Goal: Transaction & Acquisition: Book appointment/travel/reservation

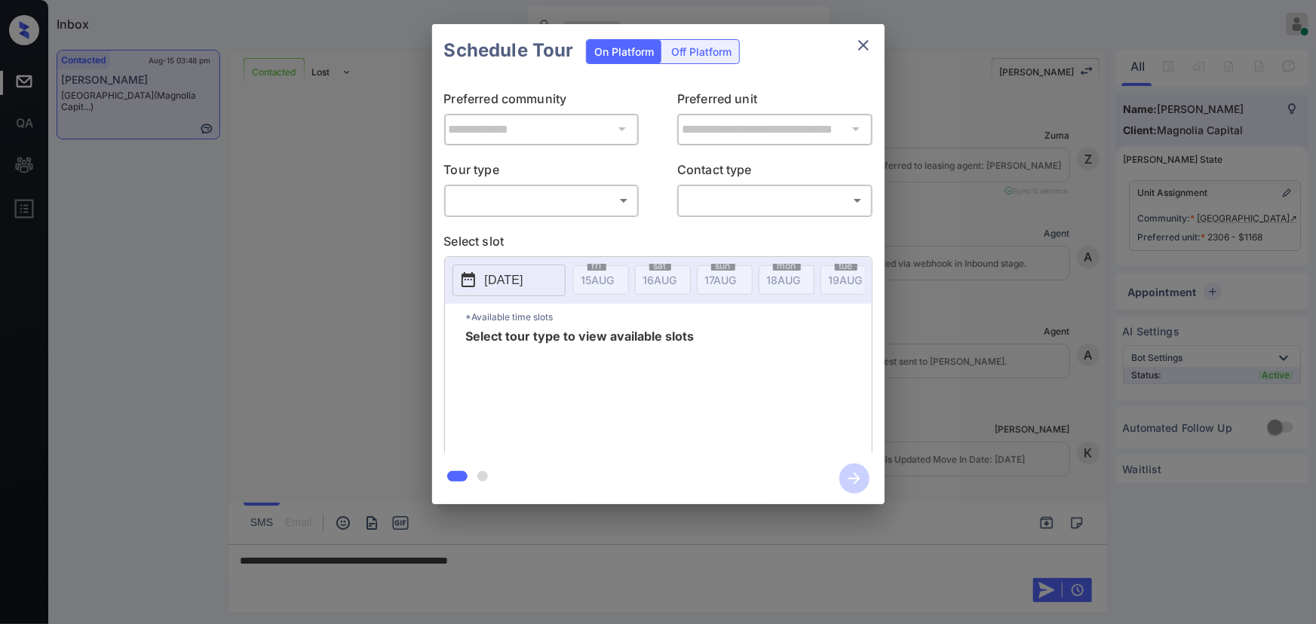
scroll to position [1480, 0]
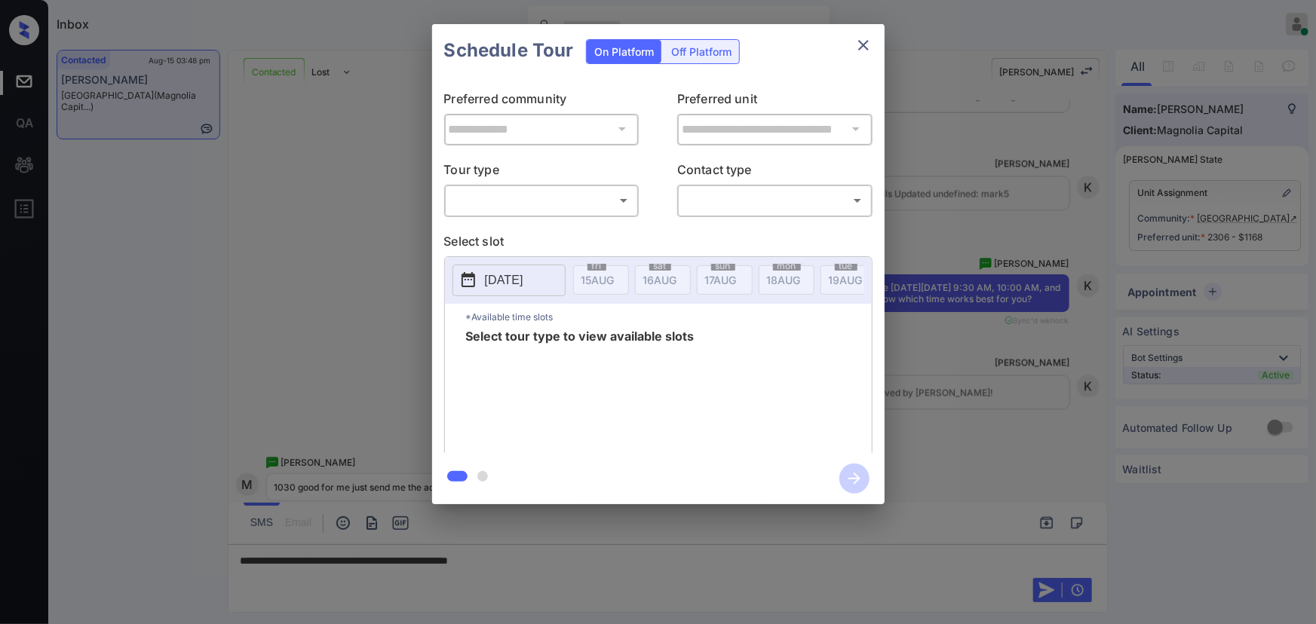
click at [603, 210] on body "Inbox Kenneth Umali Online Set yourself offline Set yourself on break Profile S…" at bounding box center [658, 312] width 1316 height 624
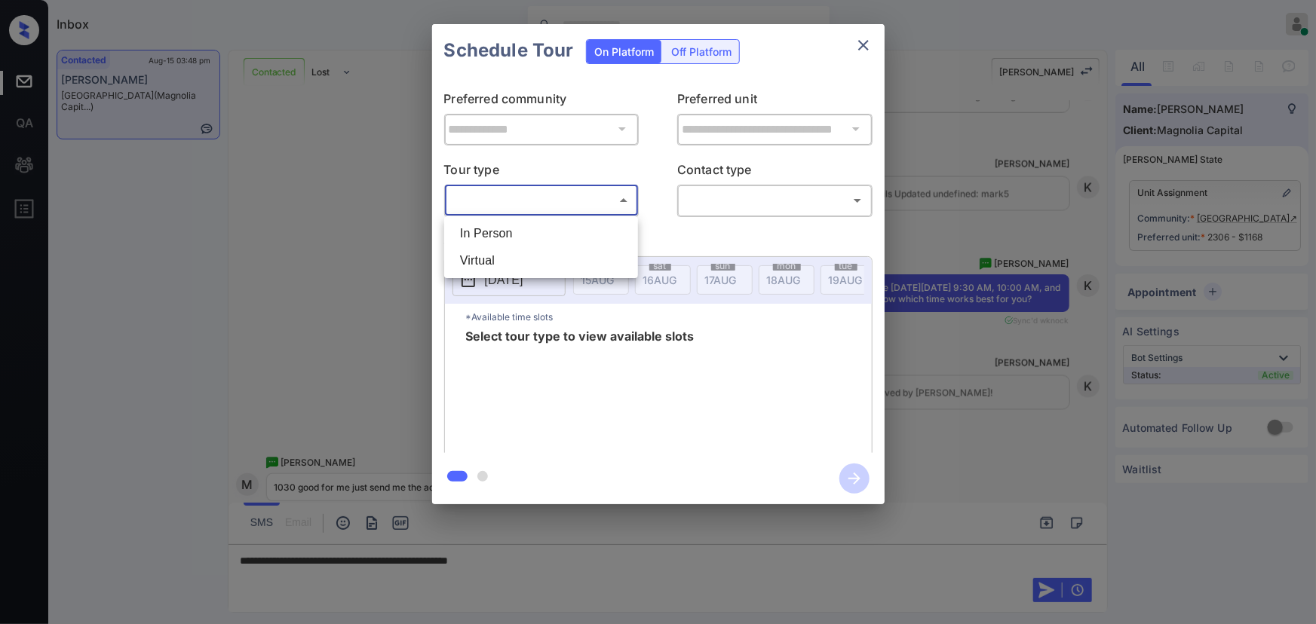
drag, startPoint x: 548, startPoint y: 241, endPoint x: 701, endPoint y: 238, distance: 153.9
click at [549, 238] on li "In Person" at bounding box center [541, 233] width 186 height 27
type input "********"
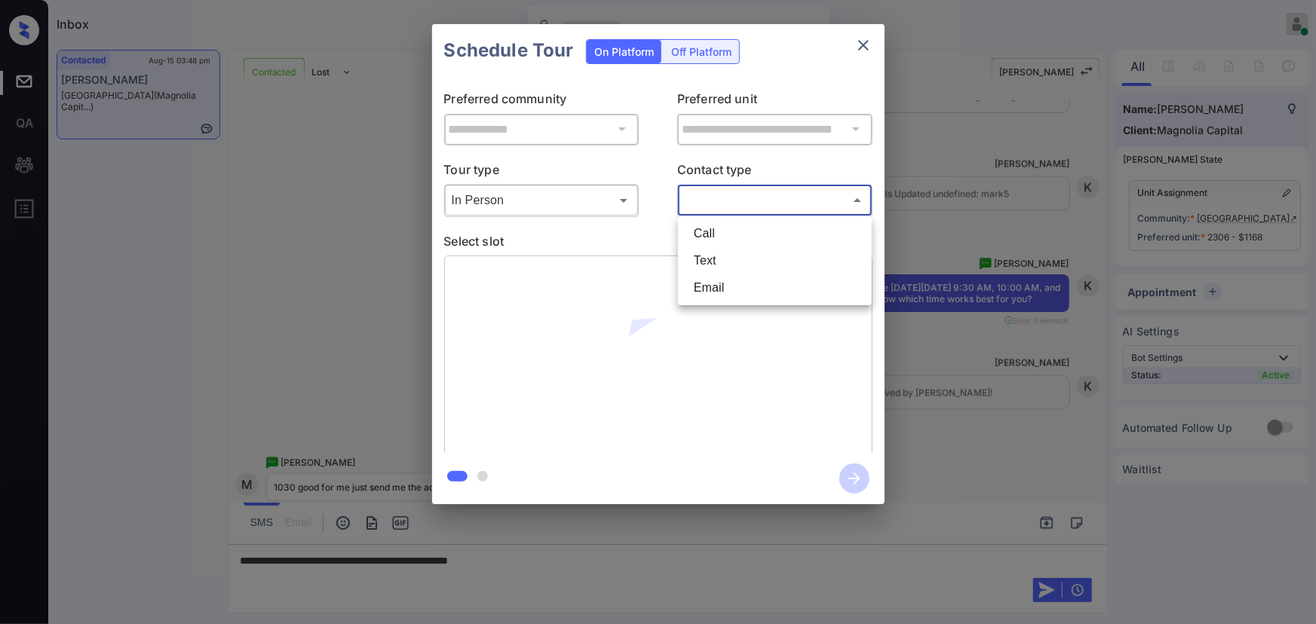
click at [789, 204] on body "Inbox Kenneth Umali Online Set yourself offline Set yourself on break Profile S…" at bounding box center [658, 312] width 1316 height 624
click at [763, 259] on li "Text" at bounding box center [775, 260] width 186 height 27
type input "****"
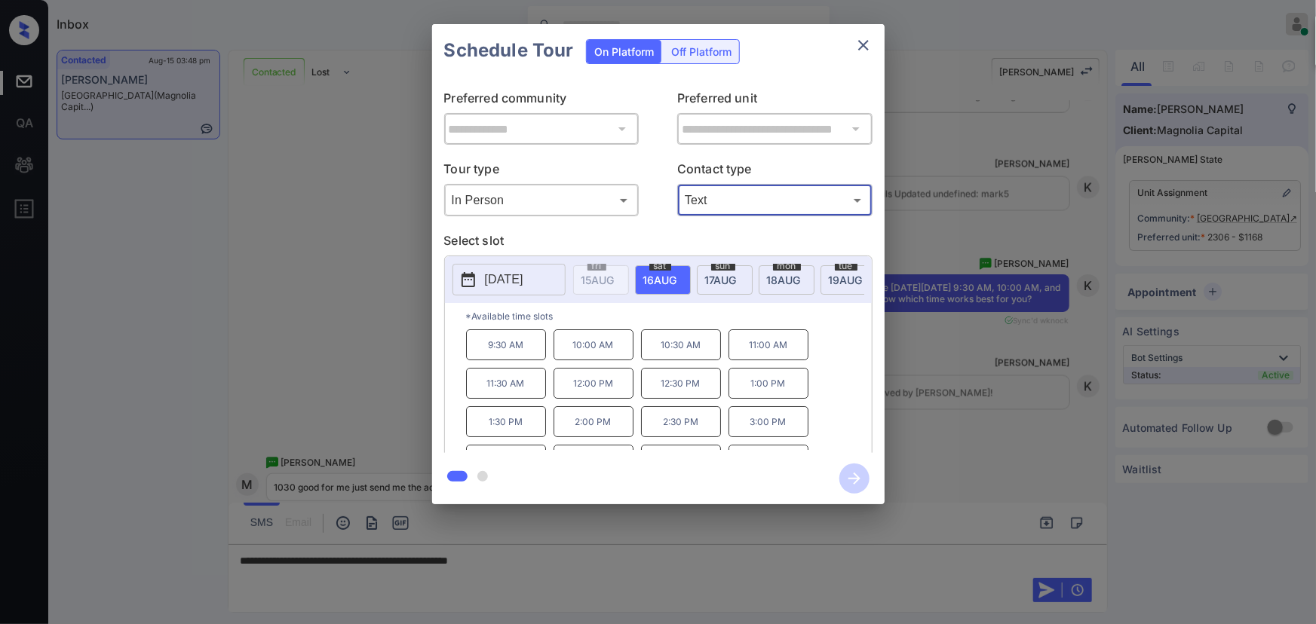
click at [615, 274] on span "18 AUG" at bounding box center [597, 280] width 33 height 13
click at [681, 354] on p "10:30 AM" at bounding box center [681, 345] width 80 height 31
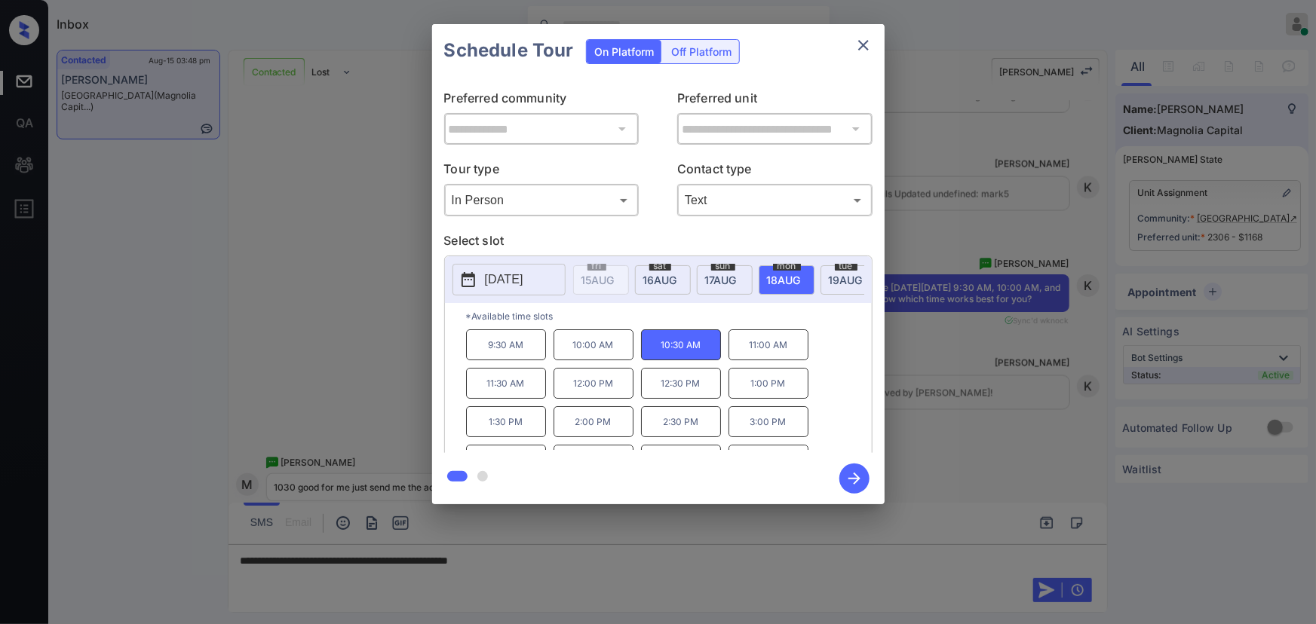
click at [1031, 456] on div "**********" at bounding box center [658, 264] width 1316 height 529
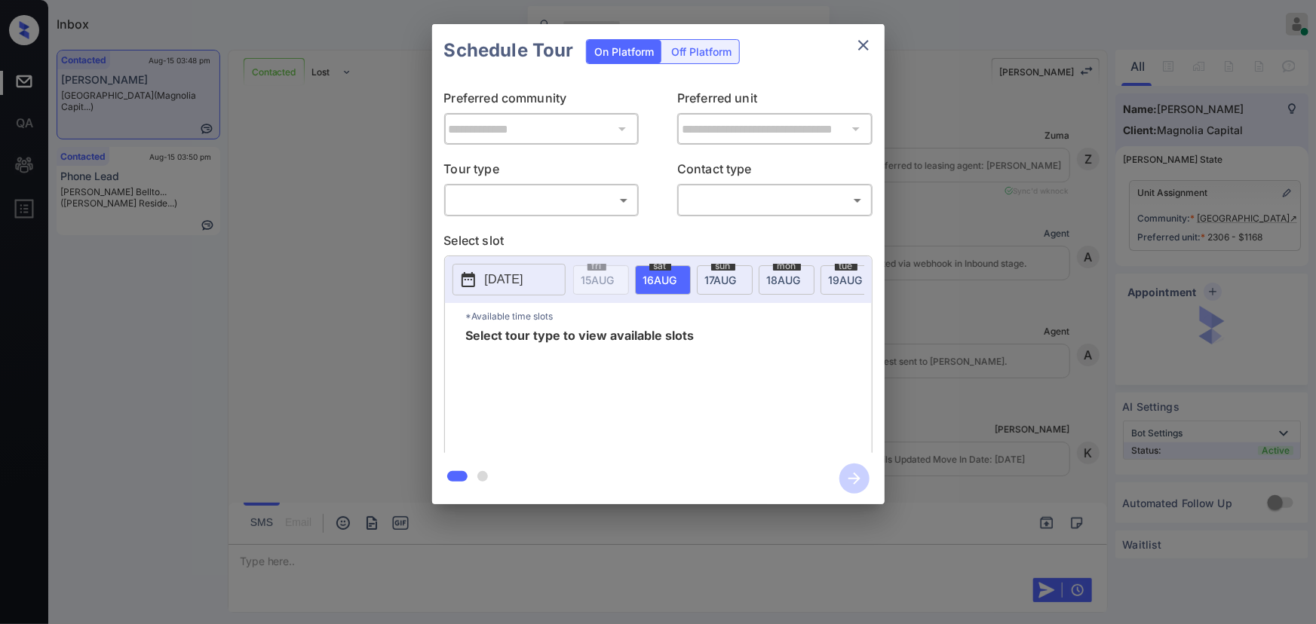
scroll to position [2137, 0]
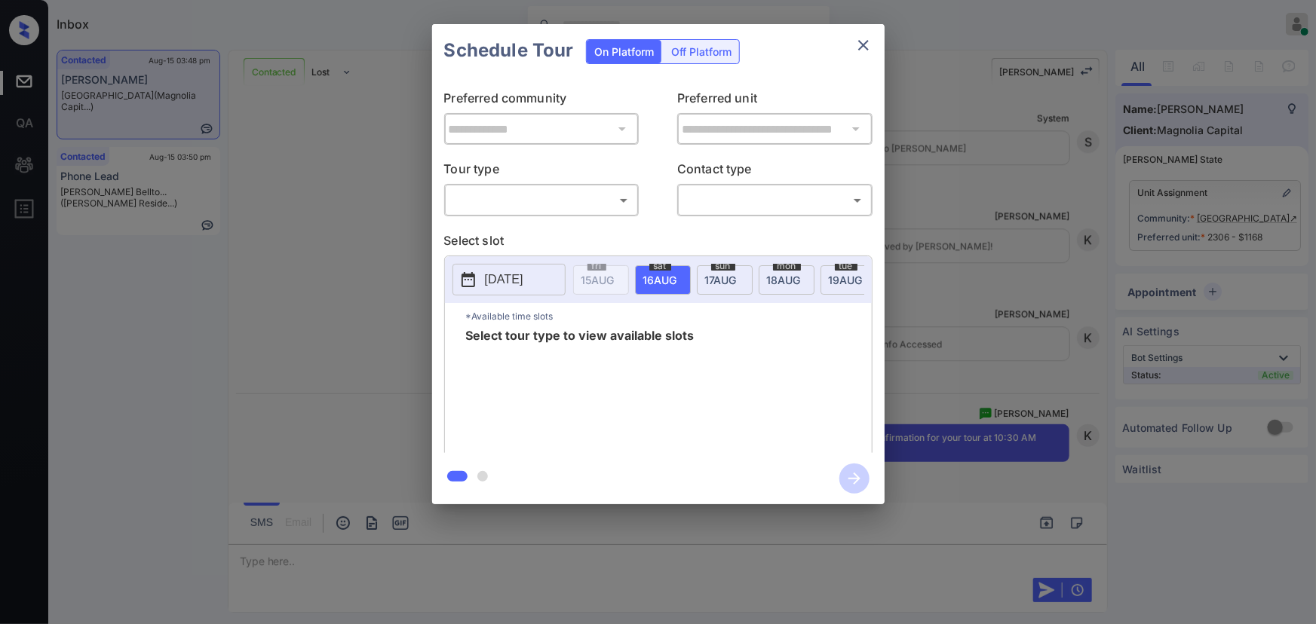
click at [539, 195] on body "Inbox Kenneth Umali Online Set yourself offline Set yourself on break Profile S…" at bounding box center [658, 312] width 1316 height 624
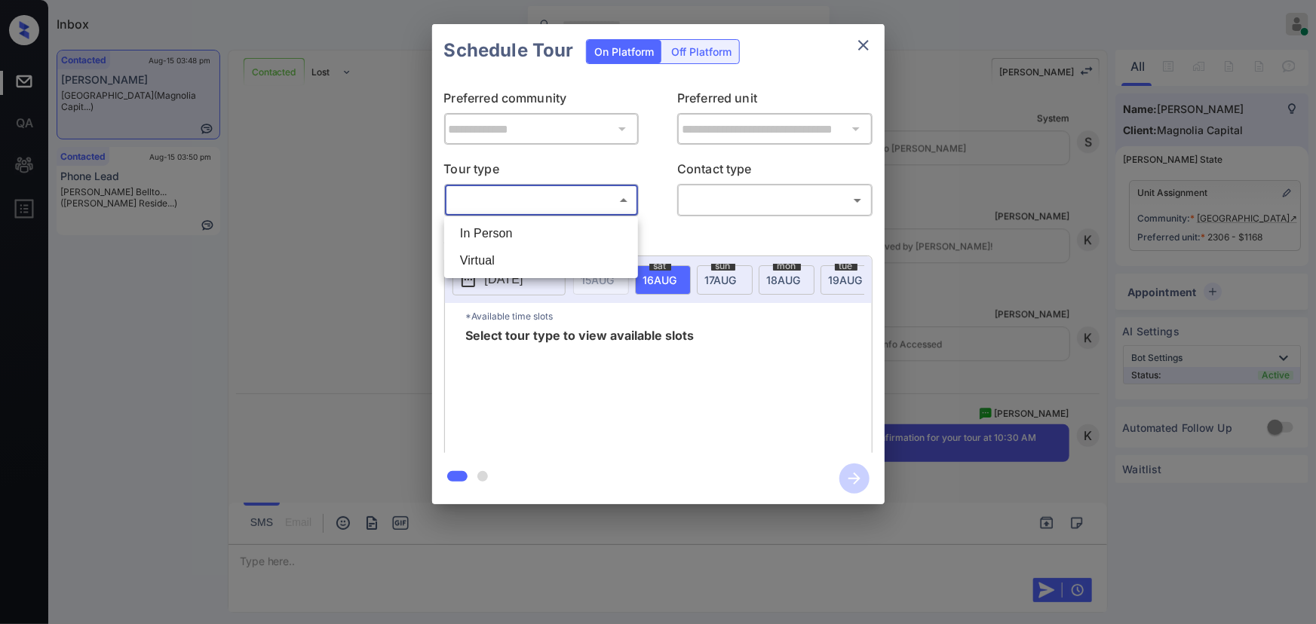
click at [498, 230] on li "In Person" at bounding box center [541, 233] width 186 height 27
type input "********"
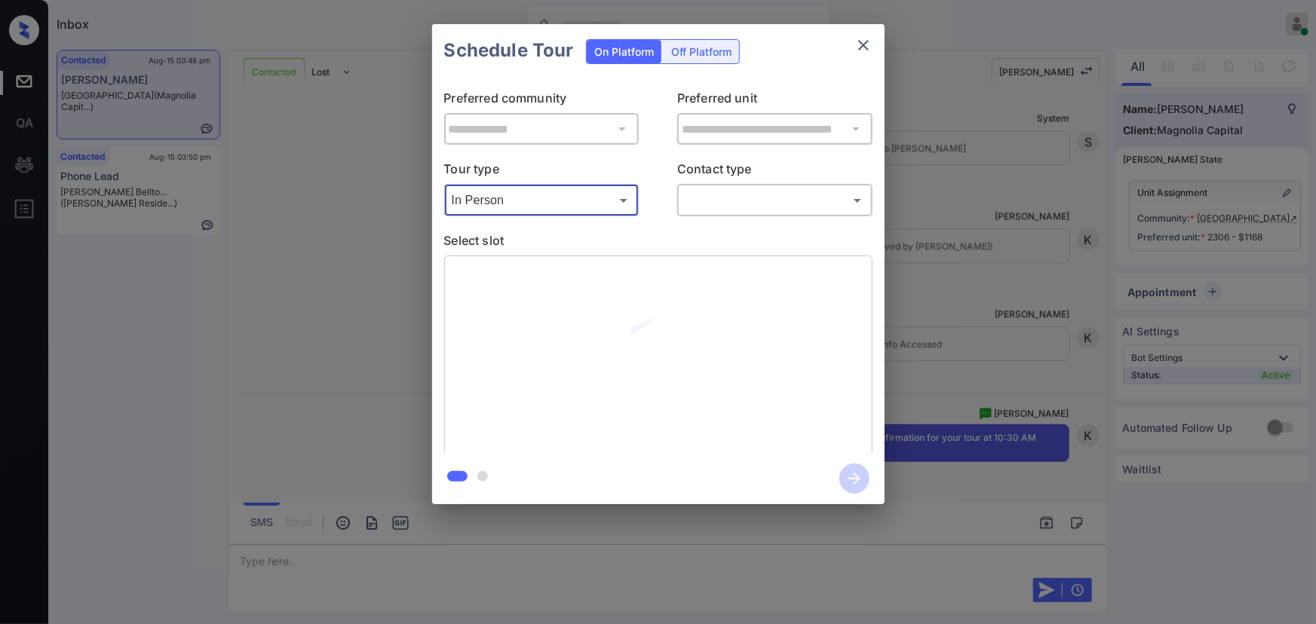
click at [956, 327] on div "**********" at bounding box center [658, 264] width 1316 height 529
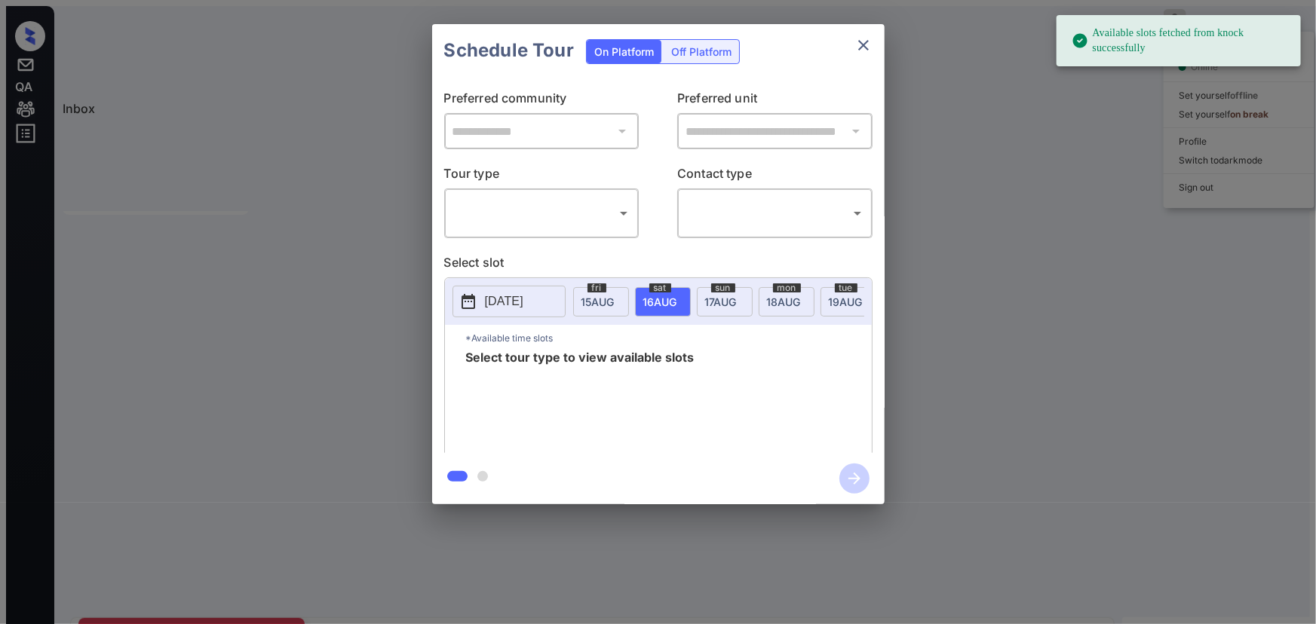
scroll to position [1817, 0]
click at [474, 203] on body "Available slots fetched from knock successfully Inbox Kenneth Umali Online Set …" at bounding box center [658, 318] width 1304 height 624
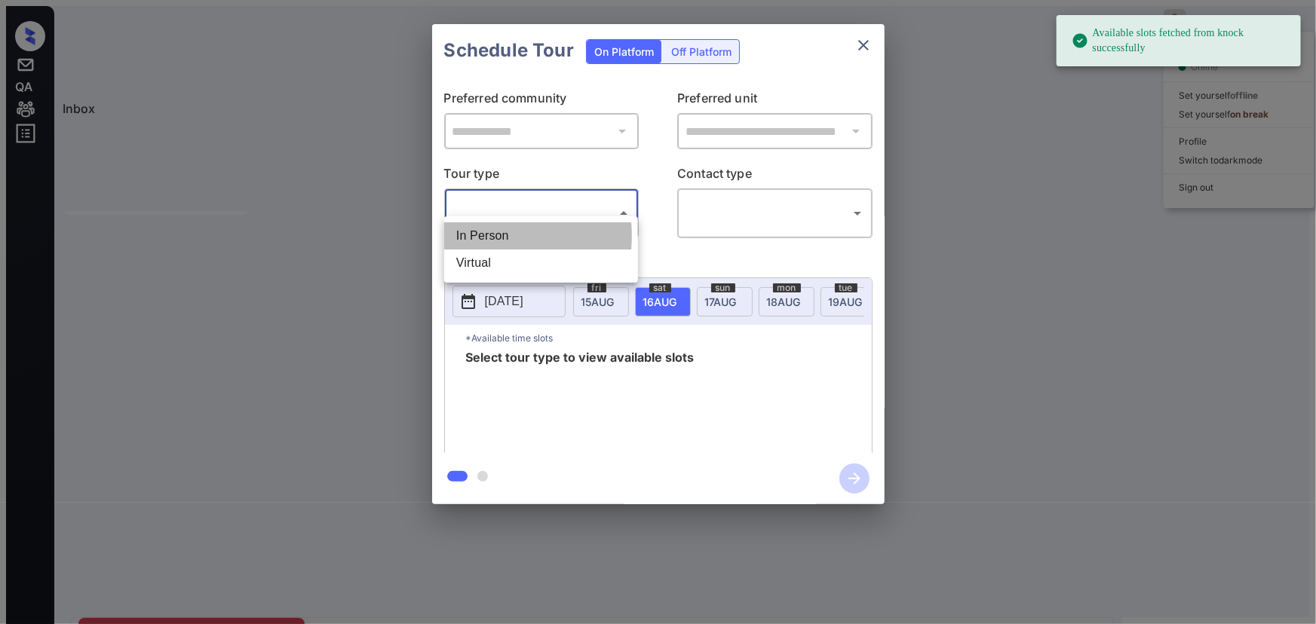
drag, startPoint x: 477, startPoint y: 234, endPoint x: 594, endPoint y: 222, distance: 118.2
click at [497, 224] on li "In Person" at bounding box center [541, 235] width 194 height 27
type input "********"
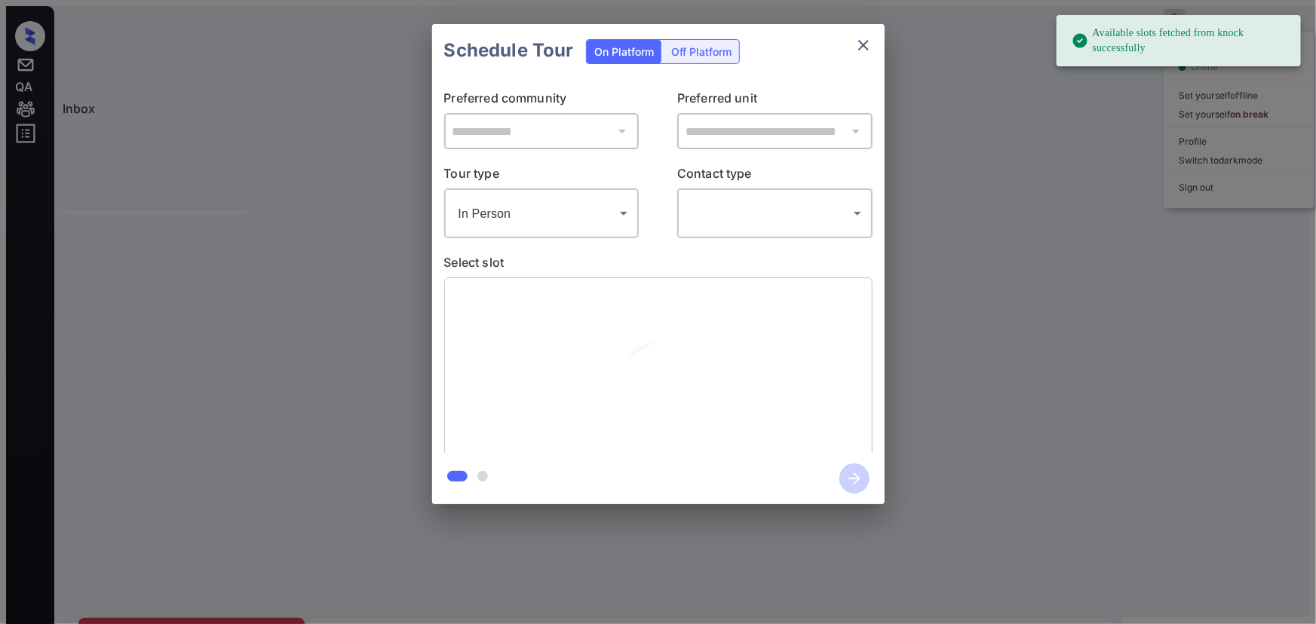
drag, startPoint x: 661, startPoint y: 210, endPoint x: 685, endPoint y: 219, distance: 25.5
click at [664, 210] on div "Tour type In Person ******** ​ Contact type ​ ​" at bounding box center [658, 201] width 428 height 74
click at [708, 199] on body "Available slots fetched from knock successfully Inbox Kenneth Umali Online Set …" at bounding box center [658, 318] width 1304 height 624
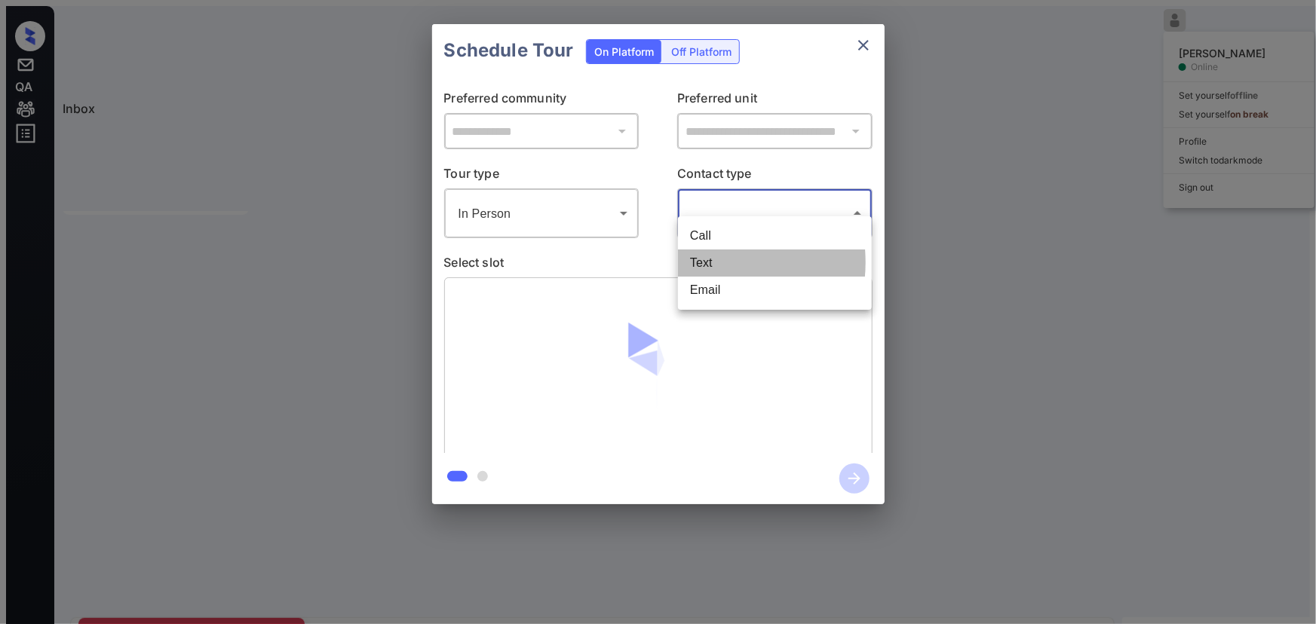
click at [701, 260] on li "Text" at bounding box center [775, 263] width 194 height 27
type input "****"
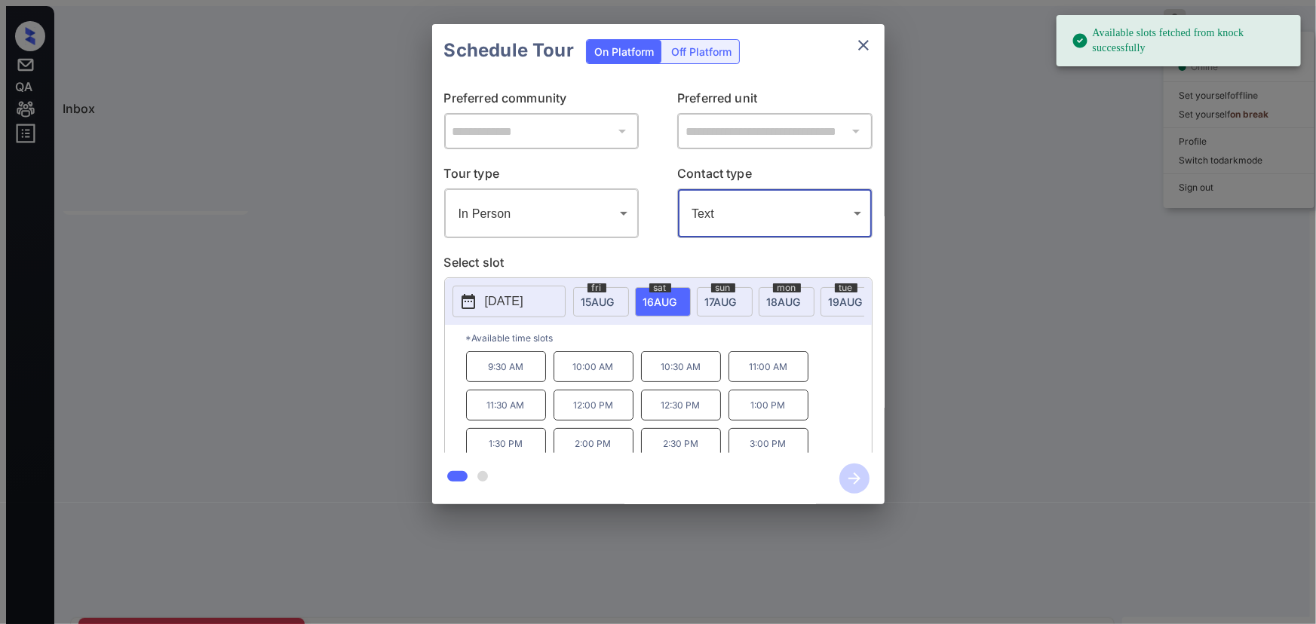
click at [615, 296] on span "18 AUG" at bounding box center [597, 302] width 33 height 13
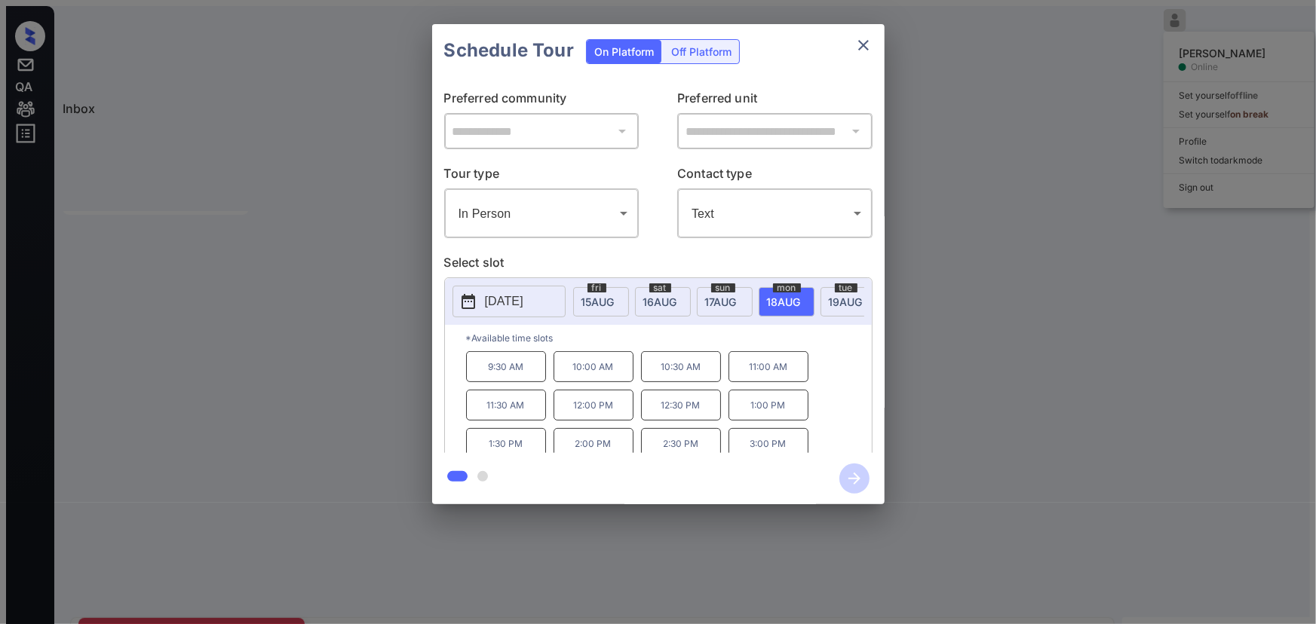
click at [680, 351] on p "10:30 AM" at bounding box center [681, 366] width 80 height 31
click at [848, 478] on icon "button" at bounding box center [854, 479] width 12 height 12
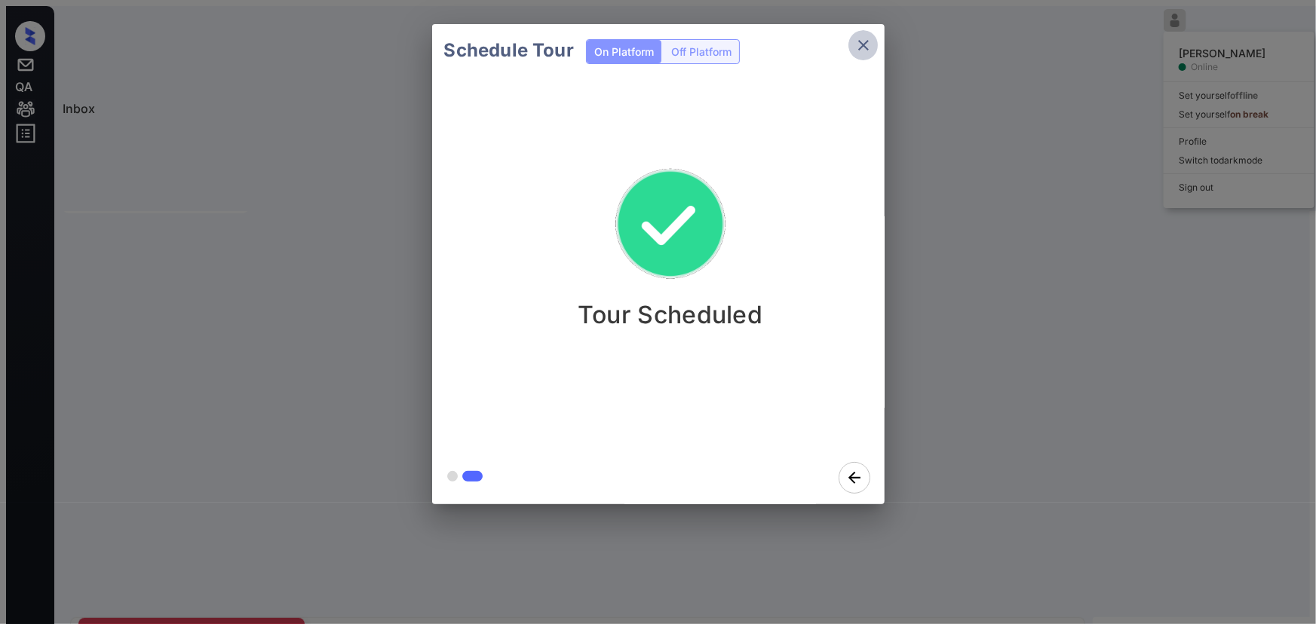
click at [867, 48] on icon "close" at bounding box center [863, 45] width 18 height 18
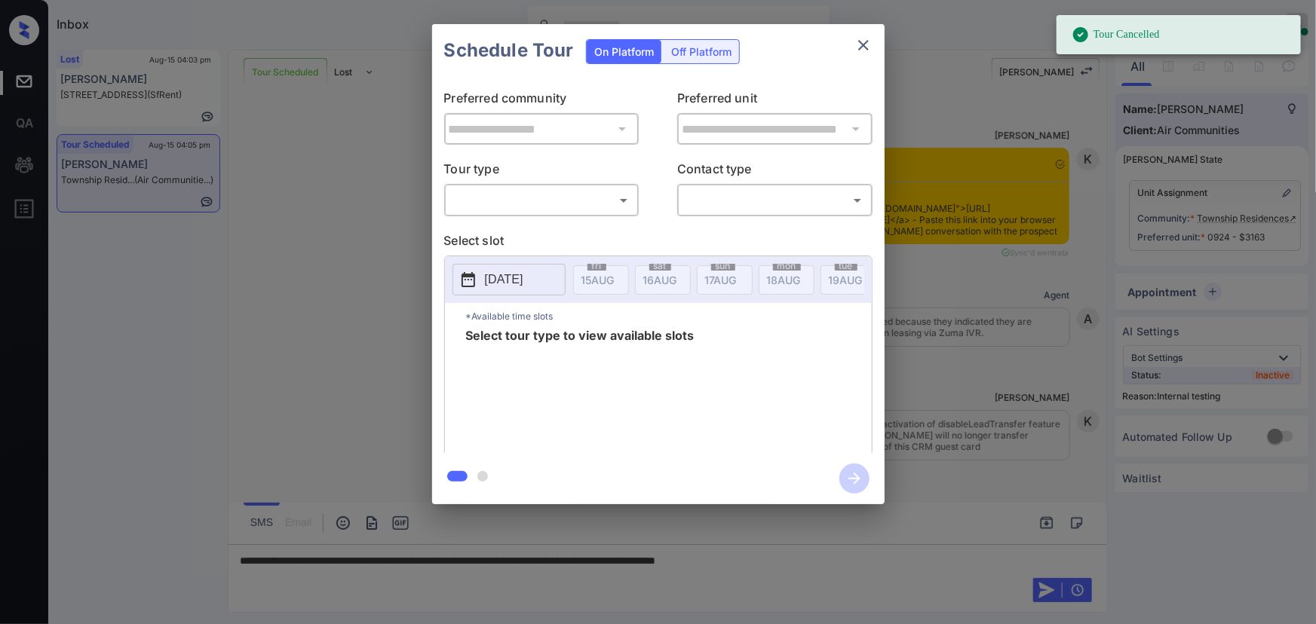
scroll to position [8500, 0]
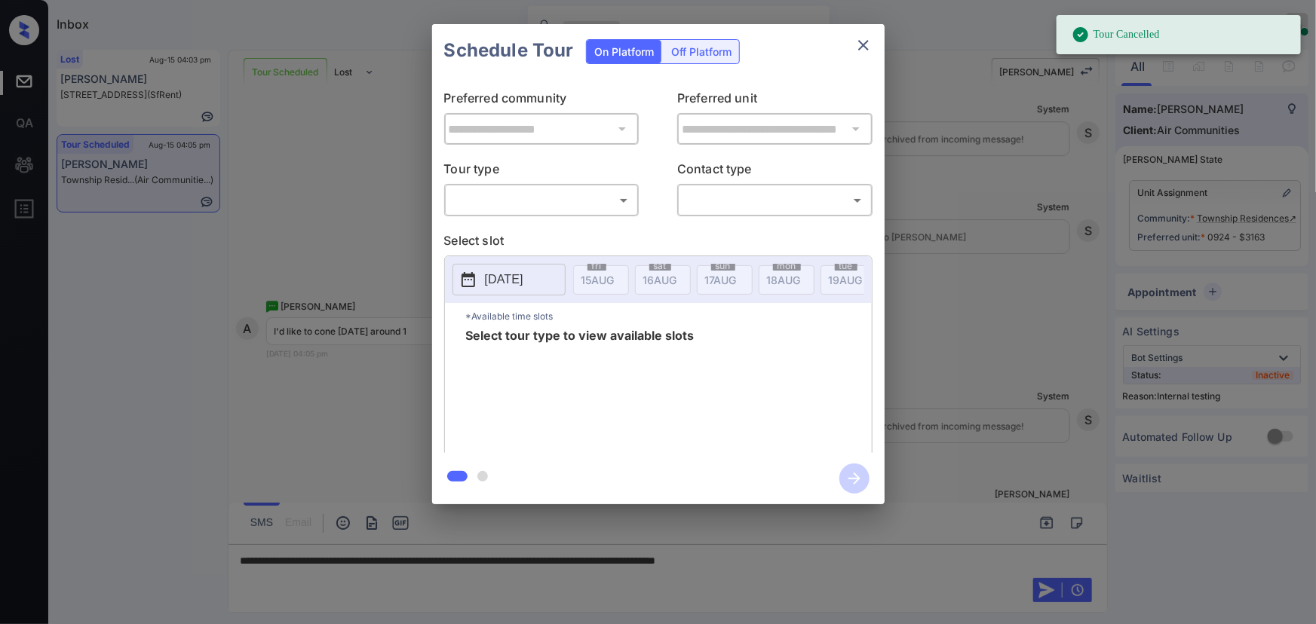
click at [528, 208] on body "Tour Cancelled Inbox Kenneth Umali Online Set yourself offline Set yourself on …" at bounding box center [658, 312] width 1316 height 624
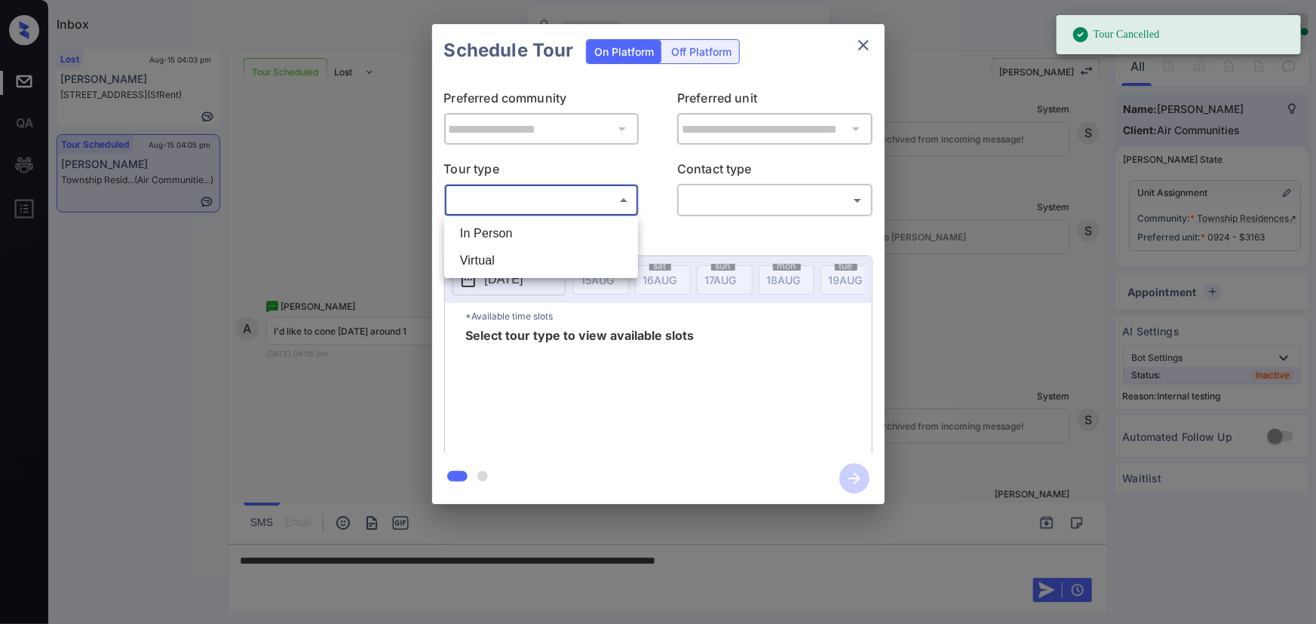
drag, startPoint x: 521, startPoint y: 238, endPoint x: 682, endPoint y: 211, distance: 162.8
click at [523, 235] on li "In Person" at bounding box center [541, 233] width 186 height 27
type input "********"
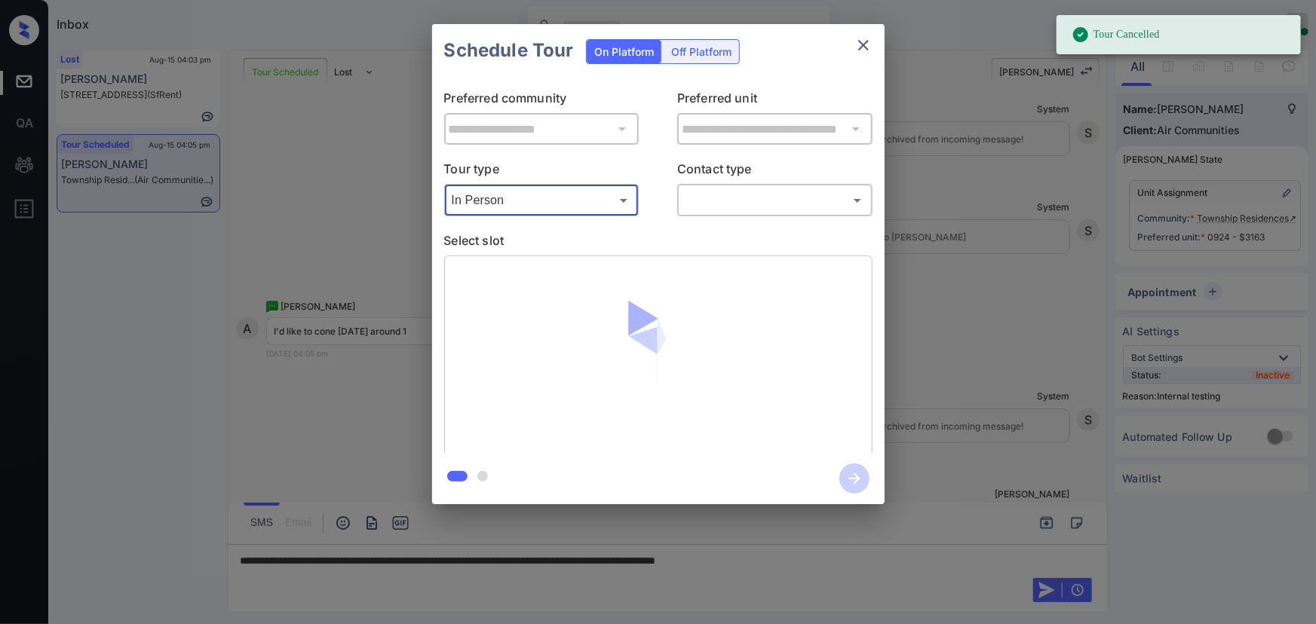
click at [713, 202] on body "Tour Cancelled Inbox Kenneth Umali Online Set yourself offline Set yourself on …" at bounding box center [658, 312] width 1316 height 624
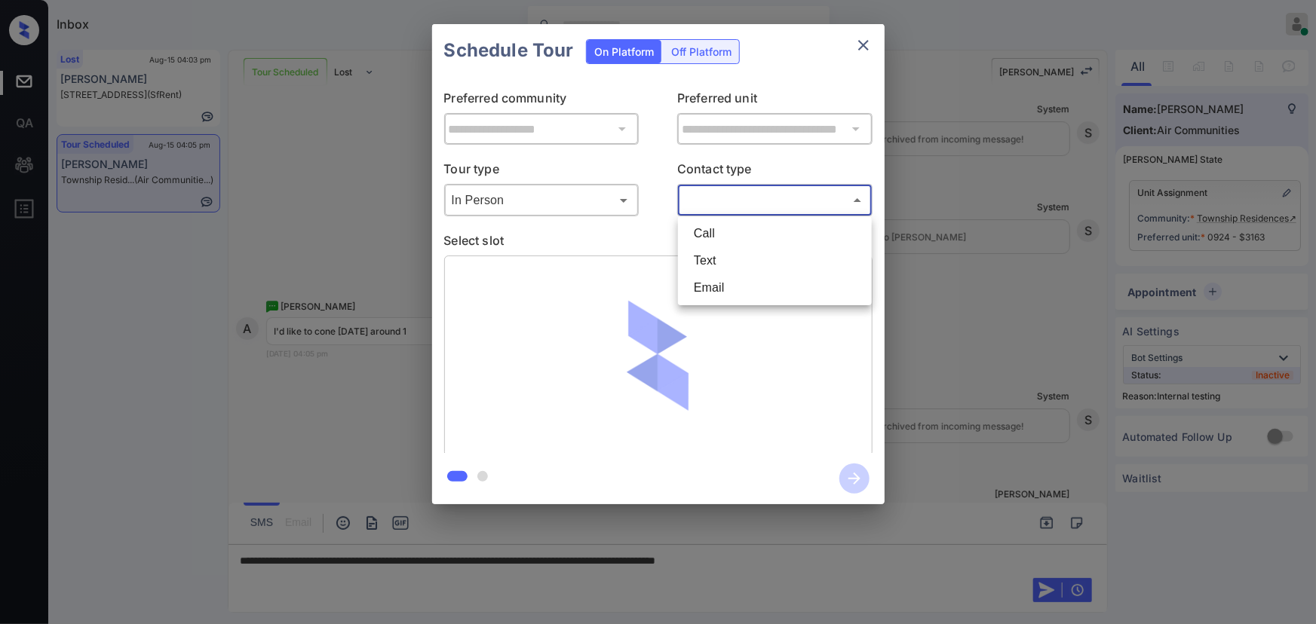
click at [709, 244] on li "Call" at bounding box center [775, 233] width 186 height 27
type input "****"
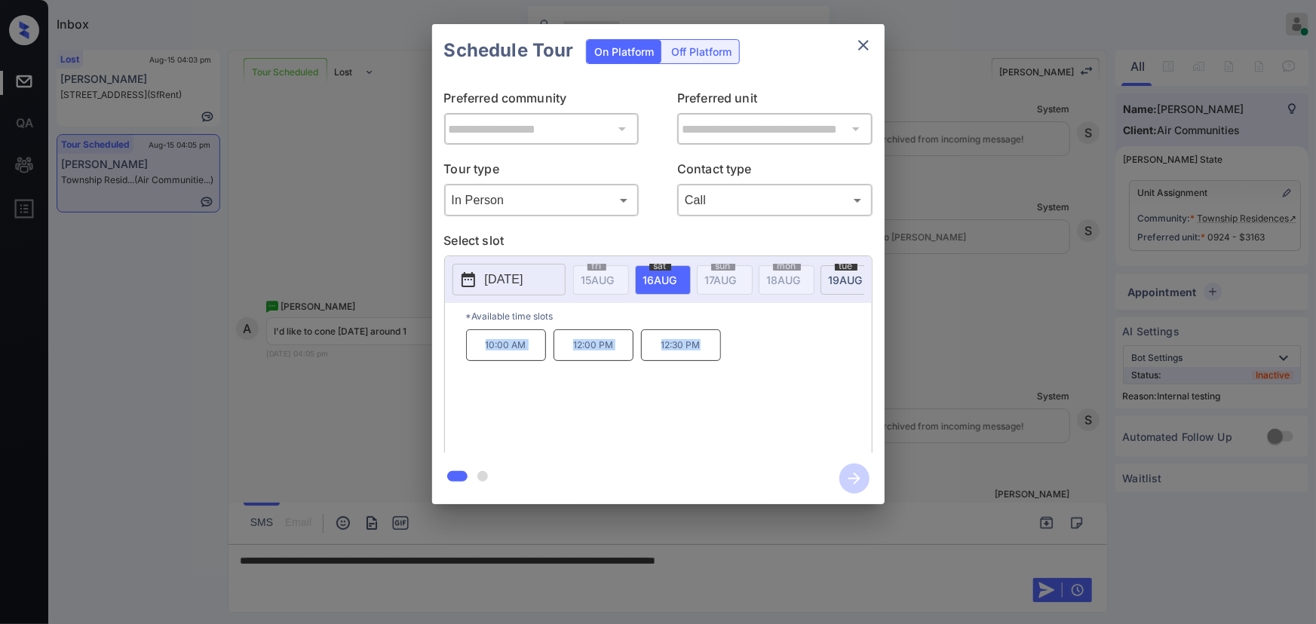
copy div "10:00 AM 12:00 PM 12:30 PM"
drag, startPoint x: 705, startPoint y: 350, endPoint x: 465, endPoint y: 346, distance: 240.6
click at [465, 346] on div "*Available time slots 10:00 AM 12:00 PM 12:30 PM" at bounding box center [658, 380] width 427 height 155
click at [866, 568] on div at bounding box center [658, 312] width 1316 height 624
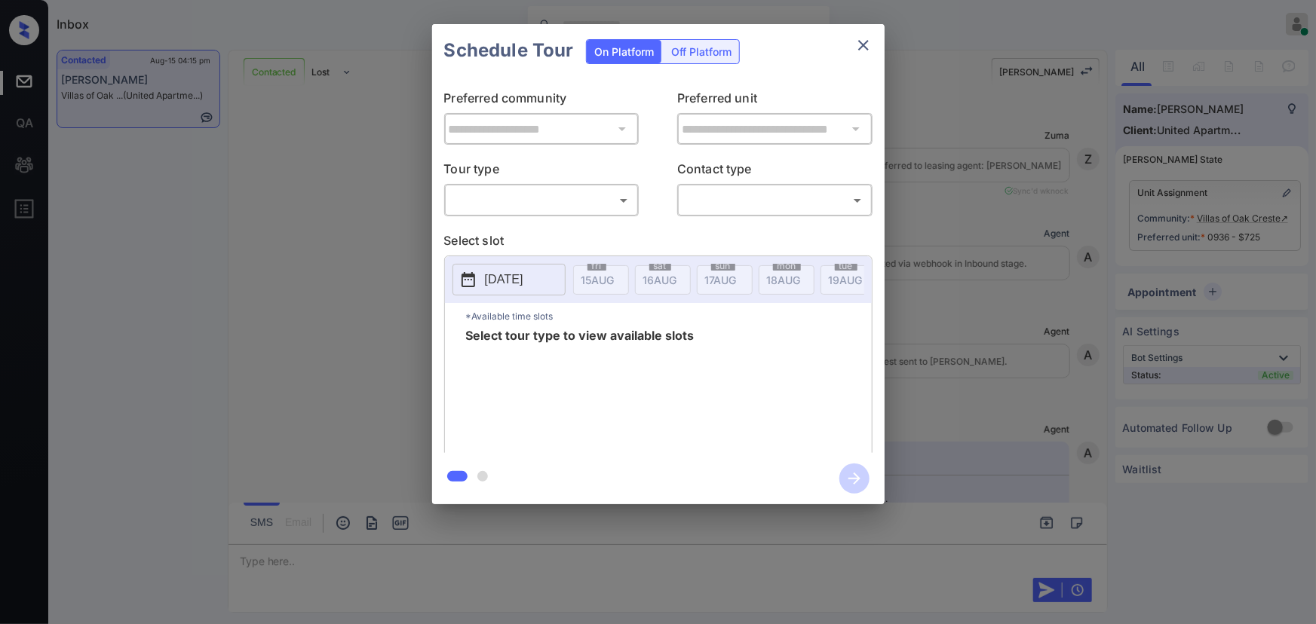
scroll to position [4224, 0]
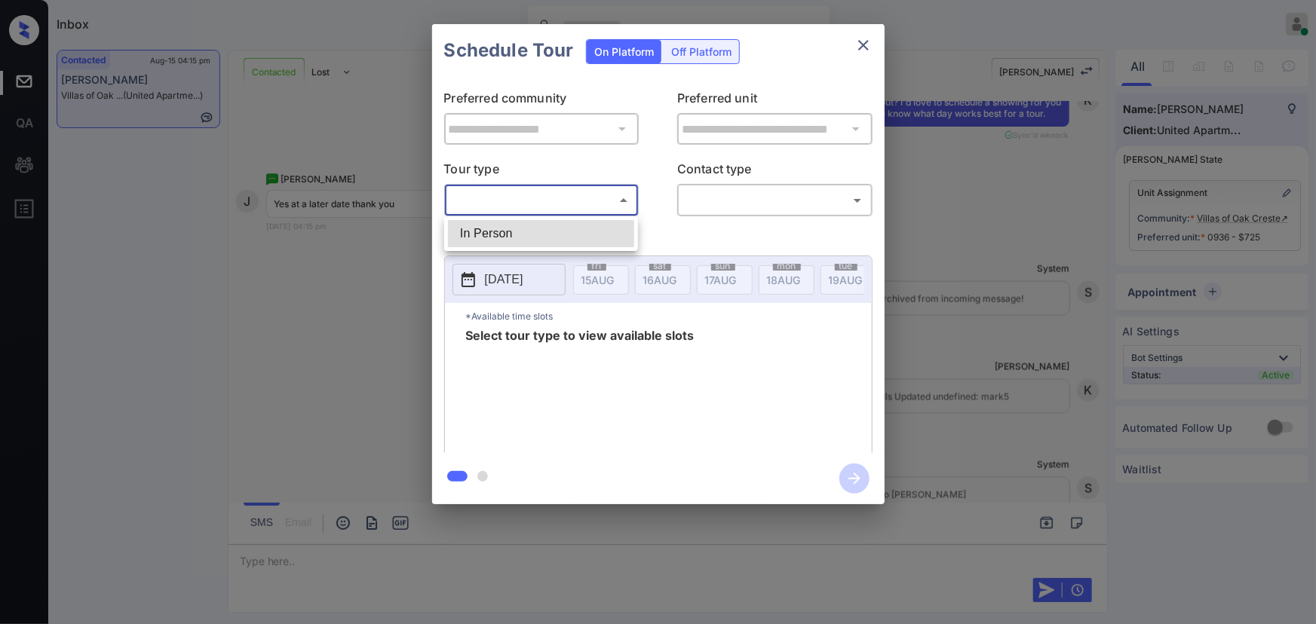
click at [603, 204] on body "Inbox [PERSON_NAME] Online Set yourself offline Set yourself on break Profile S…" at bounding box center [658, 312] width 1316 height 624
click at [554, 241] on li "In Person" at bounding box center [541, 233] width 186 height 27
type input "********"
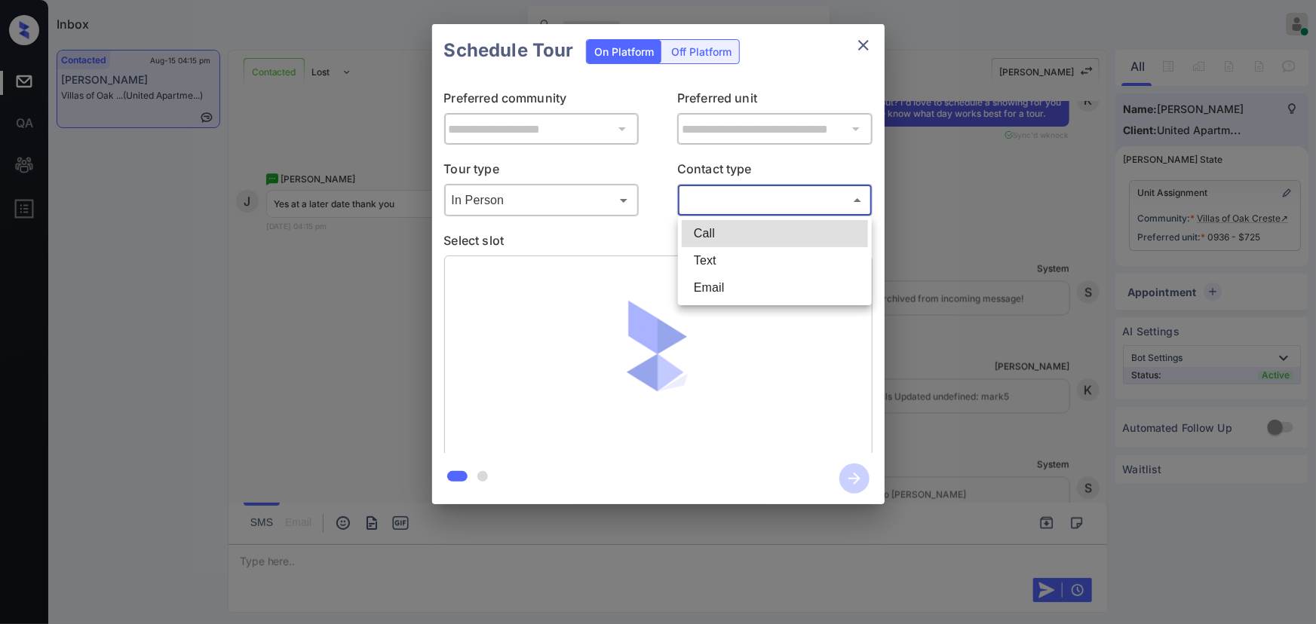
click at [791, 194] on body "Inbox [PERSON_NAME] Online Set yourself offline Set yourself on break Profile S…" at bounding box center [658, 312] width 1316 height 624
click at [750, 261] on li "Text" at bounding box center [775, 260] width 186 height 27
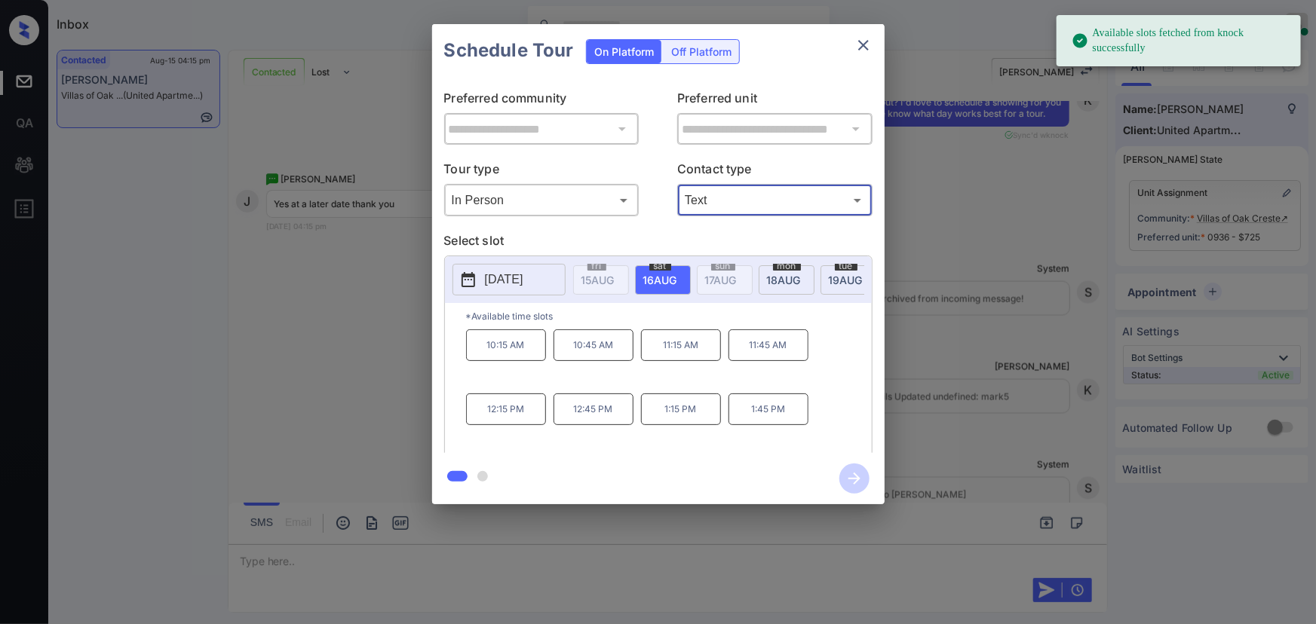
type input "****"
click at [615, 278] on span "[DATE]" at bounding box center [597, 280] width 33 height 13
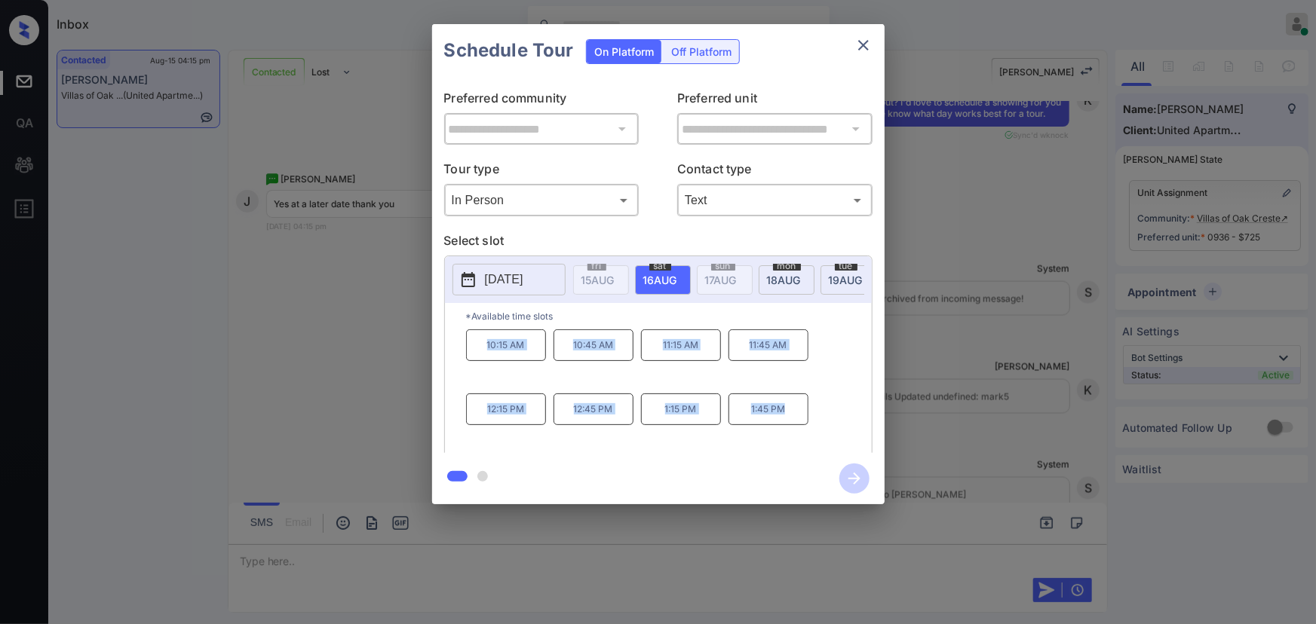
copy div "10:15 AM 10:45 AM 11:15 AM 11:45 AM 12:15 PM 12:45 PM 1:15 PM 1:45 PM"
drag, startPoint x: 638, startPoint y: 410, endPoint x: 465, endPoint y: 414, distance: 173.5
click at [483, 350] on div "10:15 AM 10:45 AM 11:15 AM 11:45 AM 12:15 PM 12:45 PM 1:15 PM 1:45 PM" at bounding box center [669, 390] width 406 height 121
click at [464, 549] on div at bounding box center [658, 312] width 1316 height 624
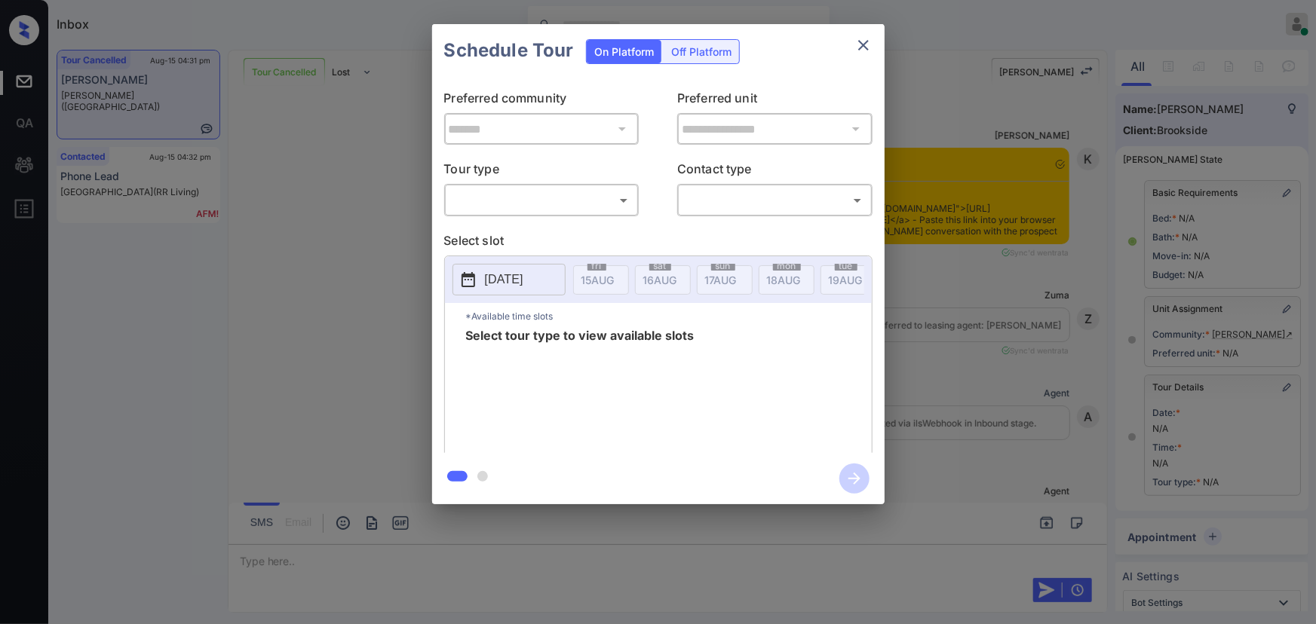
scroll to position [10803, 0]
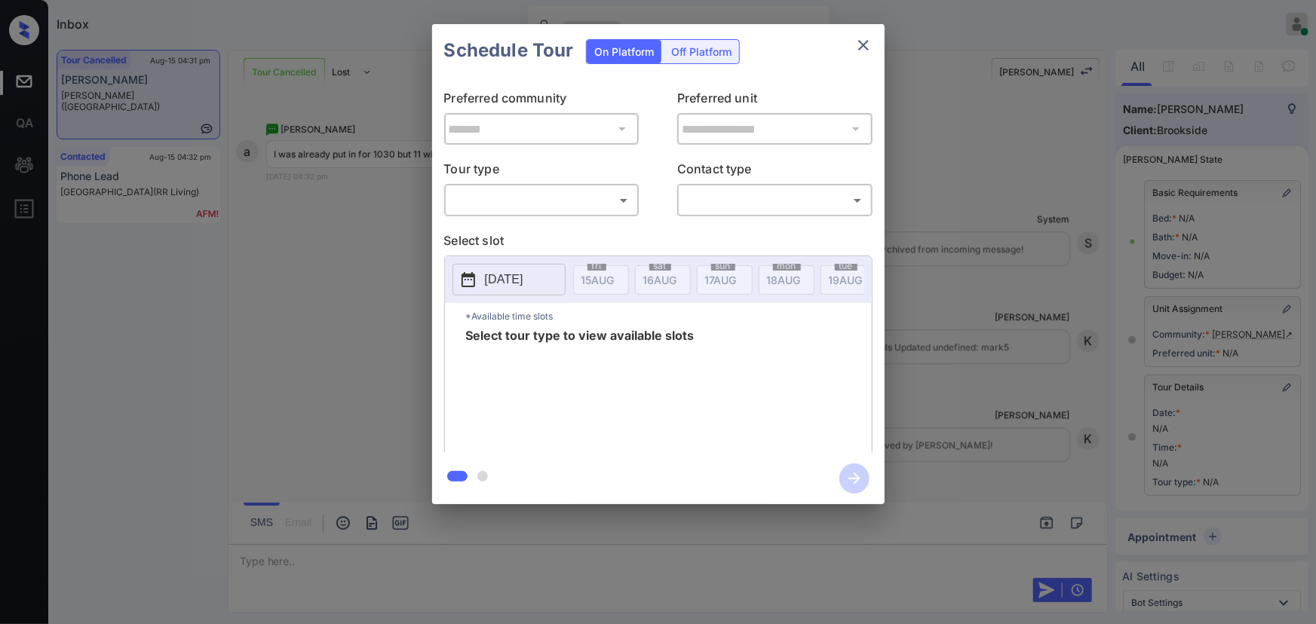
click at [545, 198] on body "Inbox Kenneth Umali Online Set yourself offline Set yourself on break Profile S…" at bounding box center [658, 312] width 1316 height 624
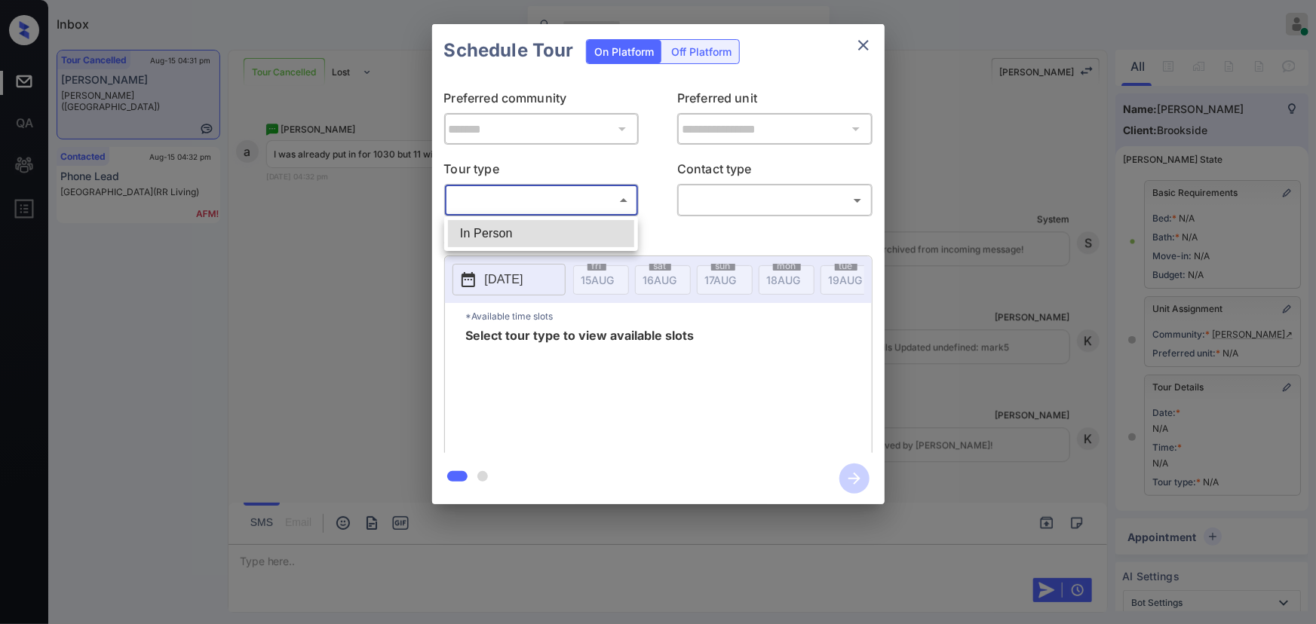
click at [537, 222] on li "In Person" at bounding box center [541, 233] width 186 height 27
type input "********"
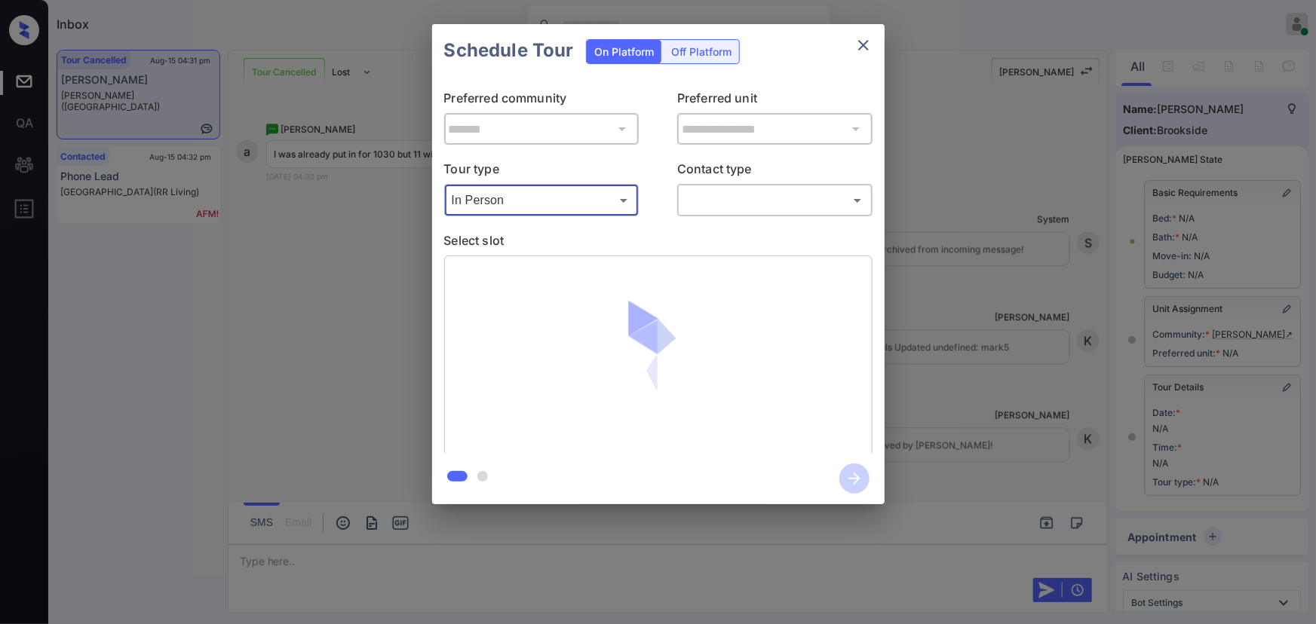
click at [968, 256] on div "**********" at bounding box center [658, 264] width 1316 height 529
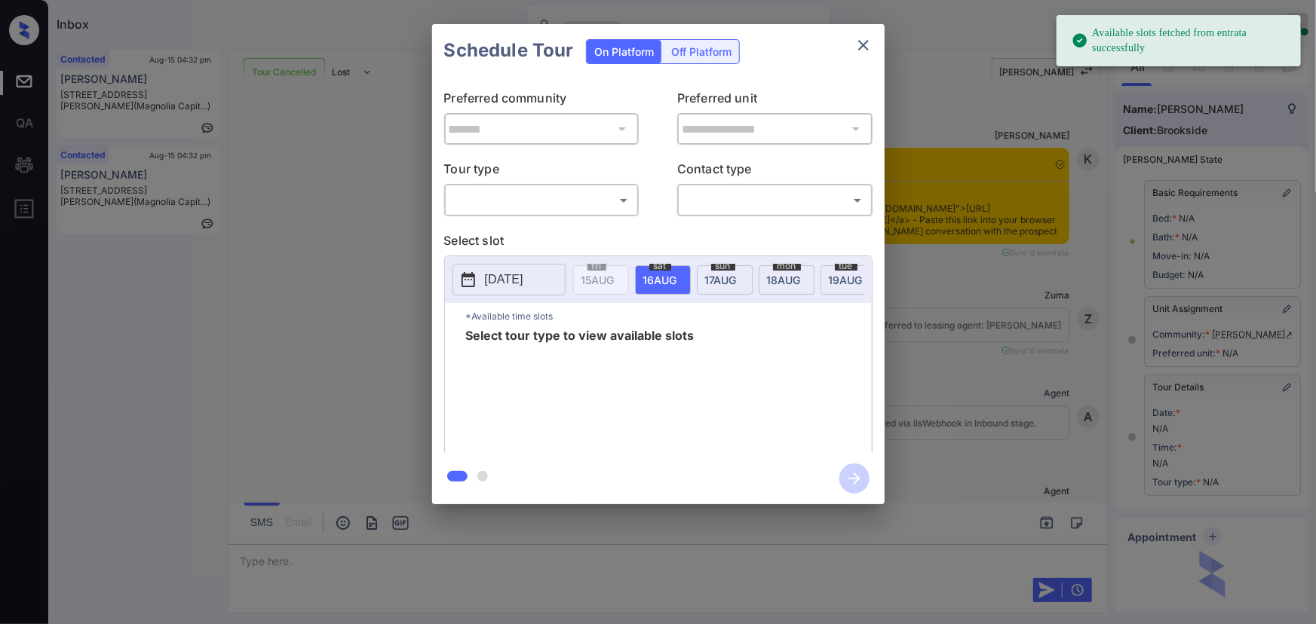
scroll to position [10814, 0]
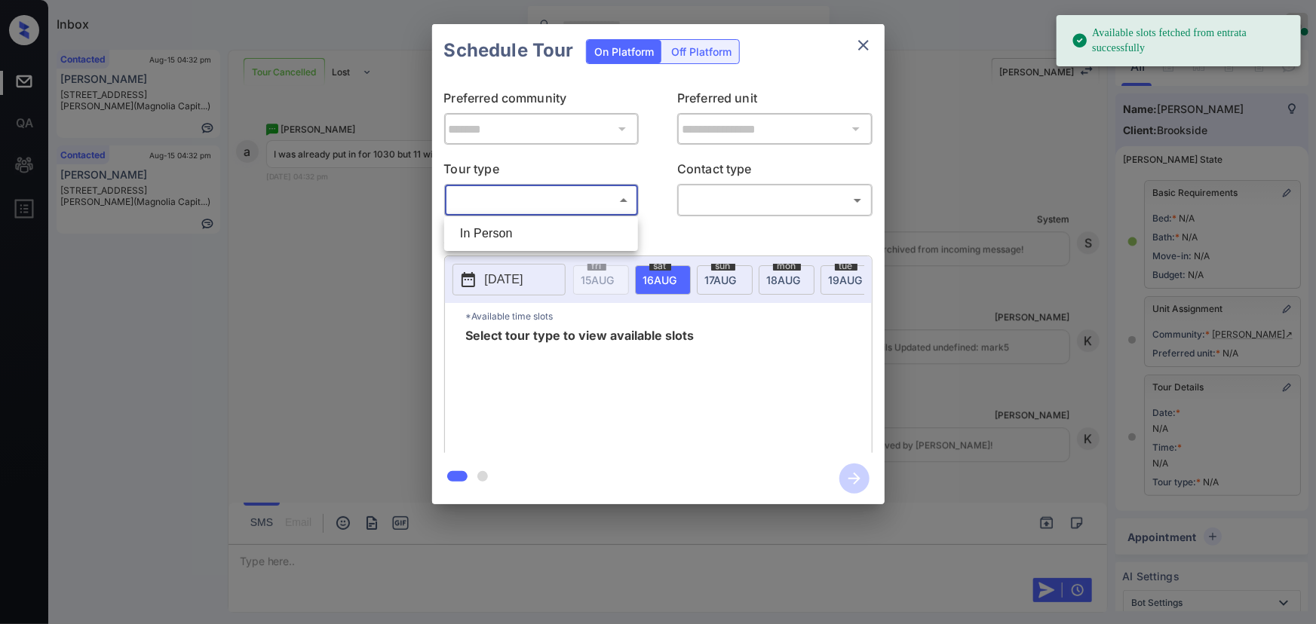
click at [523, 198] on body "Available slots fetched from entrata successfully Inbox Kenneth Umali Online Se…" at bounding box center [658, 312] width 1316 height 624
drag, startPoint x: 509, startPoint y: 229, endPoint x: 716, endPoint y: 204, distance: 208.8
click at [514, 224] on li "In Person" at bounding box center [541, 233] width 186 height 27
type input "********"
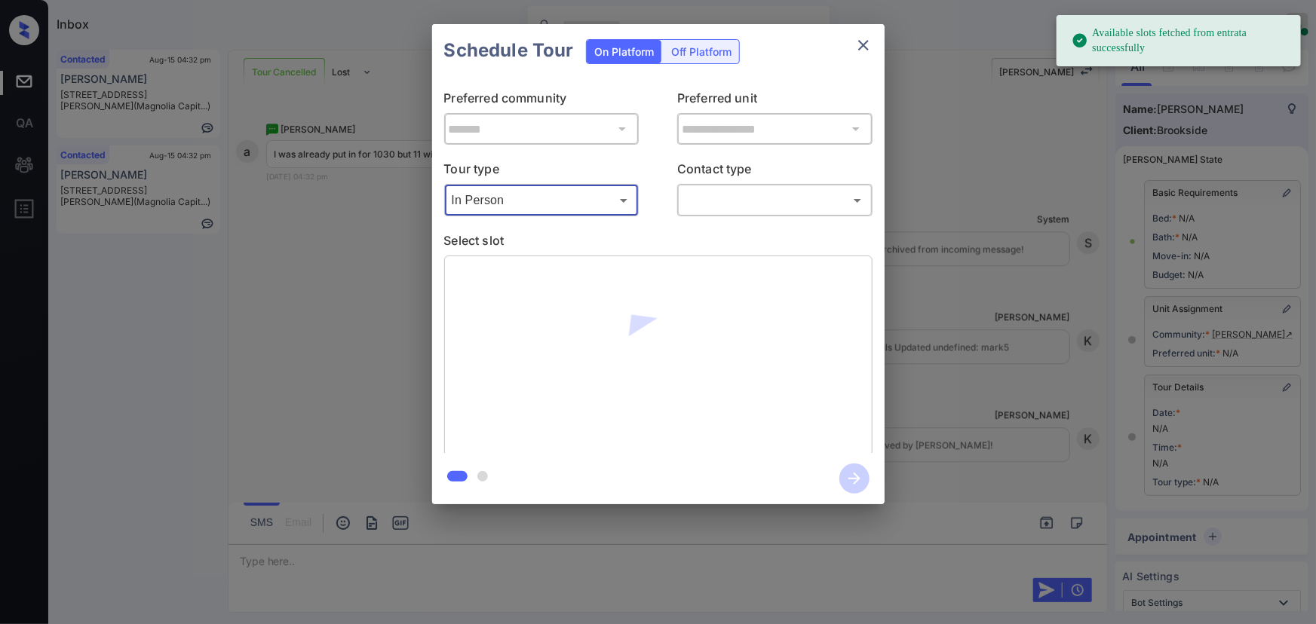
click at [746, 197] on body "Available slots fetched from entrata successfully Inbox Kenneth Umali Online Se…" at bounding box center [658, 312] width 1316 height 624
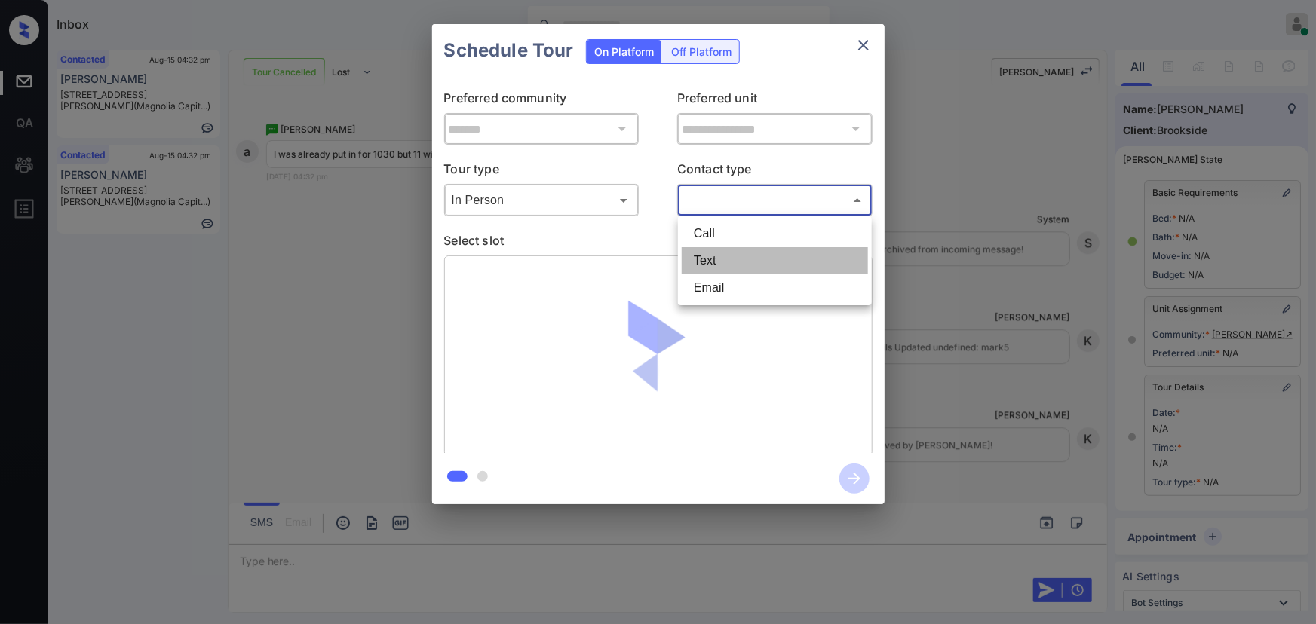
click at [713, 259] on li "Text" at bounding box center [775, 260] width 186 height 27
type input "****"
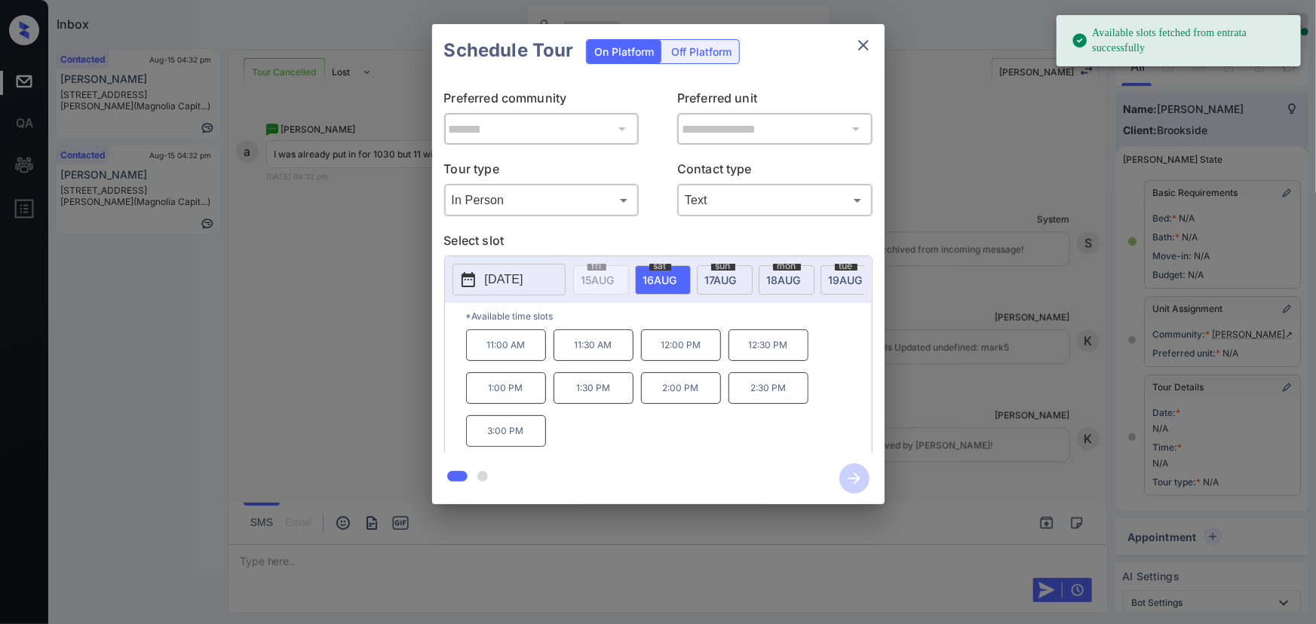
click at [615, 278] on span "16 AUG" at bounding box center [597, 280] width 33 height 13
click at [506, 348] on p "11:00 AM" at bounding box center [506, 346] width 80 height 32
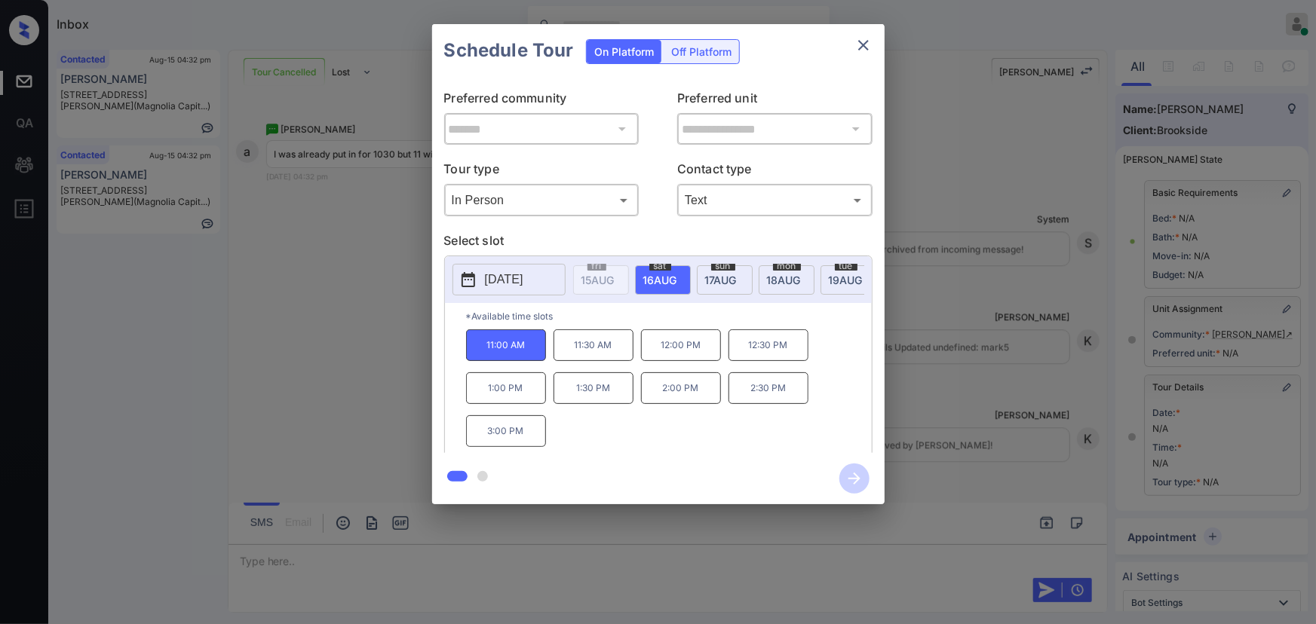
click at [977, 396] on div "**********" at bounding box center [658, 264] width 1316 height 529
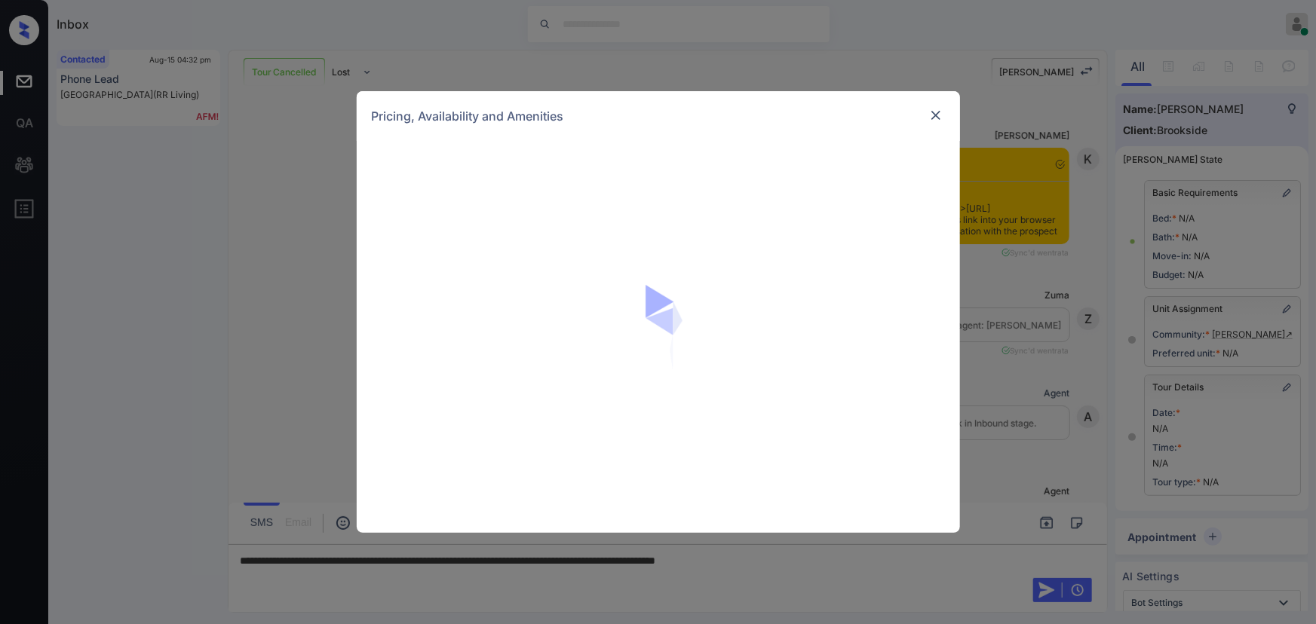
scroll to position [10913, 0]
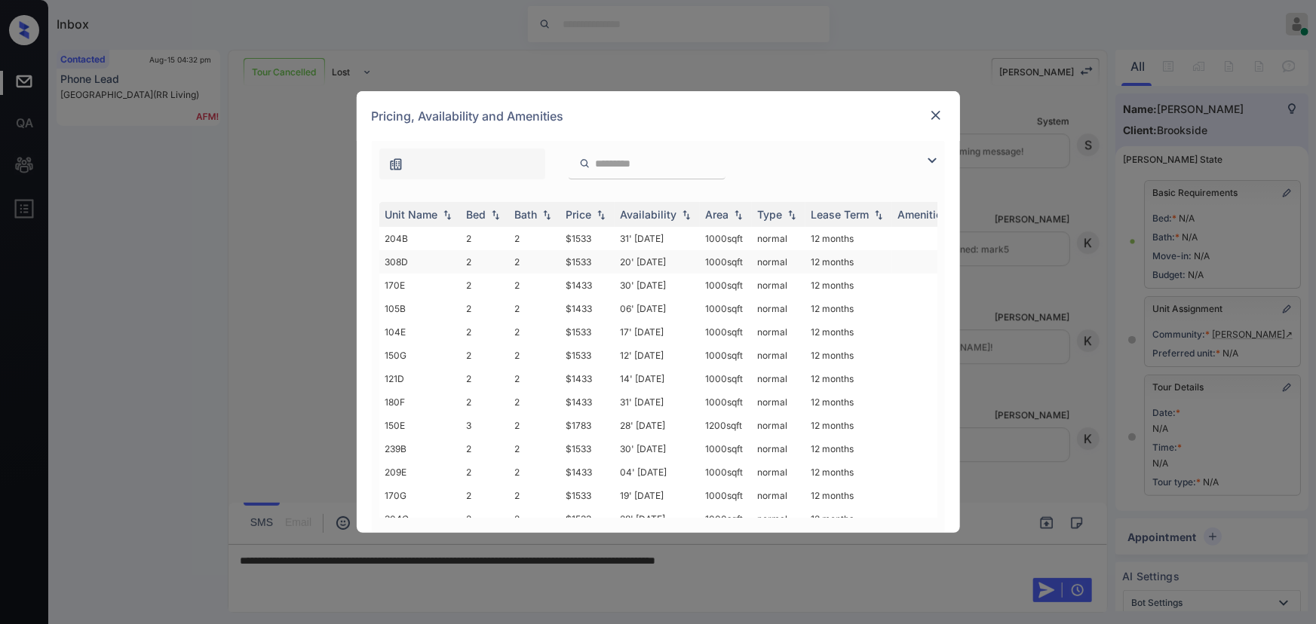
drag, startPoint x: 932, startPoint y: 159, endPoint x: 487, endPoint y: 253, distance: 454.8
click at [931, 158] on img at bounding box center [932, 161] width 18 height 18
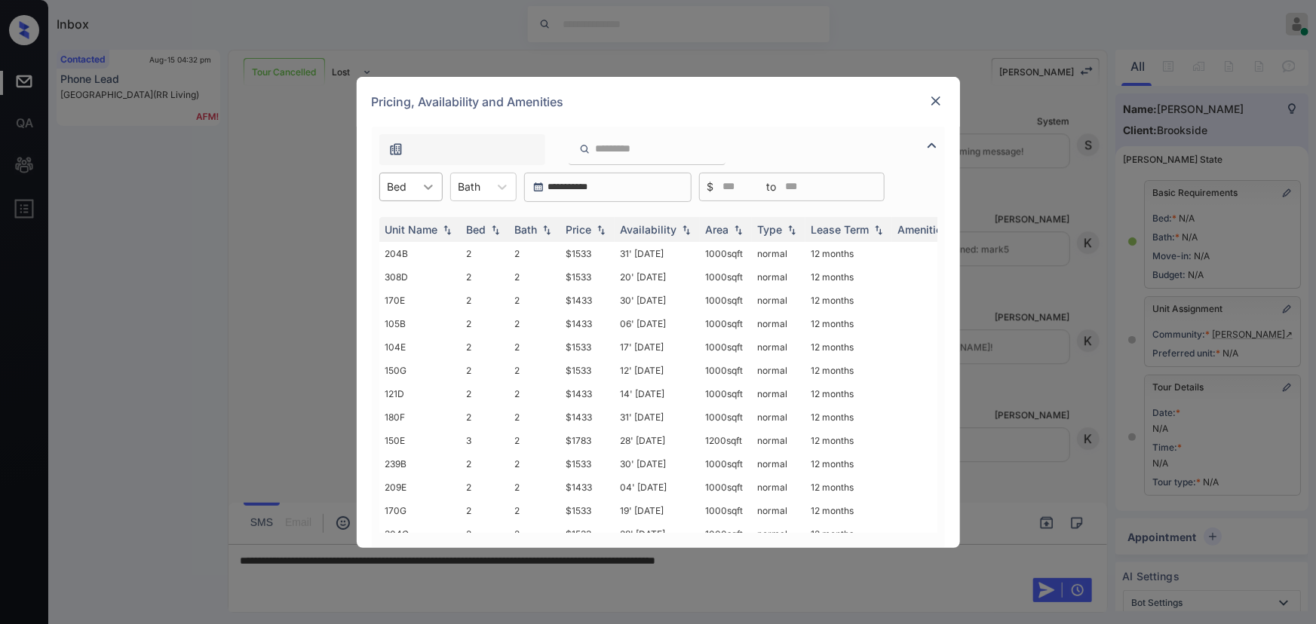
click at [429, 183] on icon at bounding box center [428, 186] width 15 height 15
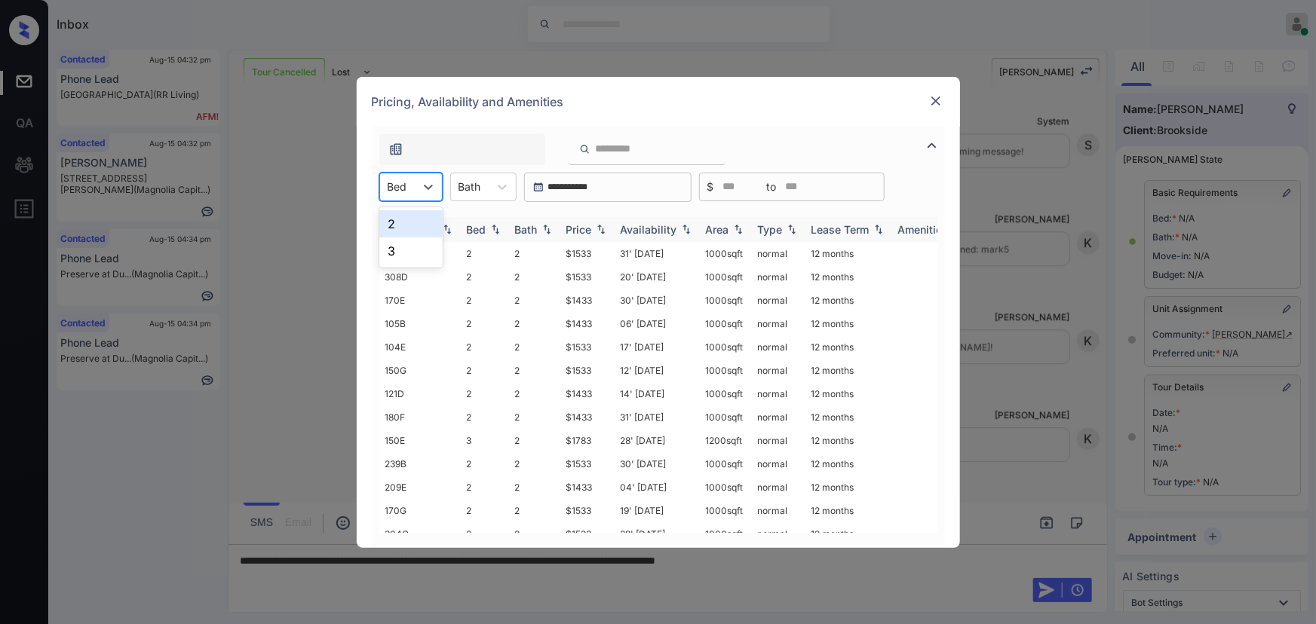
drag, startPoint x: 410, startPoint y: 229, endPoint x: 421, endPoint y: 219, distance: 15.5
click at [410, 227] on div "2" at bounding box center [410, 223] width 63 height 27
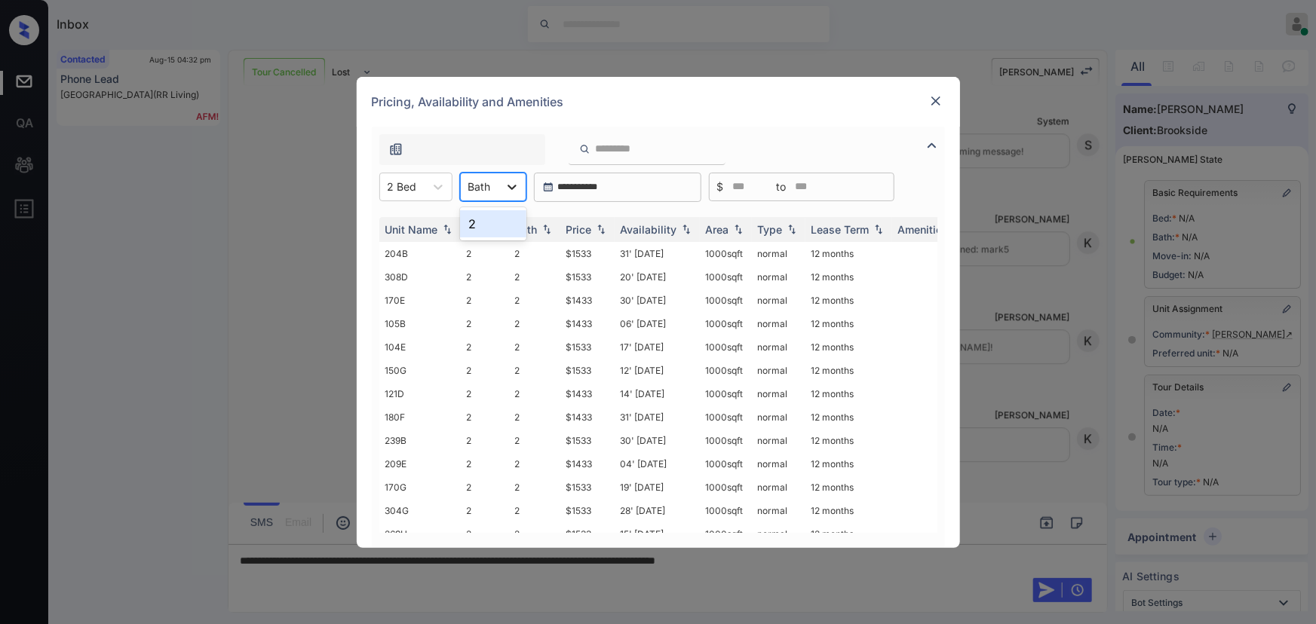
click at [497, 181] on div "Bath" at bounding box center [480, 187] width 38 height 22
click at [476, 224] on div "2" at bounding box center [493, 223] width 66 height 27
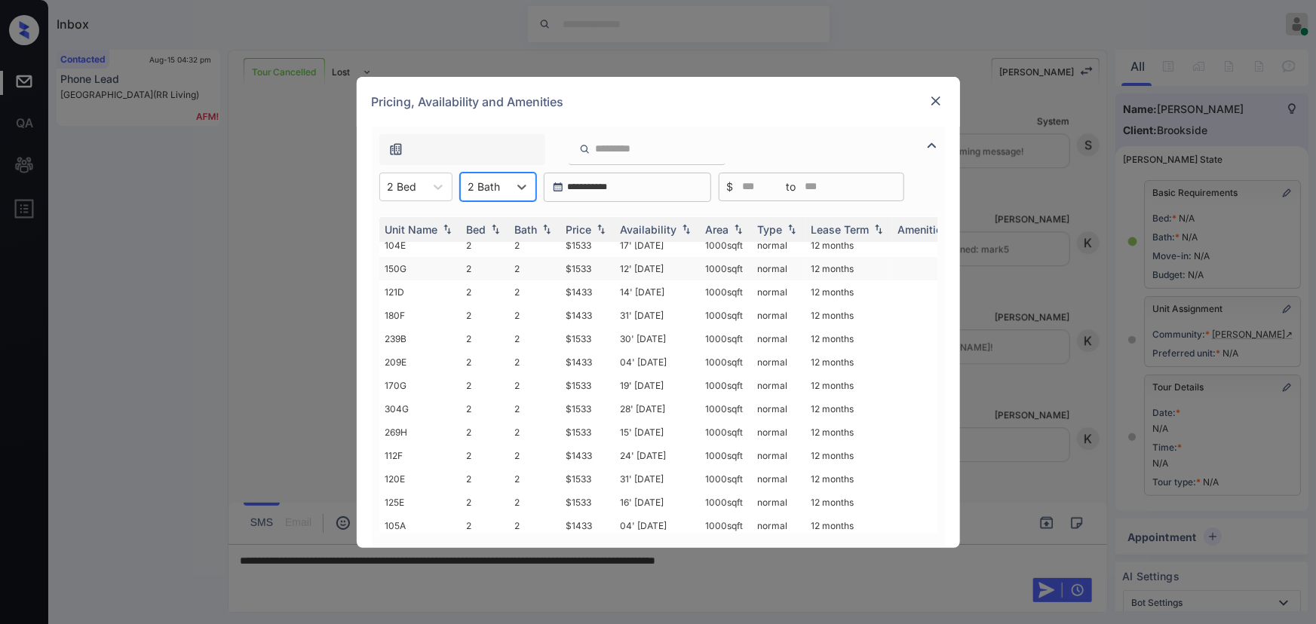
scroll to position [183, 0]
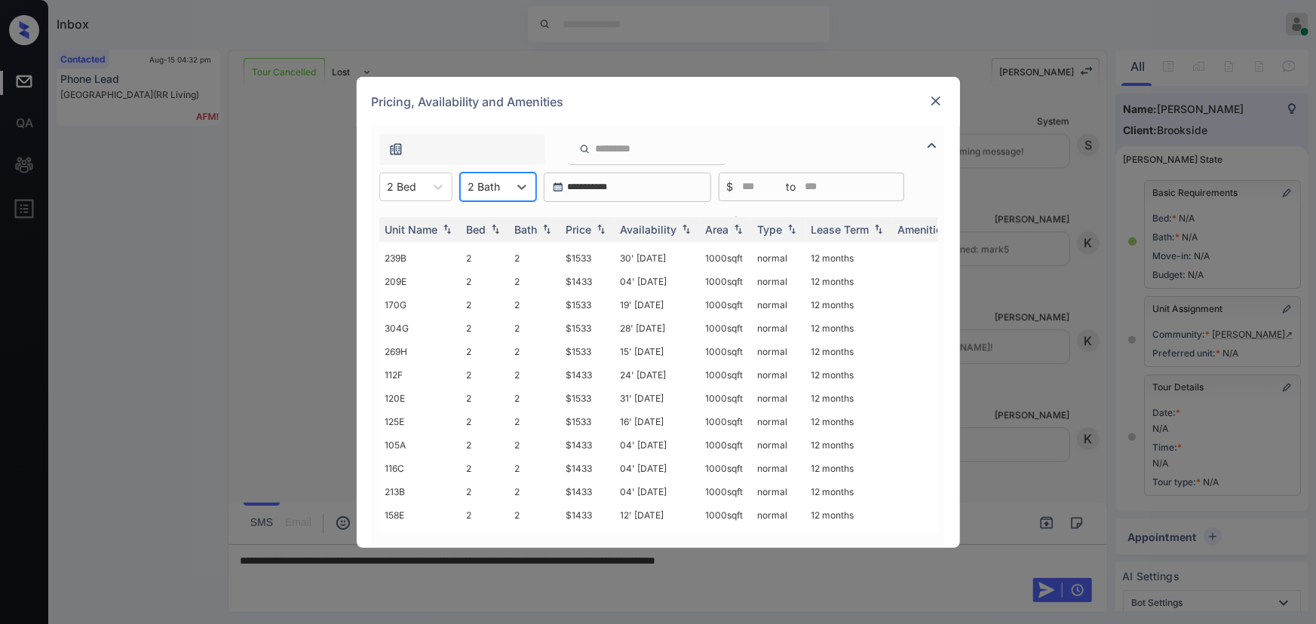
drag, startPoint x: 1003, startPoint y: 267, endPoint x: 1116, endPoint y: 518, distance: 275.4
click at [1007, 264] on div "**********" at bounding box center [658, 312] width 1316 height 624
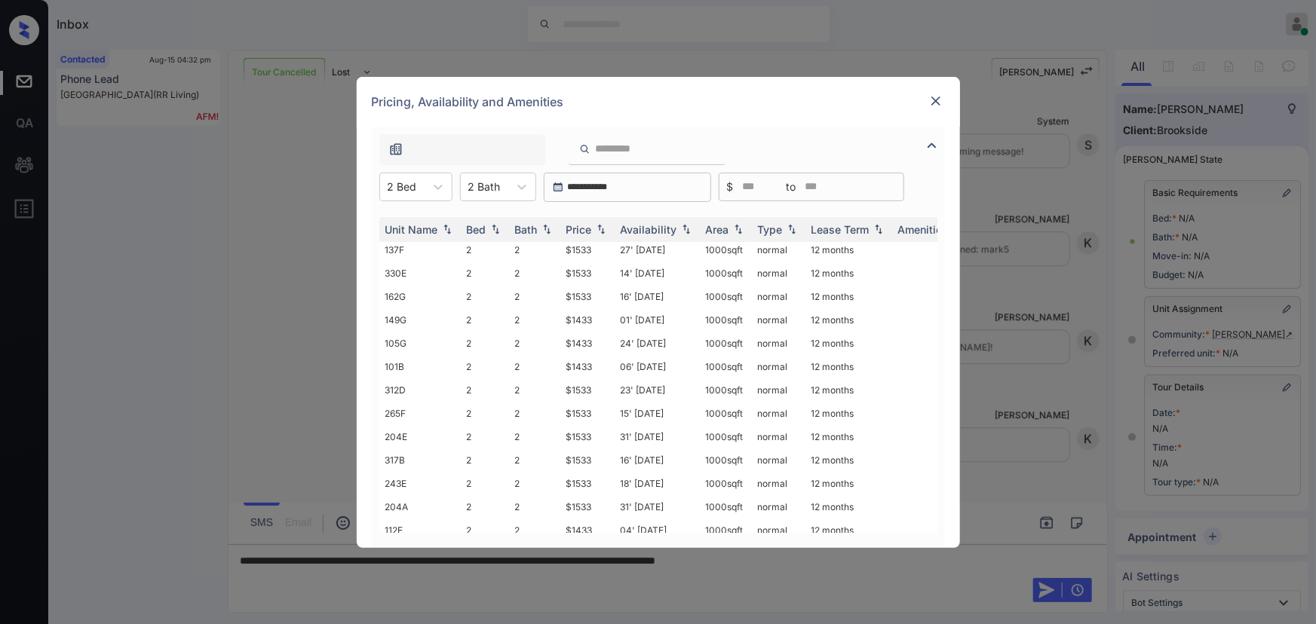
click at [1038, 281] on div "**********" at bounding box center [658, 312] width 1316 height 624
click at [1047, 271] on div "**********" at bounding box center [658, 312] width 1316 height 624
click at [935, 99] on img at bounding box center [935, 101] width 15 height 15
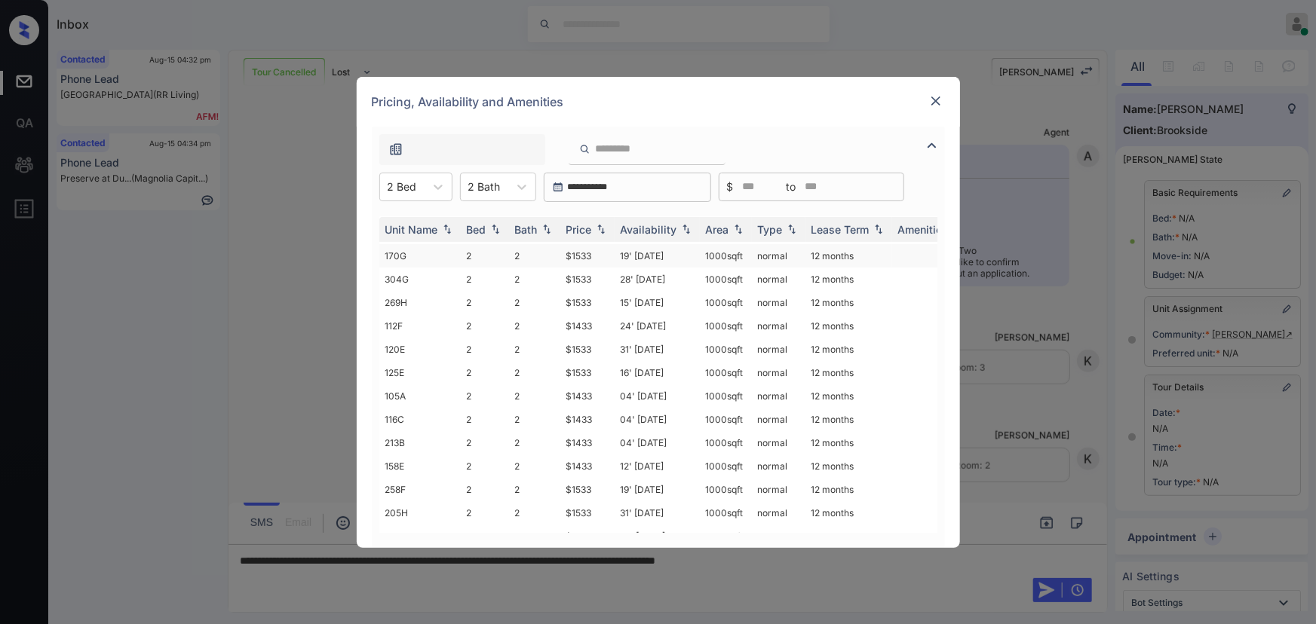
scroll to position [274, 0]
click at [937, 98] on img at bounding box center [935, 101] width 15 height 15
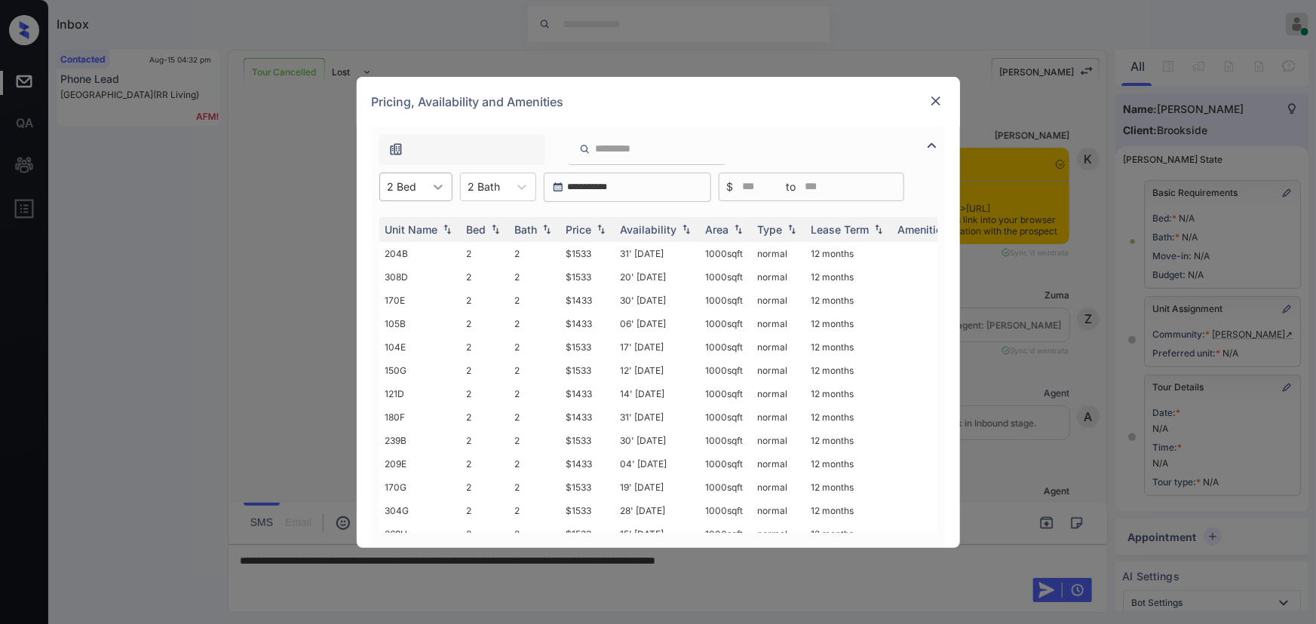
scroll to position [457, 0]
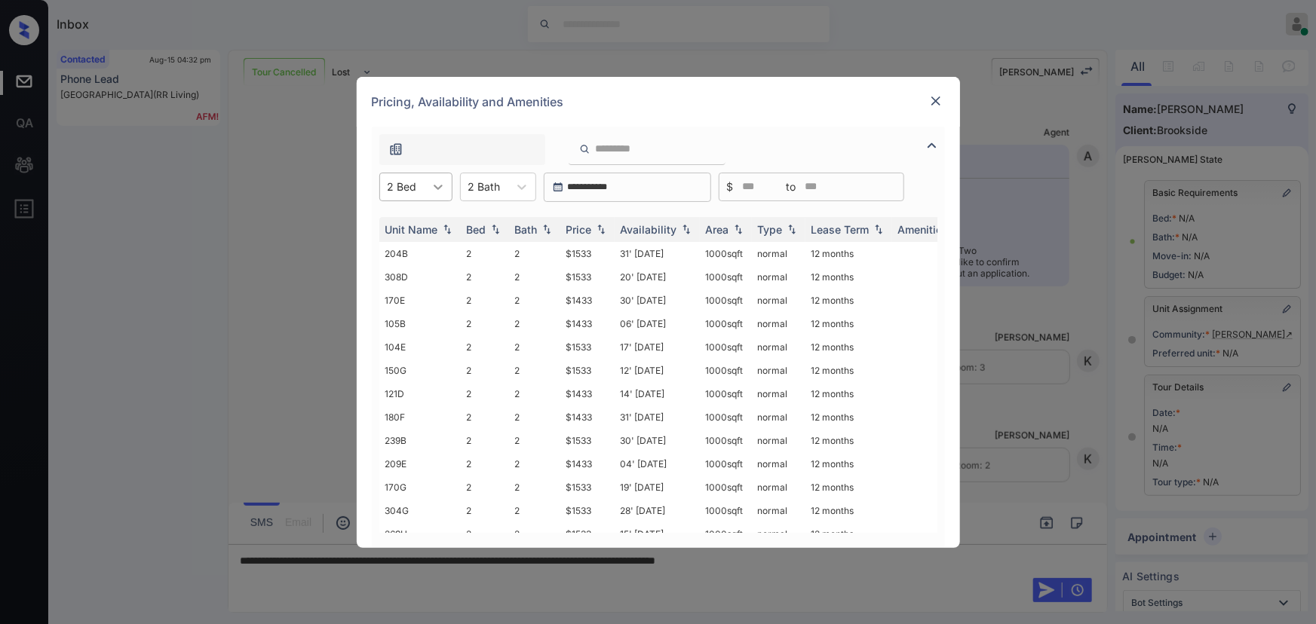
click at [443, 181] on icon at bounding box center [438, 186] width 15 height 15
click at [409, 254] on div "3" at bounding box center [415, 251] width 73 height 27
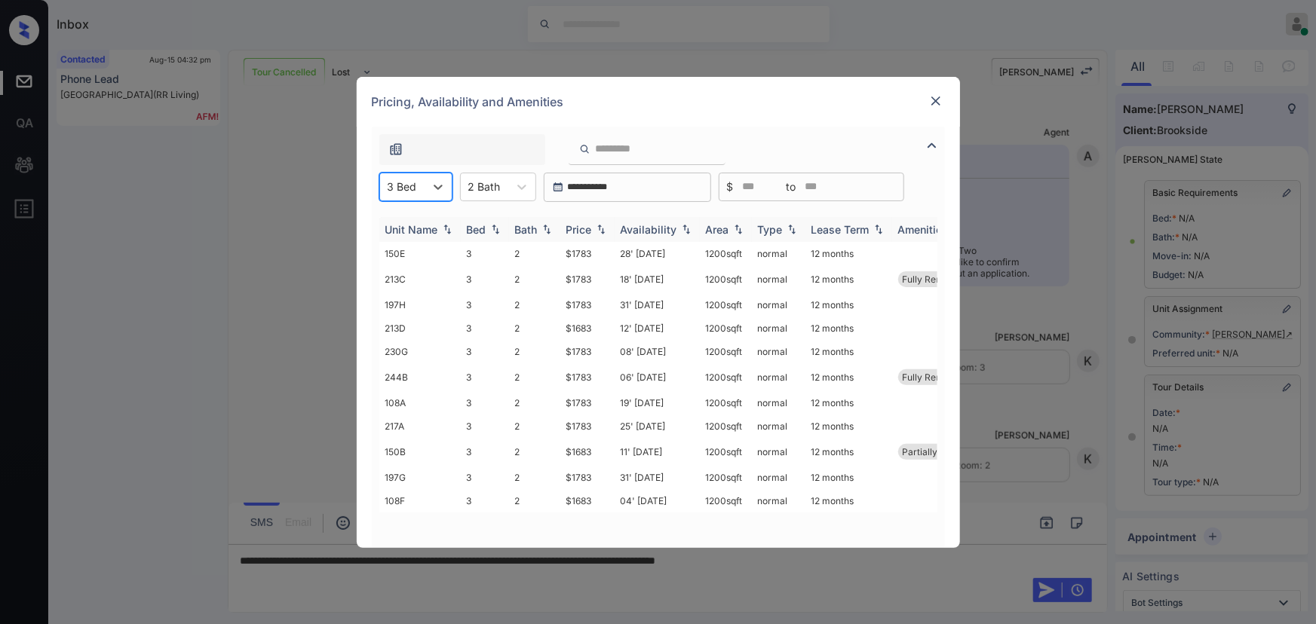
click at [603, 233] on img at bounding box center [601, 229] width 15 height 11
click at [603, 232] on img at bounding box center [601, 229] width 15 height 11
click at [596, 251] on td "$1683" at bounding box center [587, 253] width 54 height 23
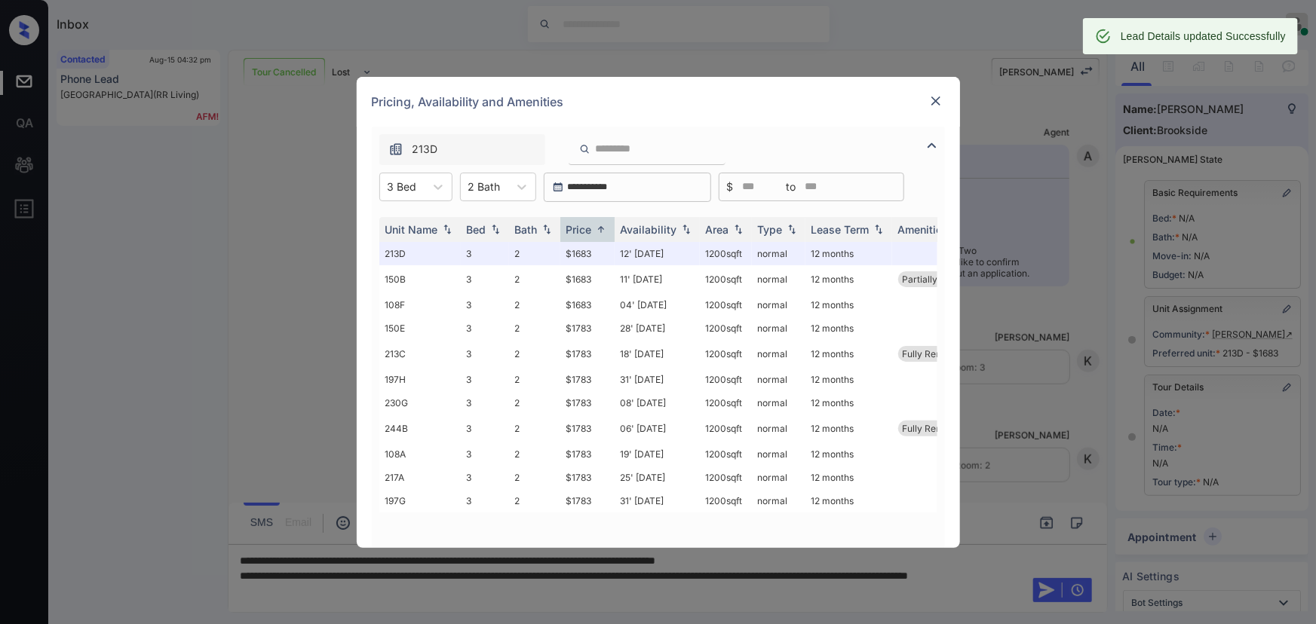
click at [936, 99] on img at bounding box center [935, 101] width 15 height 15
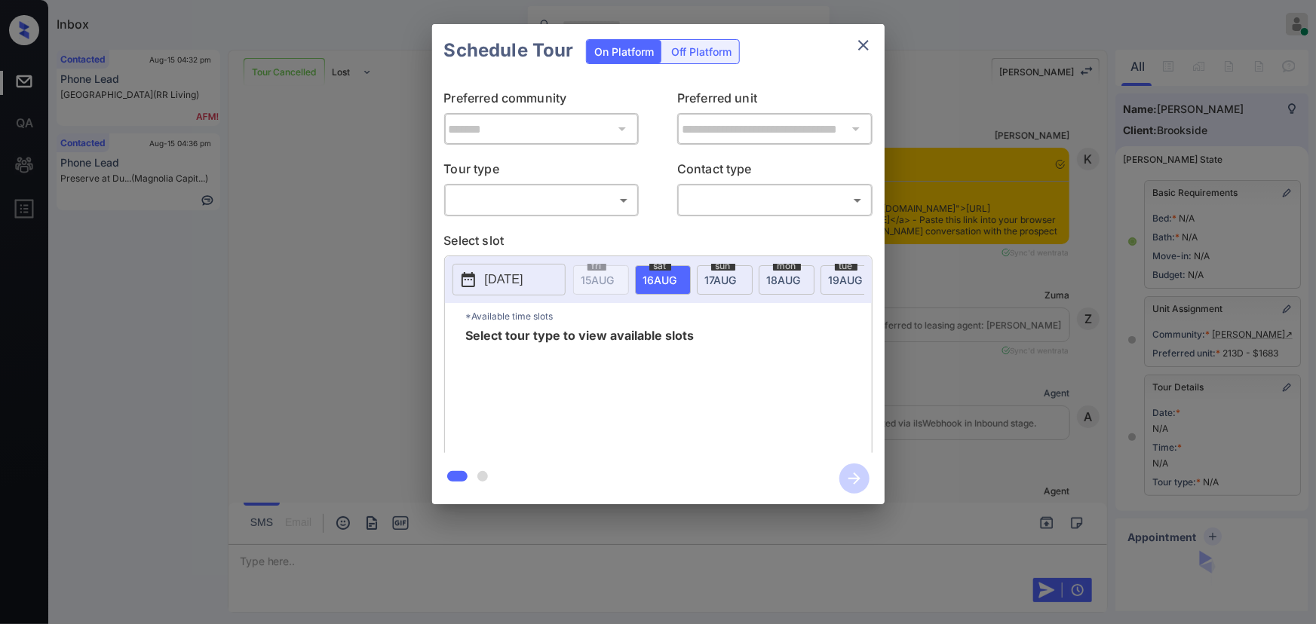
scroll to position [10920, 0]
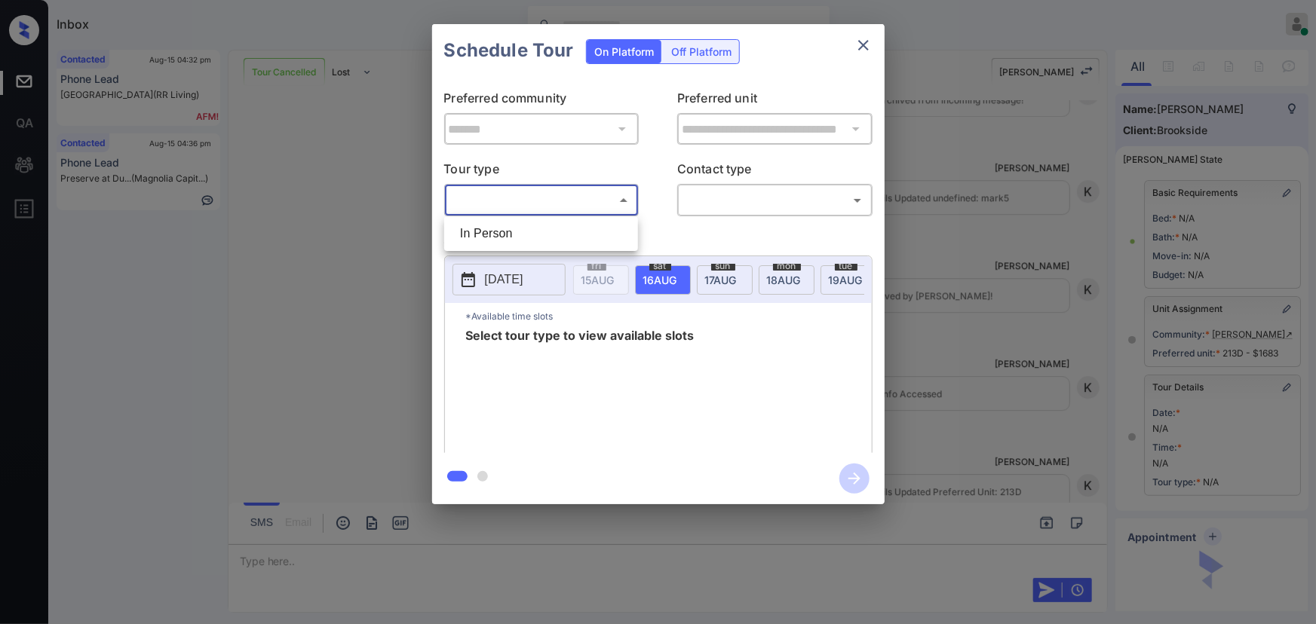
click at [558, 189] on body "Inbox [PERSON_NAME] Online Set yourself offline Set yourself on break Profile S…" at bounding box center [658, 312] width 1316 height 624
drag, startPoint x: 492, startPoint y: 241, endPoint x: 659, endPoint y: 225, distance: 168.2
click at [498, 238] on li "In Person" at bounding box center [541, 233] width 186 height 27
type input "********"
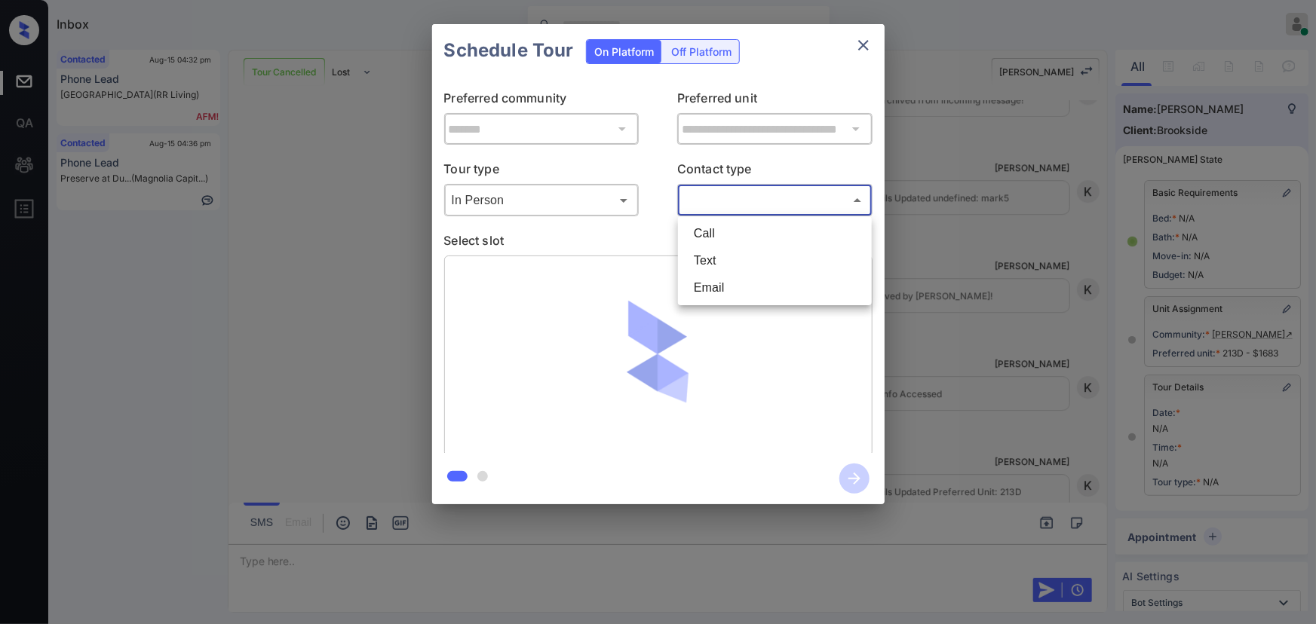
click at [765, 198] on body "Inbox [PERSON_NAME] Online Set yourself offline Set yourself on break Profile S…" at bounding box center [658, 312] width 1316 height 624
click at [720, 255] on li "Text" at bounding box center [775, 260] width 186 height 27
type input "****"
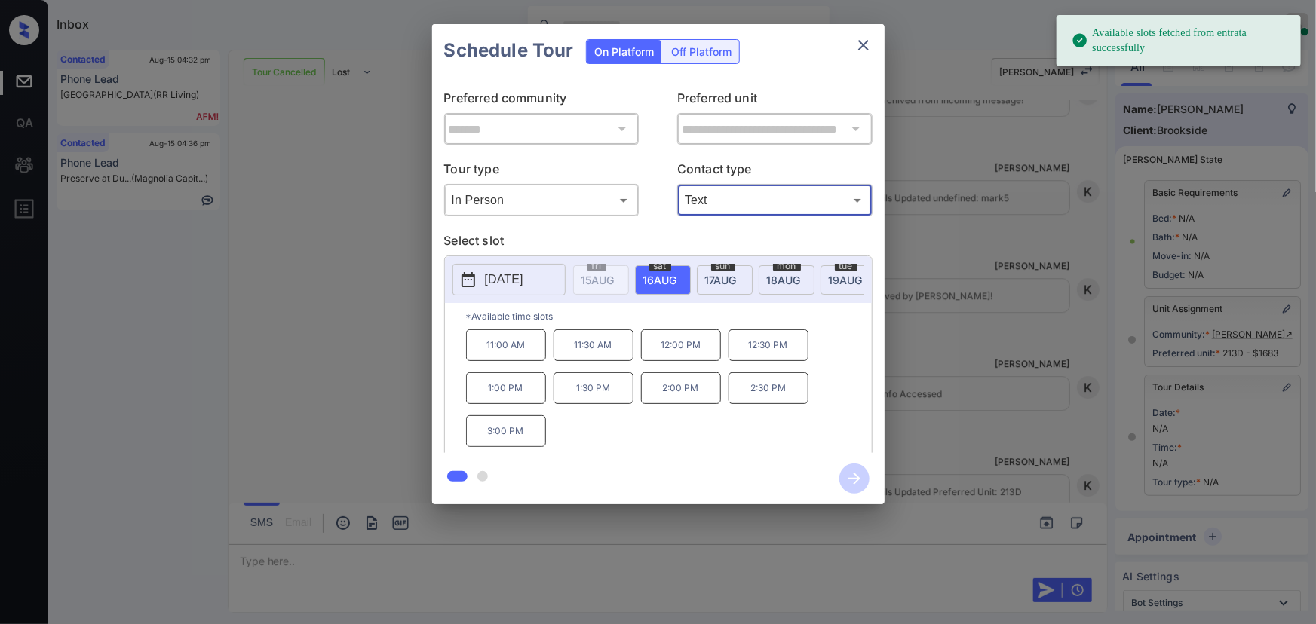
drag, startPoint x: 666, startPoint y: 269, endPoint x: 664, endPoint y: 283, distance: 13.7
click at [666, 271] on div "[DATE]" at bounding box center [663, 279] width 56 height 29
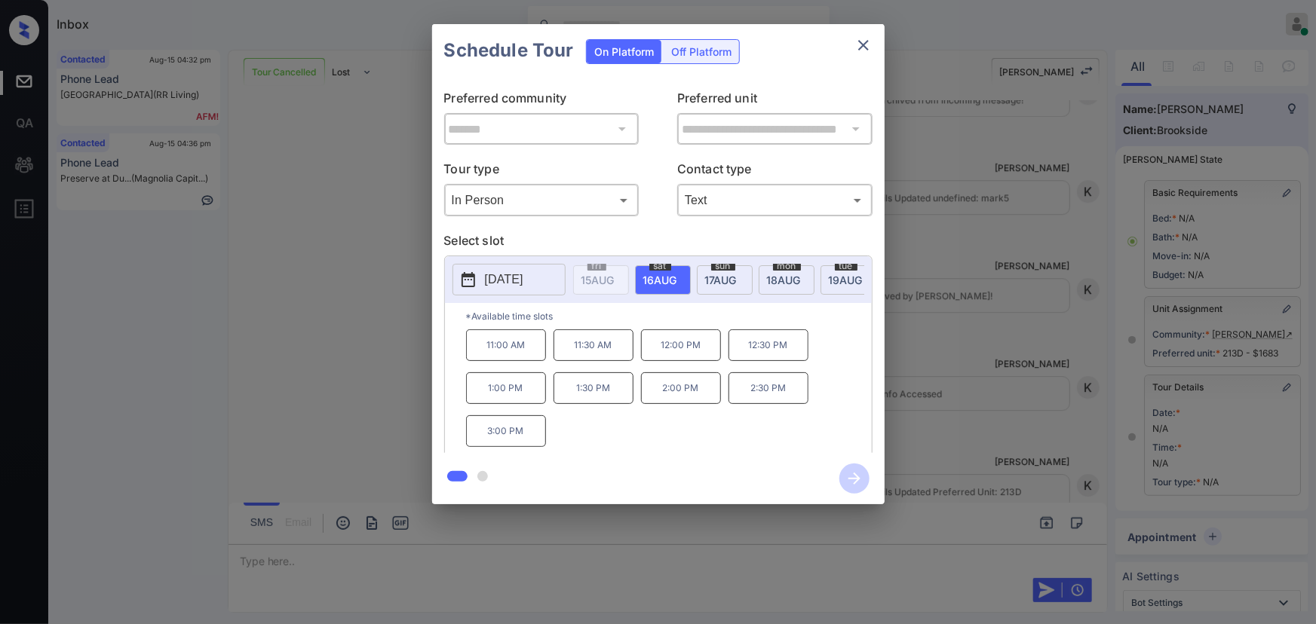
click at [997, 387] on div "**********" at bounding box center [658, 264] width 1316 height 529
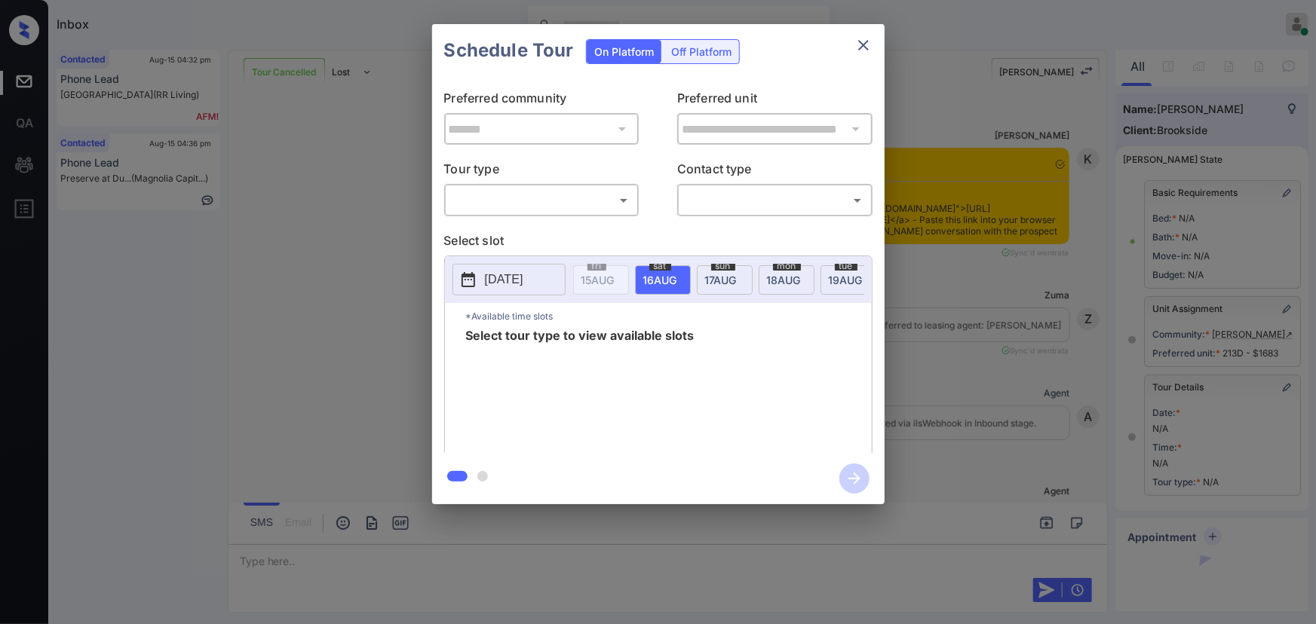
scroll to position [11123, 0]
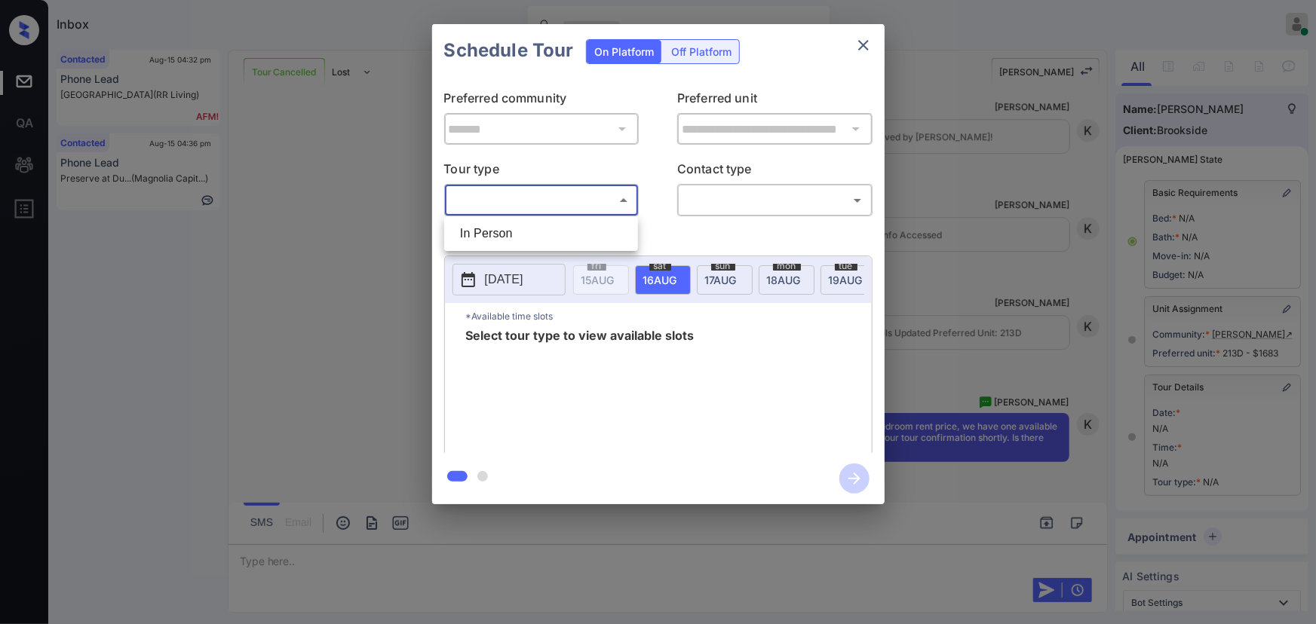
click at [517, 201] on body "Inbox Kenneth Umali Online Set yourself offline Set yourself on break Profile S…" at bounding box center [658, 312] width 1316 height 624
drag, startPoint x: 520, startPoint y: 235, endPoint x: 635, endPoint y: 219, distance: 115.7
click at [523, 234] on li "In Person" at bounding box center [541, 233] width 186 height 27
type input "********"
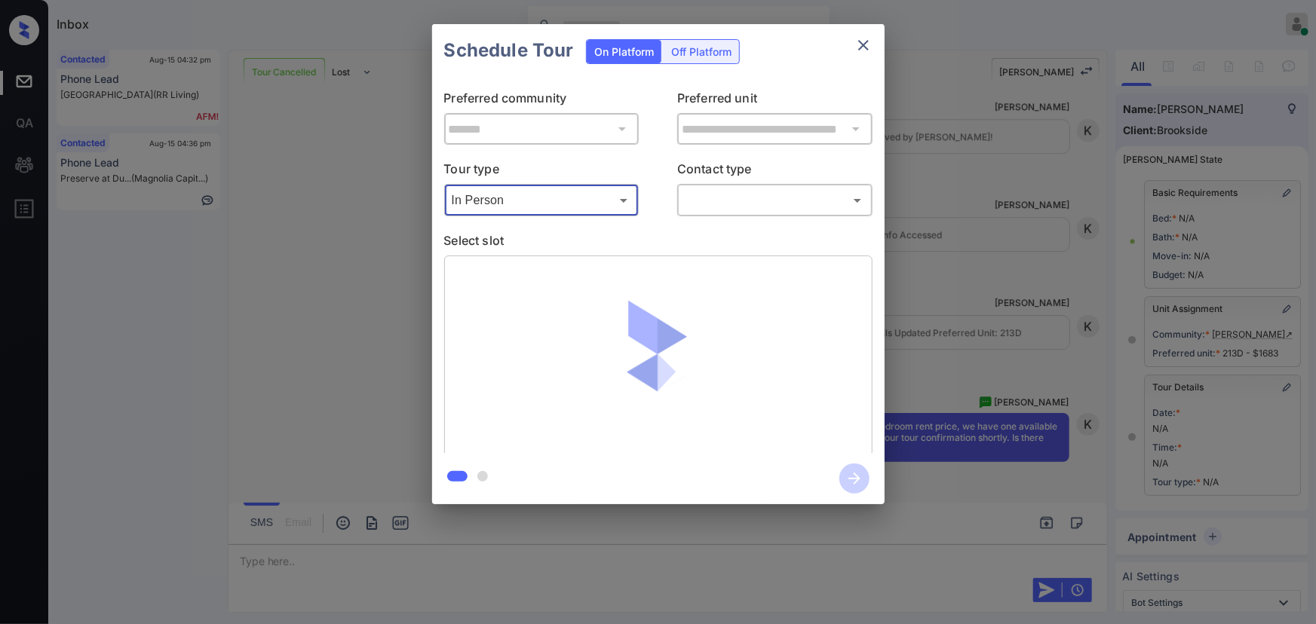
click at [712, 198] on body "Inbox Kenneth Umali Online Set yourself offline Set yourself on break Profile S…" at bounding box center [658, 312] width 1316 height 624
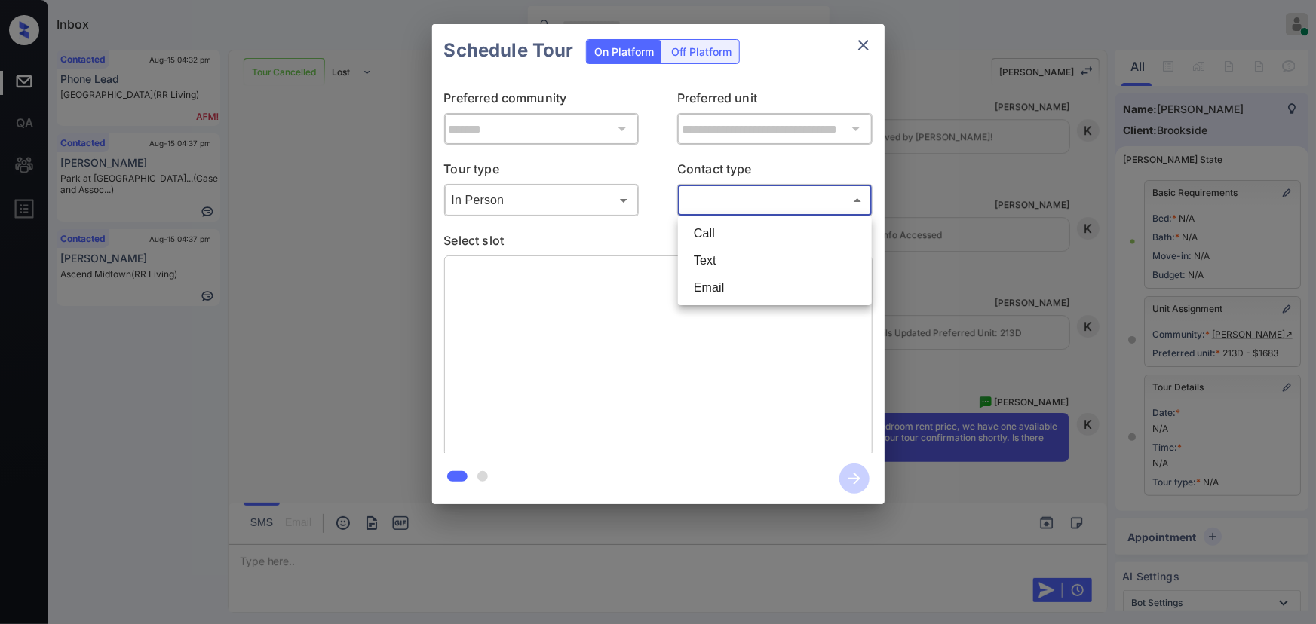
click at [699, 260] on li "Text" at bounding box center [775, 260] width 186 height 27
type input "****"
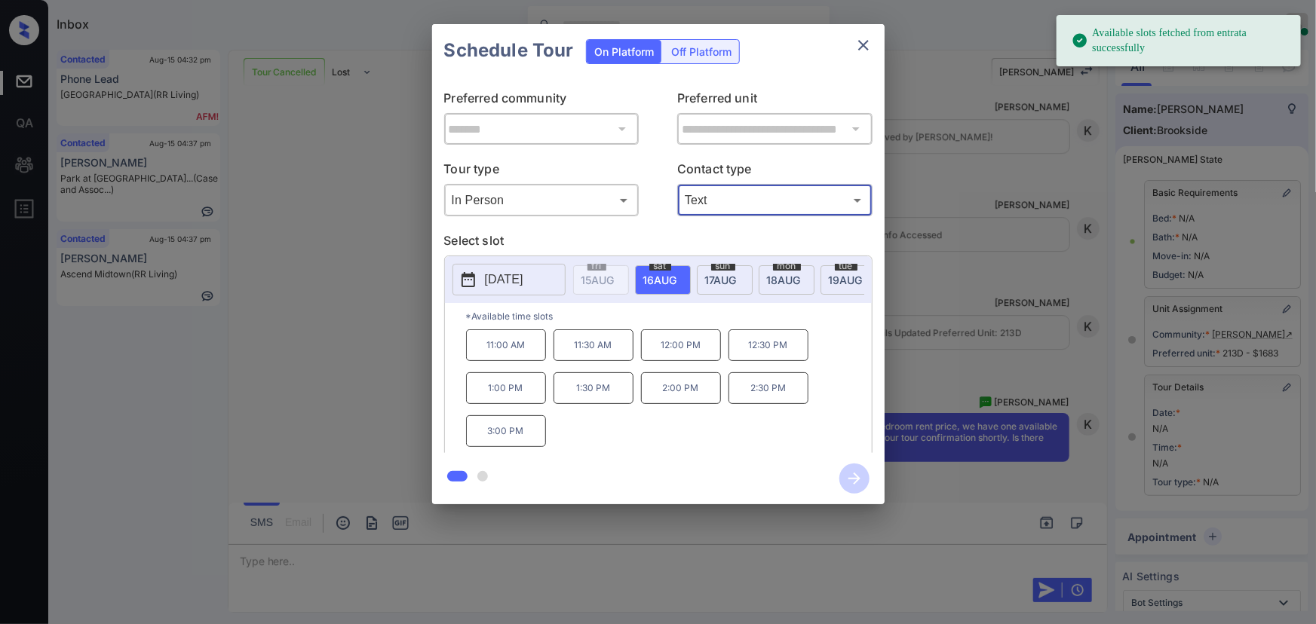
click at [615, 275] on span "[DATE]" at bounding box center [597, 280] width 33 height 13
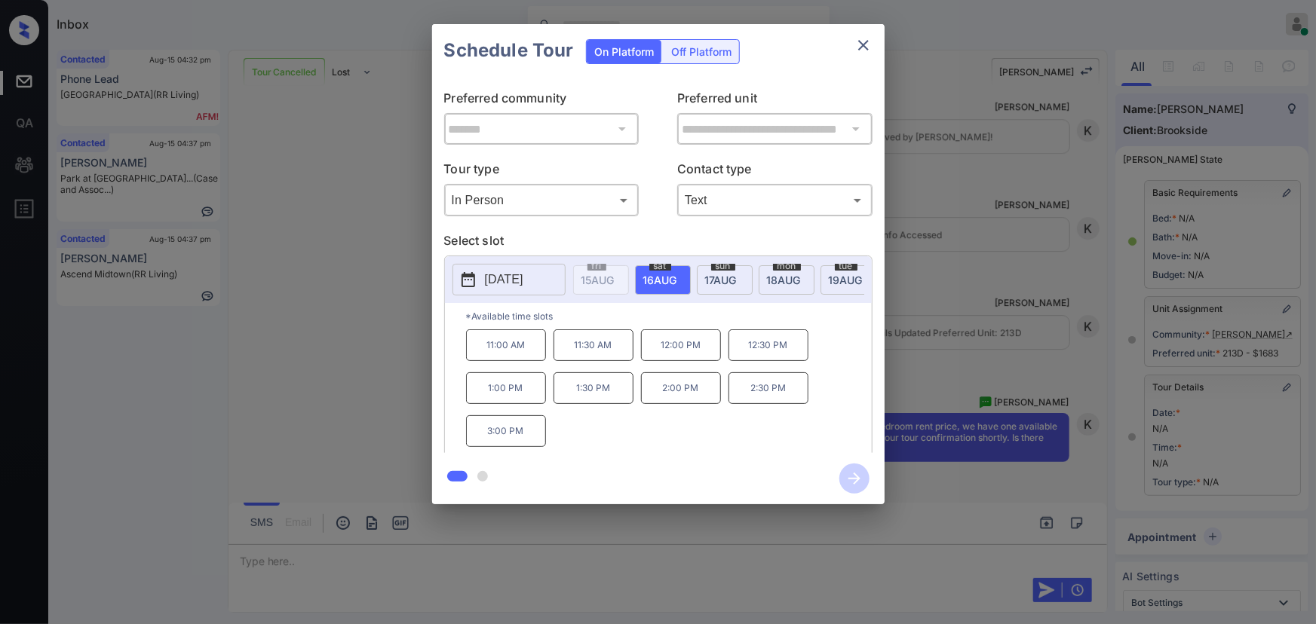
click at [950, 370] on div "**********" at bounding box center [658, 264] width 1316 height 529
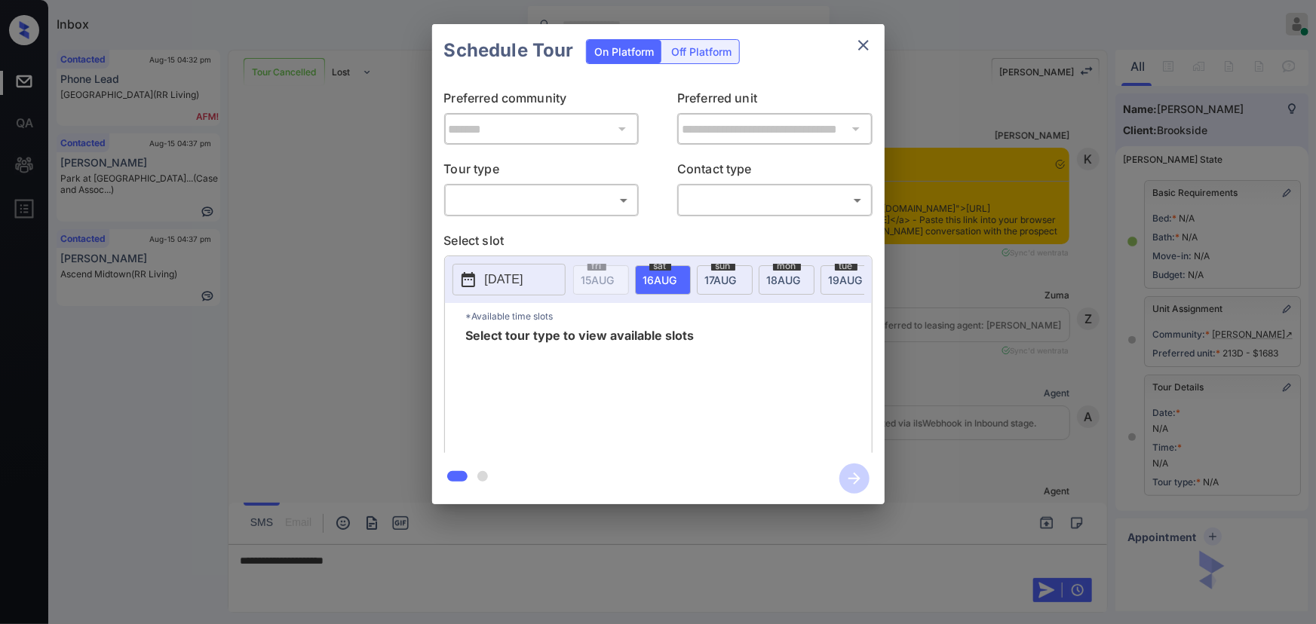
scroll to position [10620, 0]
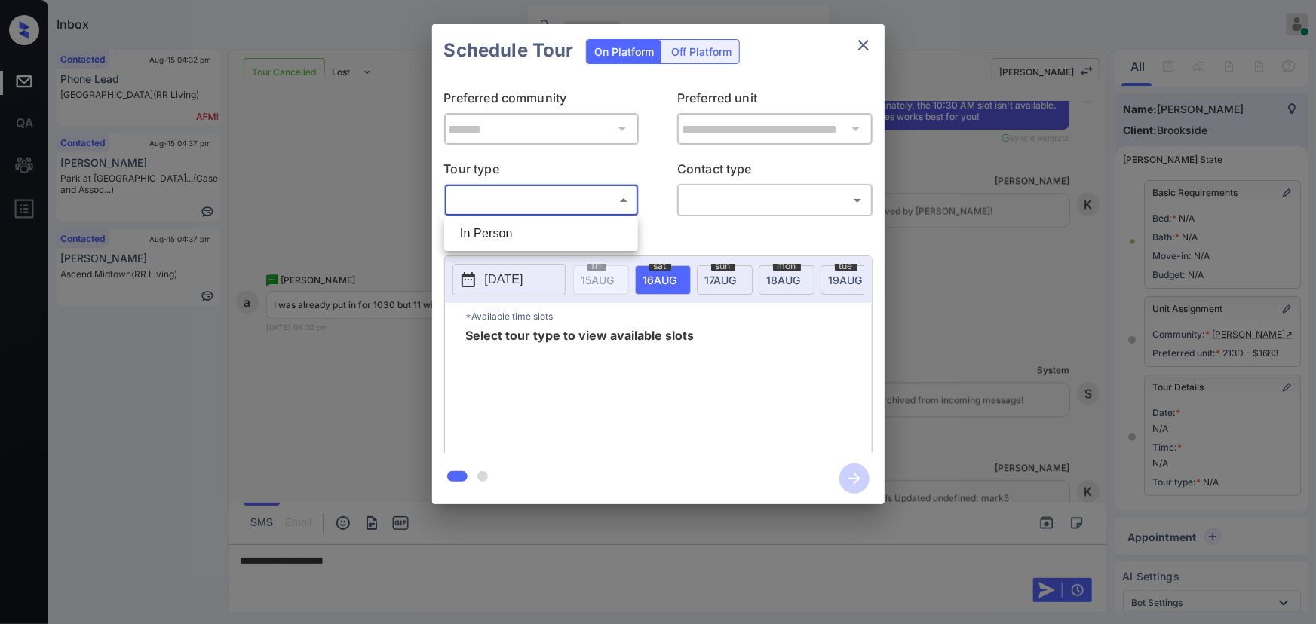
click at [528, 198] on body "Inbox [PERSON_NAME] Online Set yourself offline Set yourself on break Profile S…" at bounding box center [658, 312] width 1316 height 624
drag, startPoint x: 498, startPoint y: 234, endPoint x: 703, endPoint y: 220, distance: 204.8
click at [500, 233] on li "In Person" at bounding box center [541, 233] width 186 height 27
type input "********"
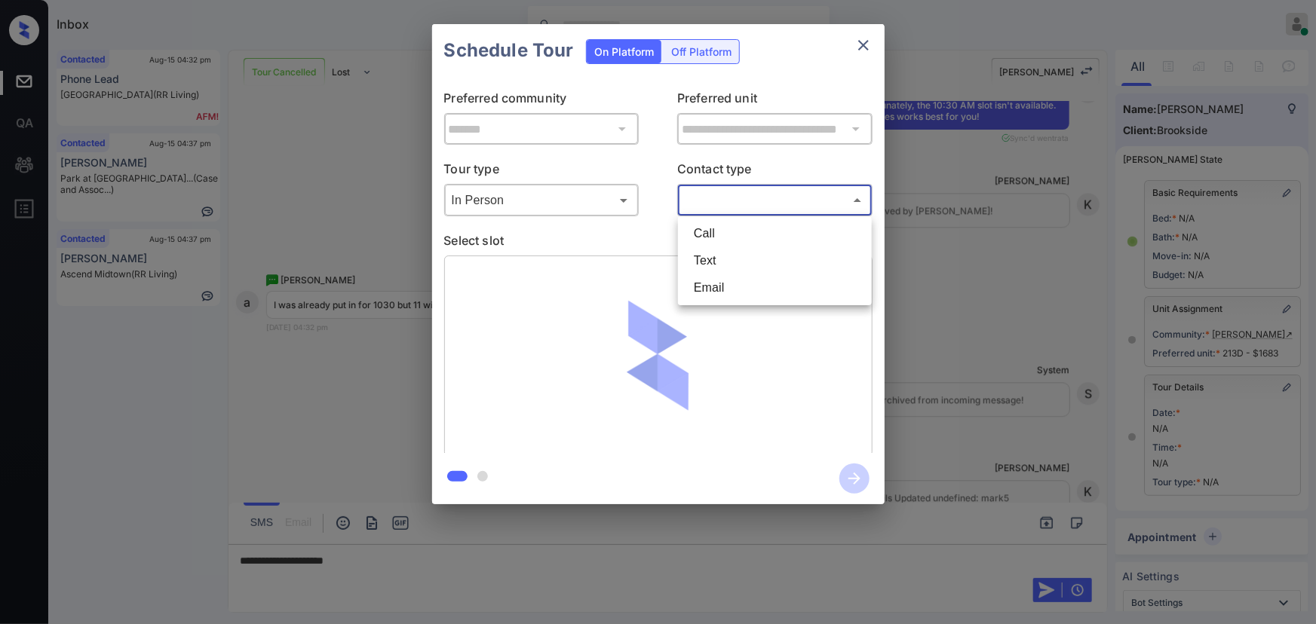
click at [736, 210] on body "Inbox [PERSON_NAME] Online Set yourself offline Set yourself on break Profile S…" at bounding box center [658, 312] width 1316 height 624
click at [701, 252] on li "Text" at bounding box center [775, 260] width 186 height 27
type input "****"
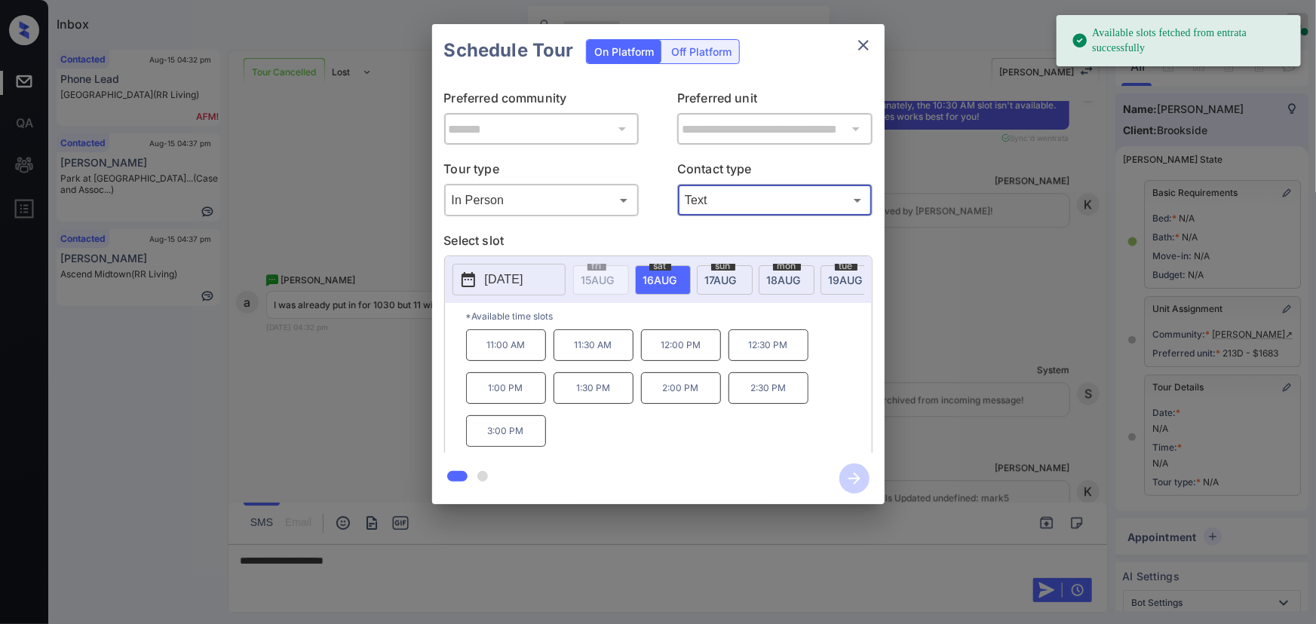
click at [615, 276] on span "[DATE]" at bounding box center [597, 280] width 33 height 13
drag, startPoint x: 506, startPoint y: 353, endPoint x: 618, endPoint y: 403, distance: 123.2
click at [506, 351] on p "11:00 AM" at bounding box center [506, 346] width 80 height 32
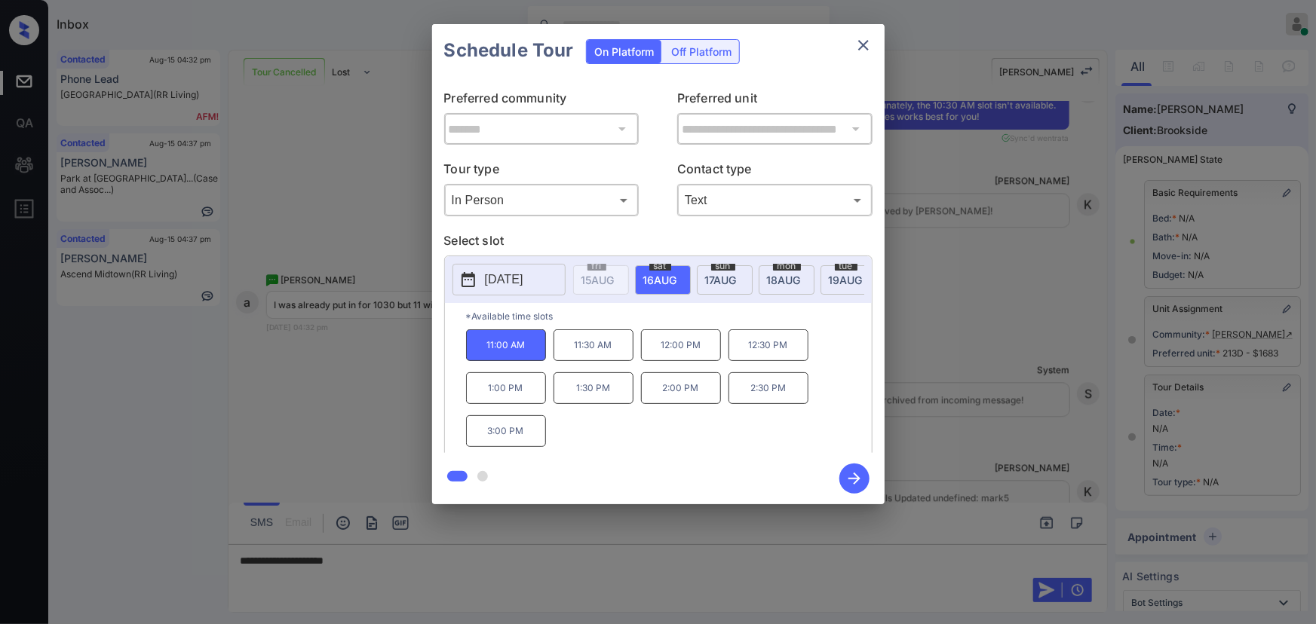
click at [847, 471] on icon "button" at bounding box center [854, 479] width 30 height 30
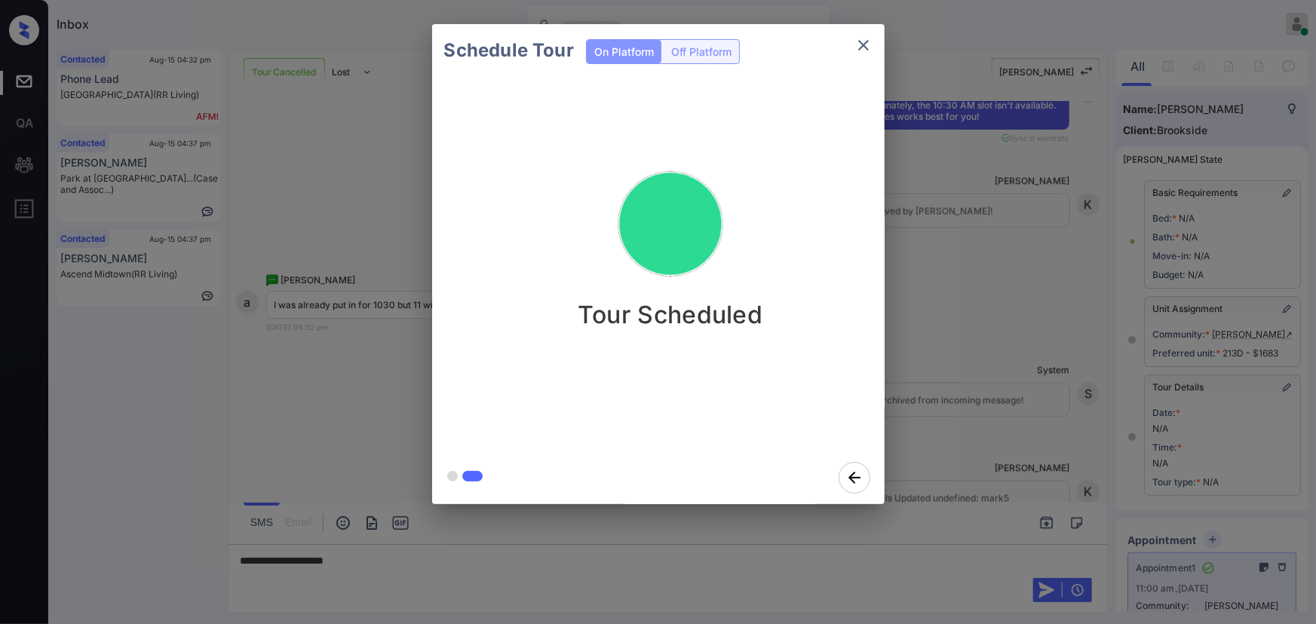
drag, startPoint x: 847, startPoint y: 57, endPoint x: 884, endPoint y: 49, distance: 37.7
click at [883, 51] on div "Schedule Tour On Platform Off Platform Tour Scheduled" at bounding box center [658, 264] width 452 height 480
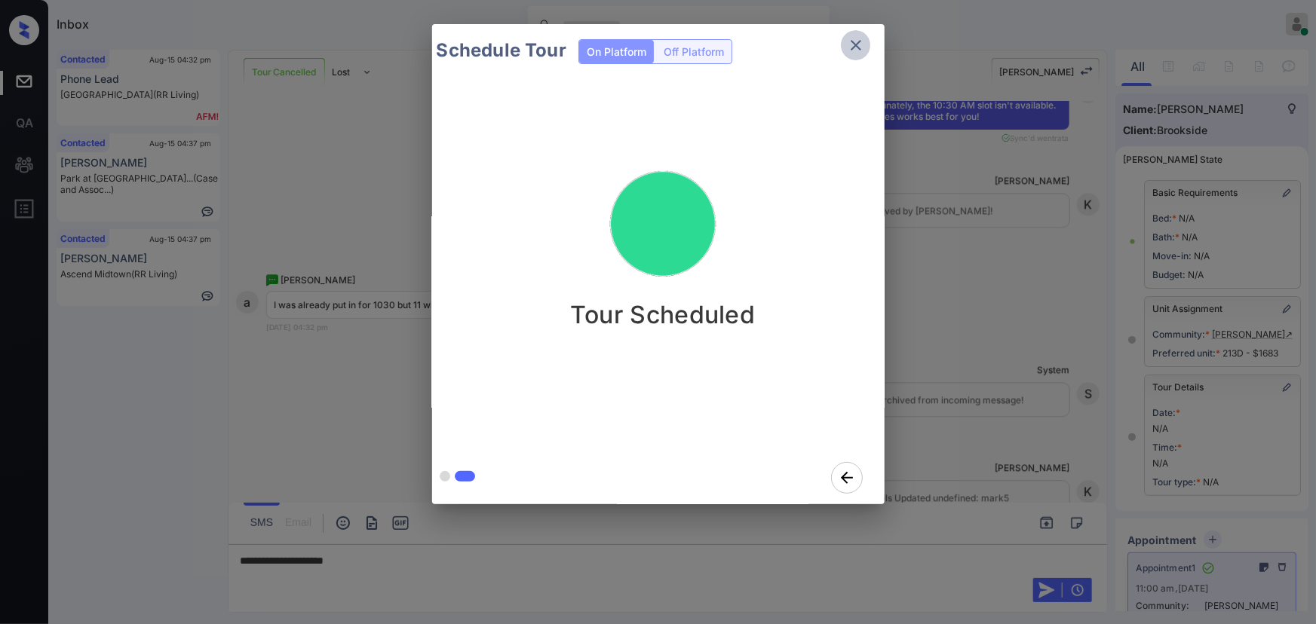
click at [854, 44] on icon "close" at bounding box center [856, 45] width 11 height 11
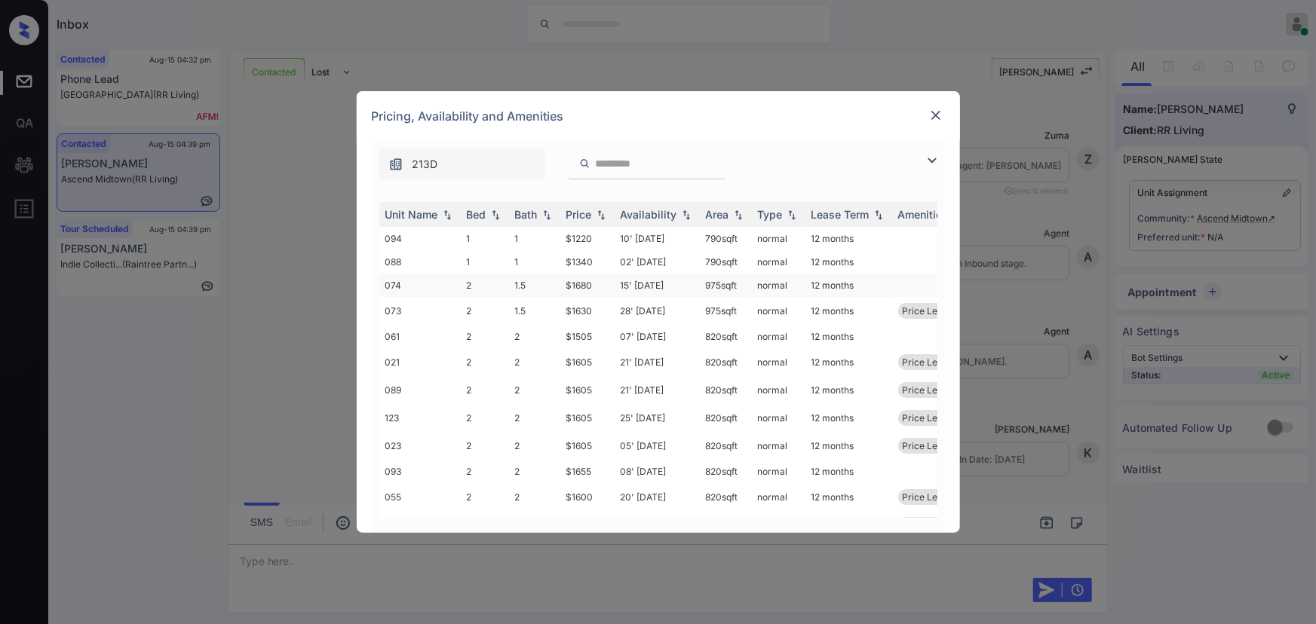
scroll to position [5373, 0]
click at [939, 110] on img at bounding box center [935, 115] width 15 height 15
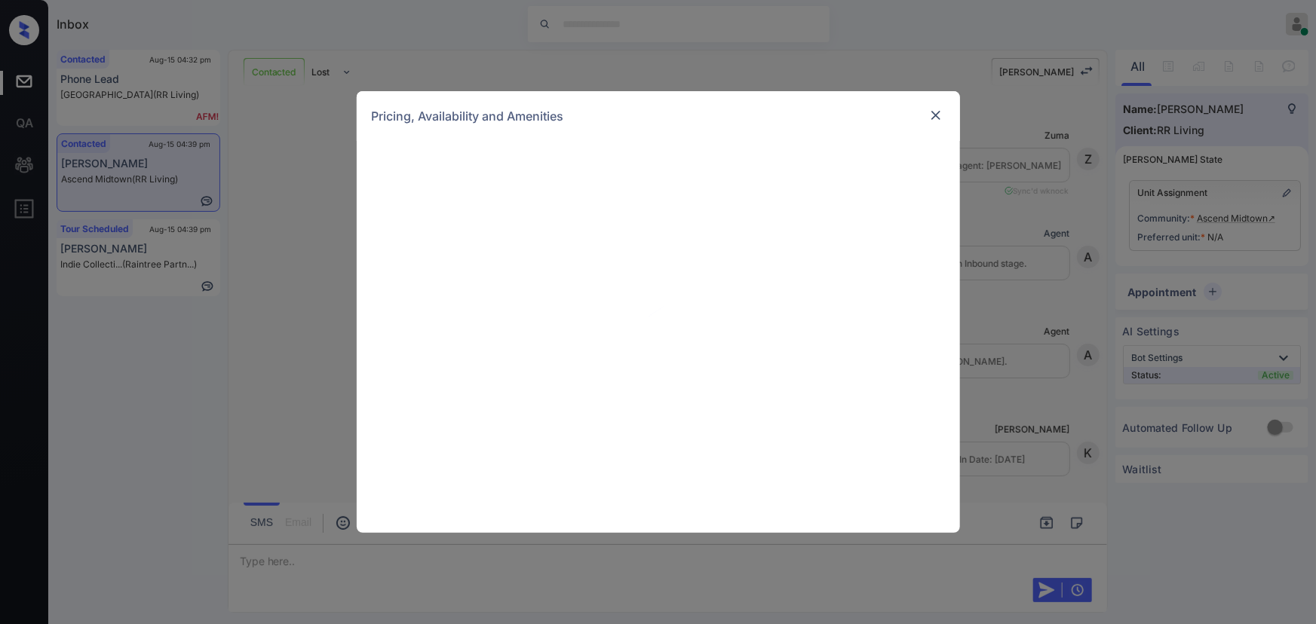
scroll to position [4704, 0]
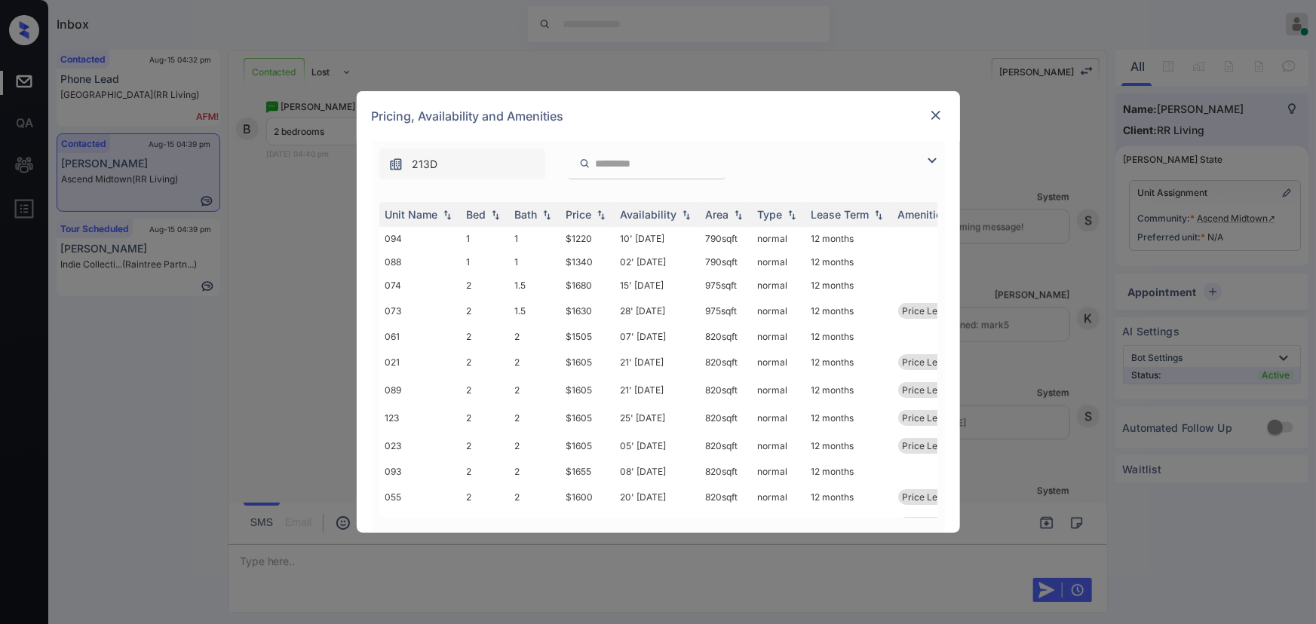
click at [935, 158] on img at bounding box center [932, 161] width 18 height 18
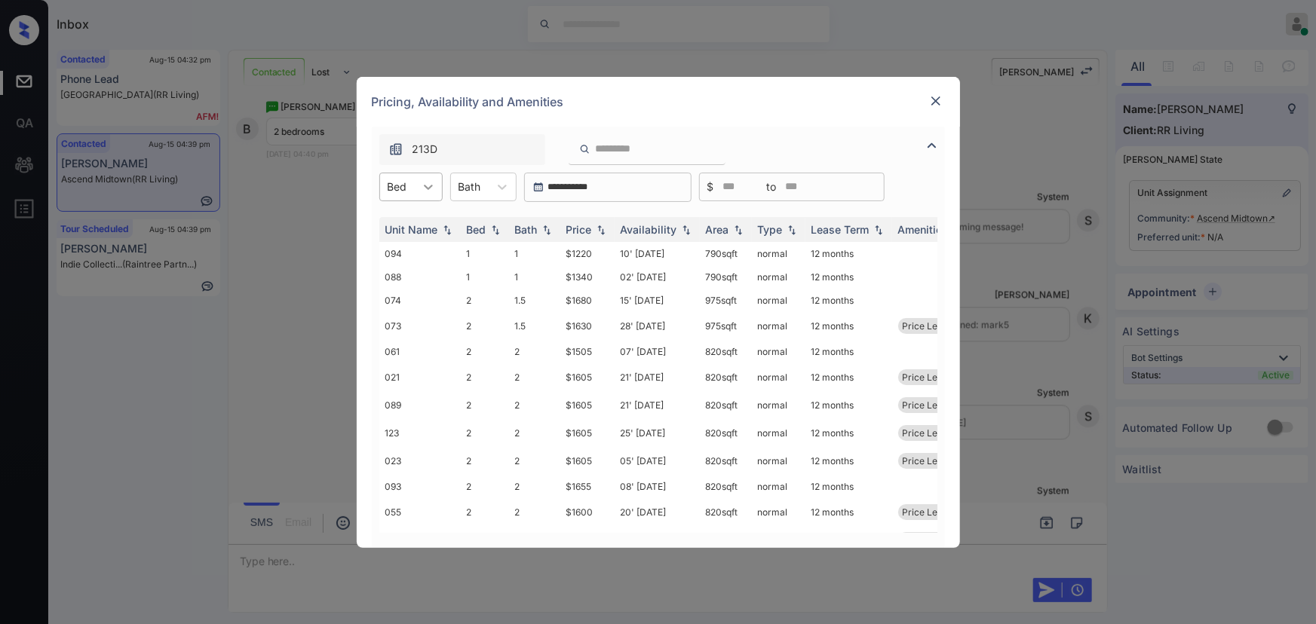
click at [428, 186] on icon at bounding box center [428, 186] width 15 height 15
click at [400, 246] on div "2" at bounding box center [410, 251] width 63 height 27
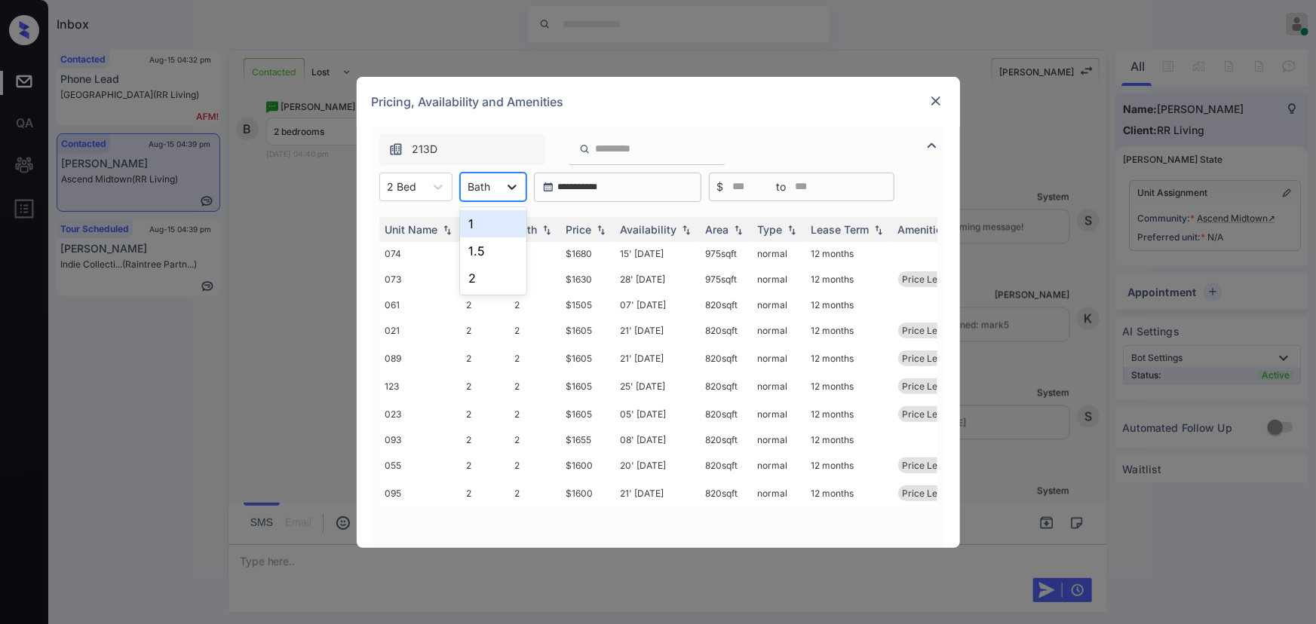
click at [500, 180] on div at bounding box center [511, 186] width 27 height 27
click at [471, 281] on div "2" at bounding box center [493, 278] width 66 height 27
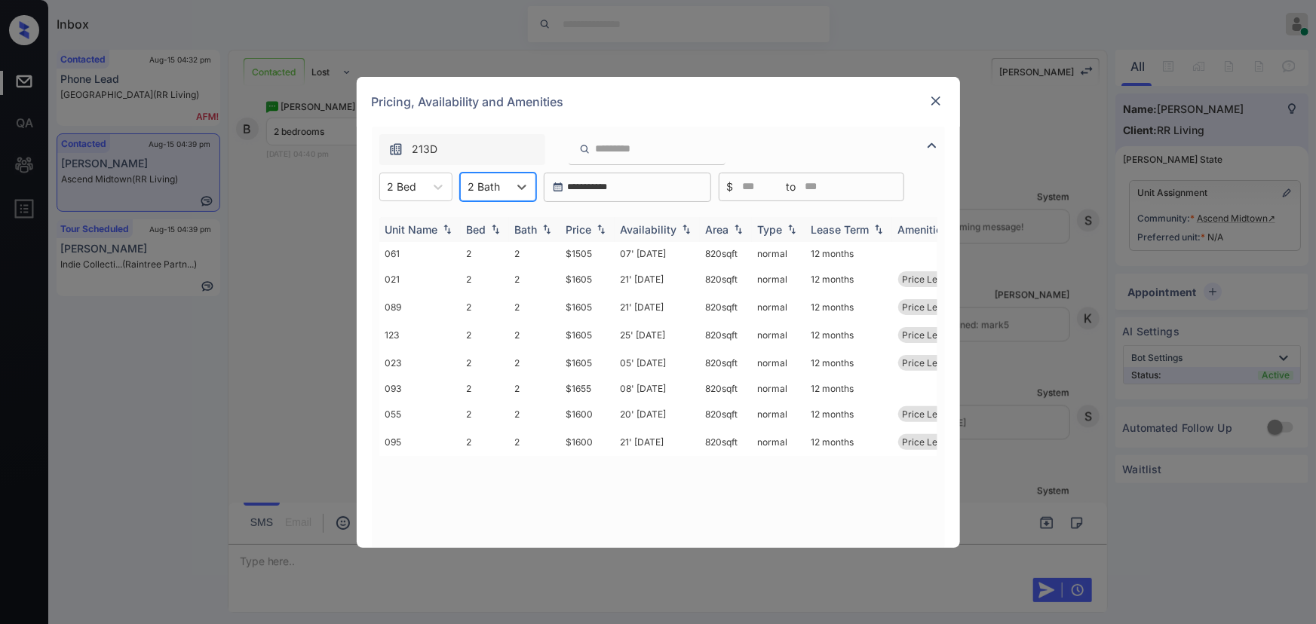
click at [601, 230] on img at bounding box center [601, 229] width 15 height 11
click at [603, 229] on img at bounding box center [601, 229] width 15 height 11
click at [677, 256] on td "07' Aug 25" at bounding box center [657, 253] width 85 height 23
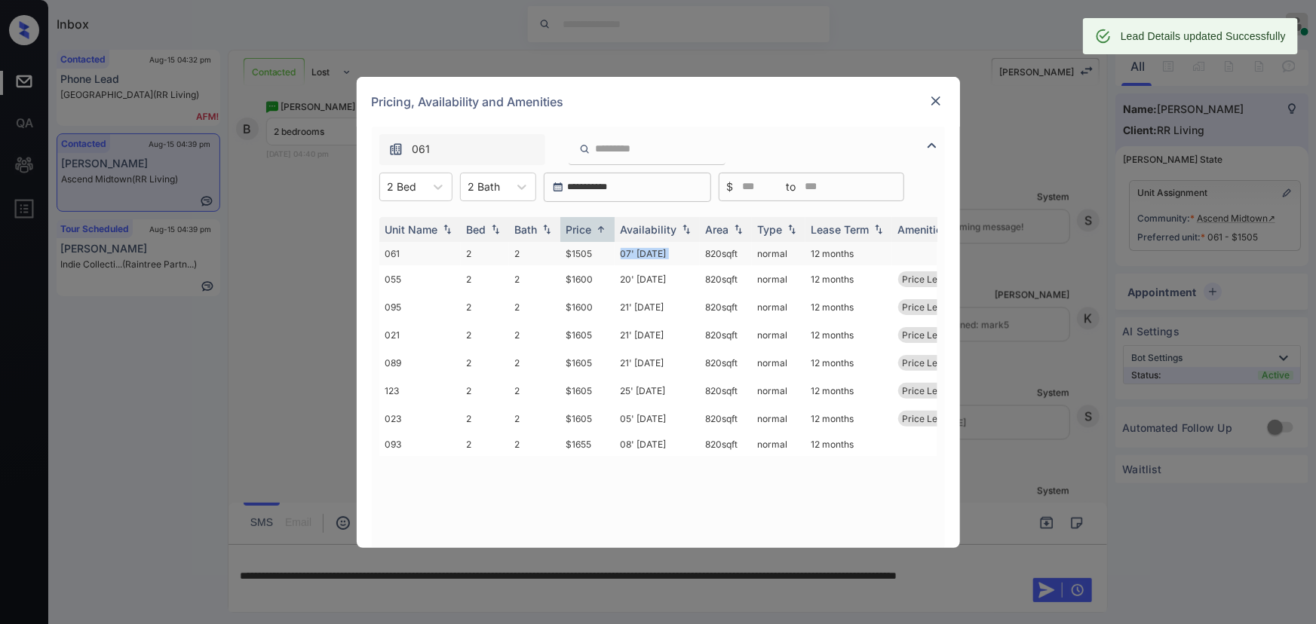
copy td "820 sqft"
drag, startPoint x: 745, startPoint y: 254, endPoint x: 746, endPoint y: 234, distance: 20.4
click at [704, 256] on td "820 sqft" at bounding box center [726, 253] width 52 height 23
drag, startPoint x: 940, startPoint y: 90, endPoint x: 936, endPoint y: 106, distance: 17.2
click at [940, 92] on div "Pricing, Availability and Amenities" at bounding box center [658, 102] width 603 height 50
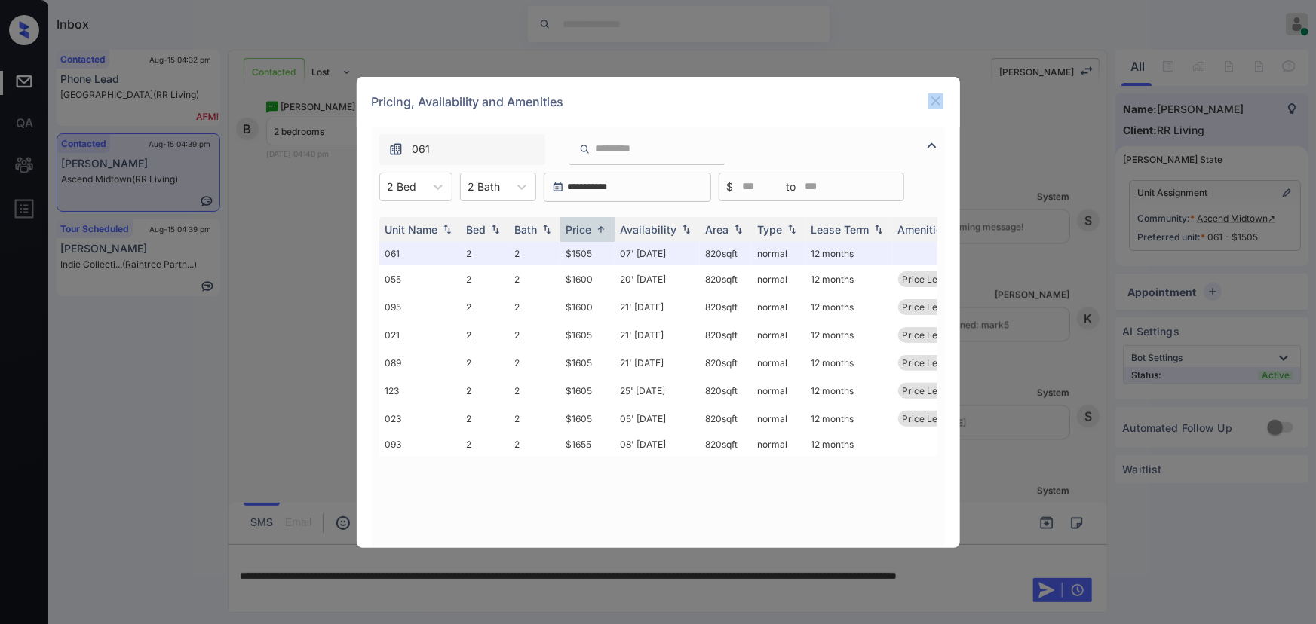
click at [936, 95] on img at bounding box center [935, 101] width 15 height 15
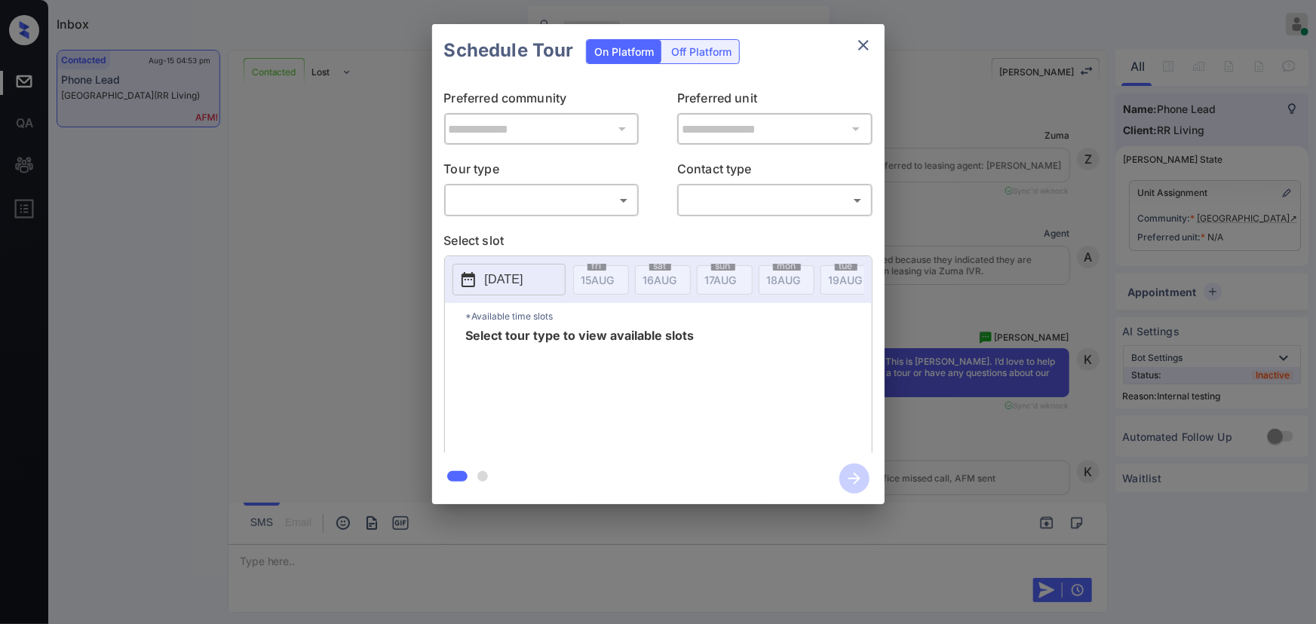
scroll to position [4608, 0]
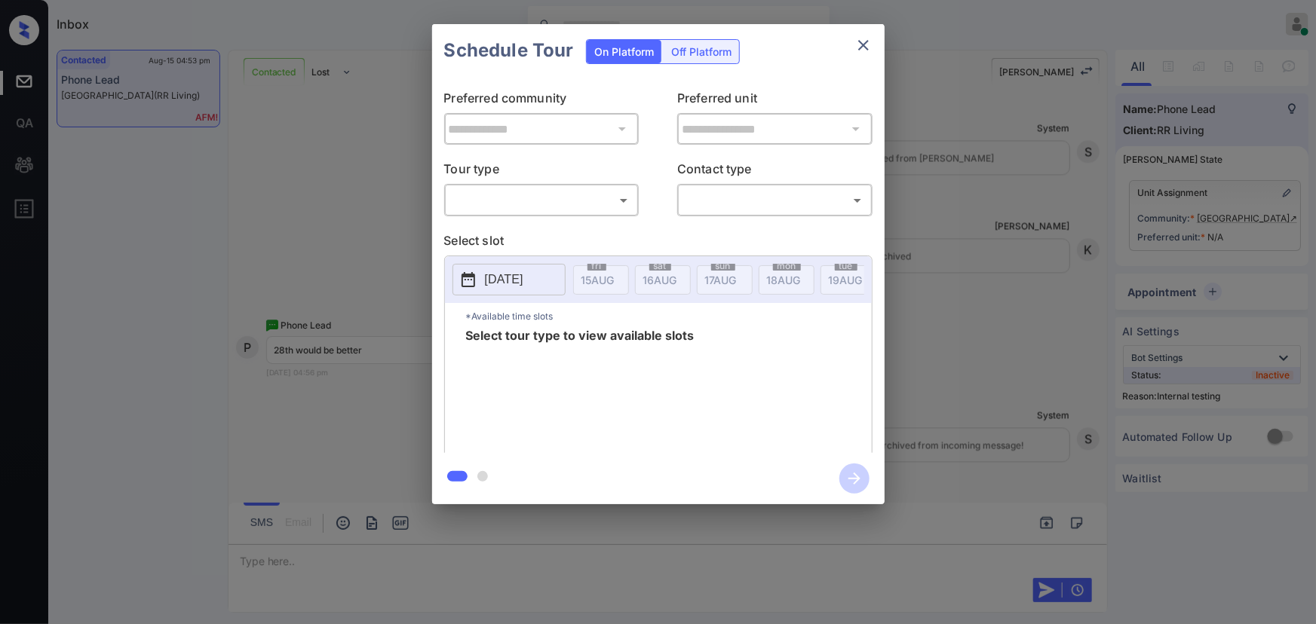
click at [526, 199] on body "Inbox [PERSON_NAME] Online Set yourself offline Set yourself on break Profile S…" at bounding box center [658, 312] width 1316 height 624
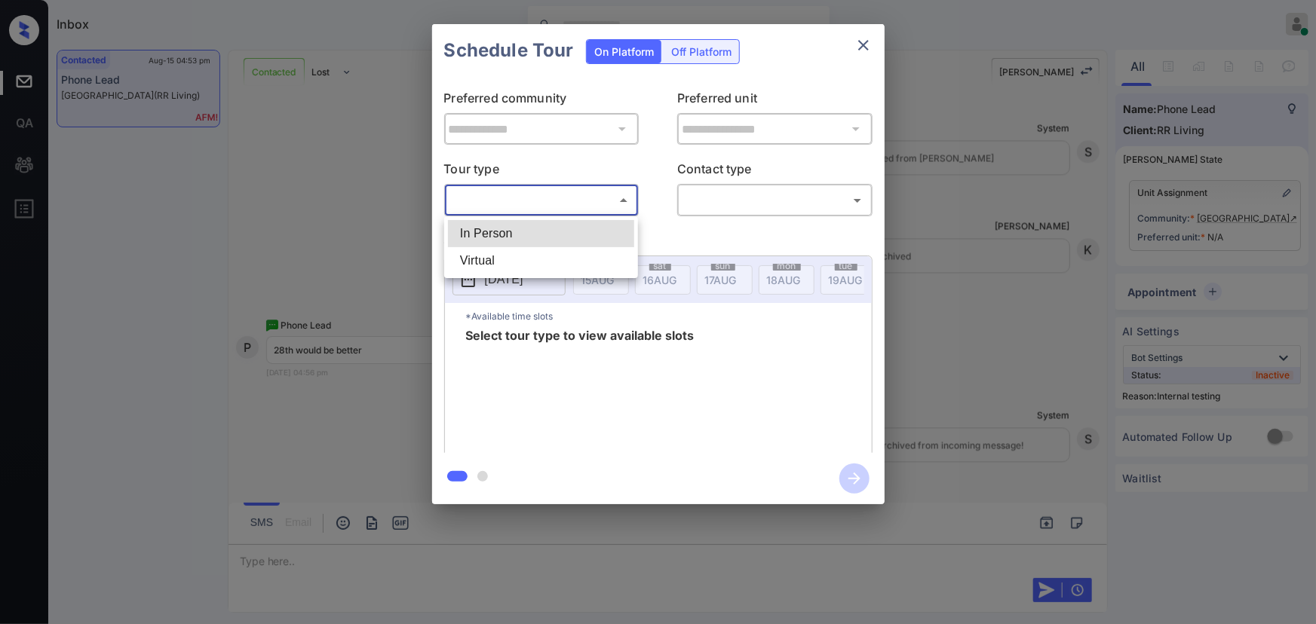
drag, startPoint x: 518, startPoint y: 228, endPoint x: 615, endPoint y: 229, distance: 96.5
click at [521, 229] on li "In Person" at bounding box center [541, 233] width 186 height 27
type input "********"
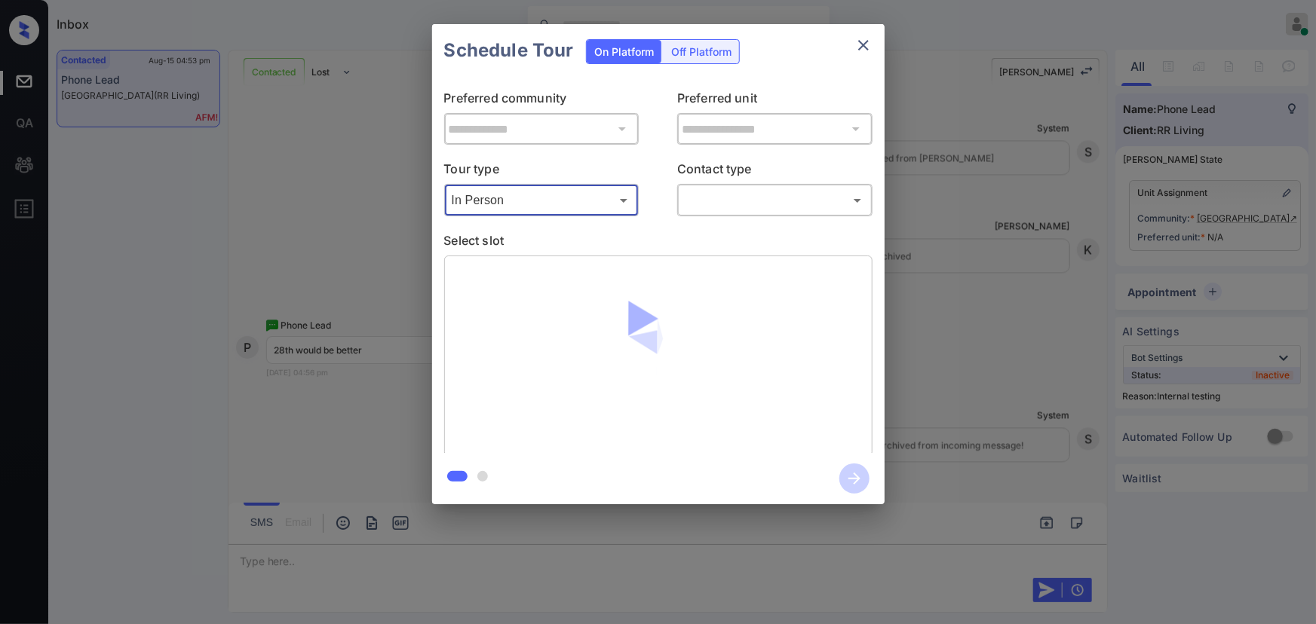
click at [720, 201] on body "Inbox [PERSON_NAME] Online Set yourself offline Set yourself on break Profile S…" at bounding box center [658, 312] width 1316 height 624
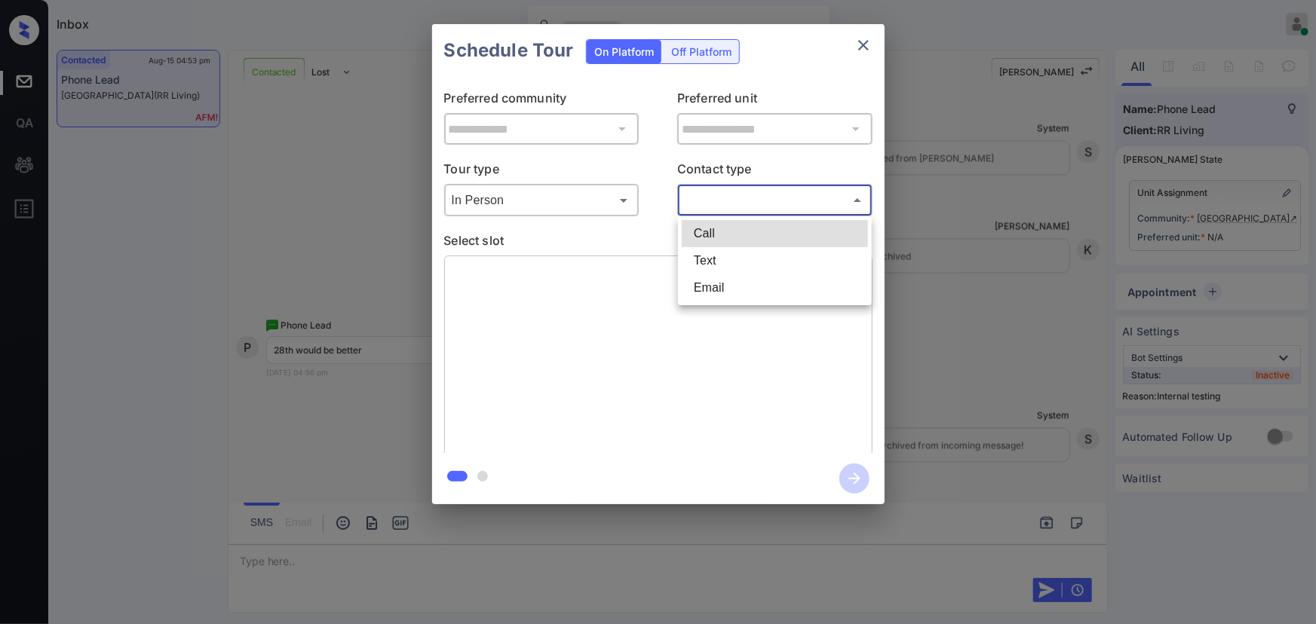
click at [715, 260] on li "Text" at bounding box center [775, 260] width 186 height 27
type input "****"
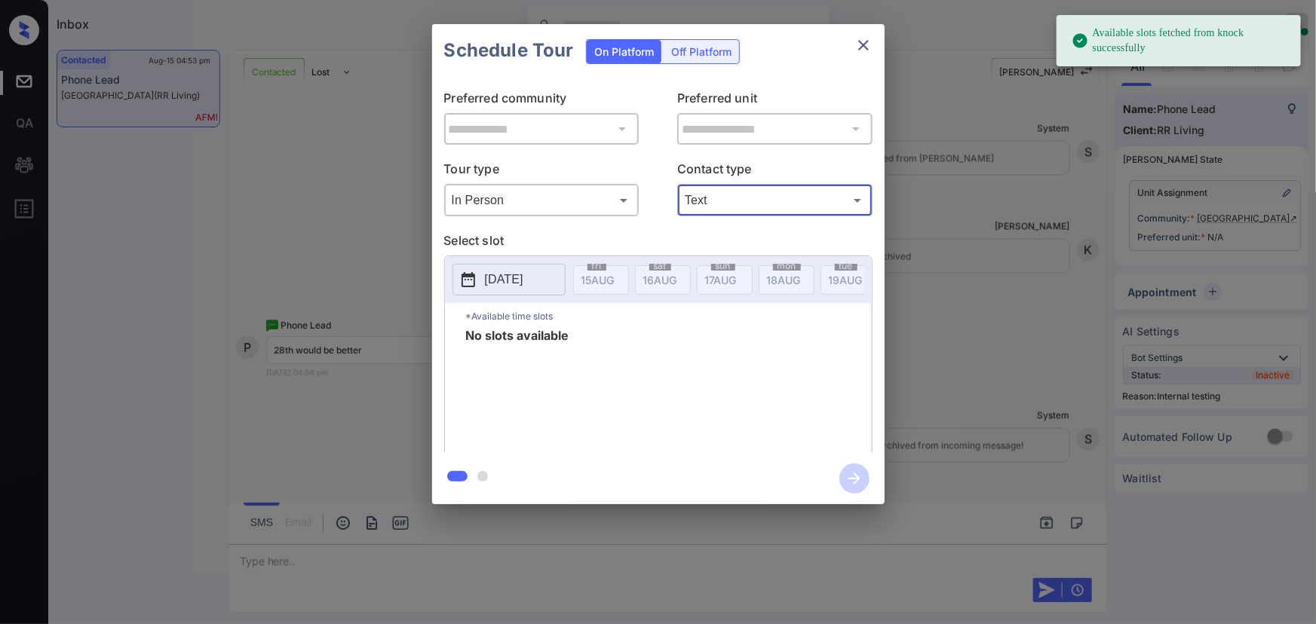
click at [523, 281] on p "[DATE]" at bounding box center [504, 280] width 38 height 18
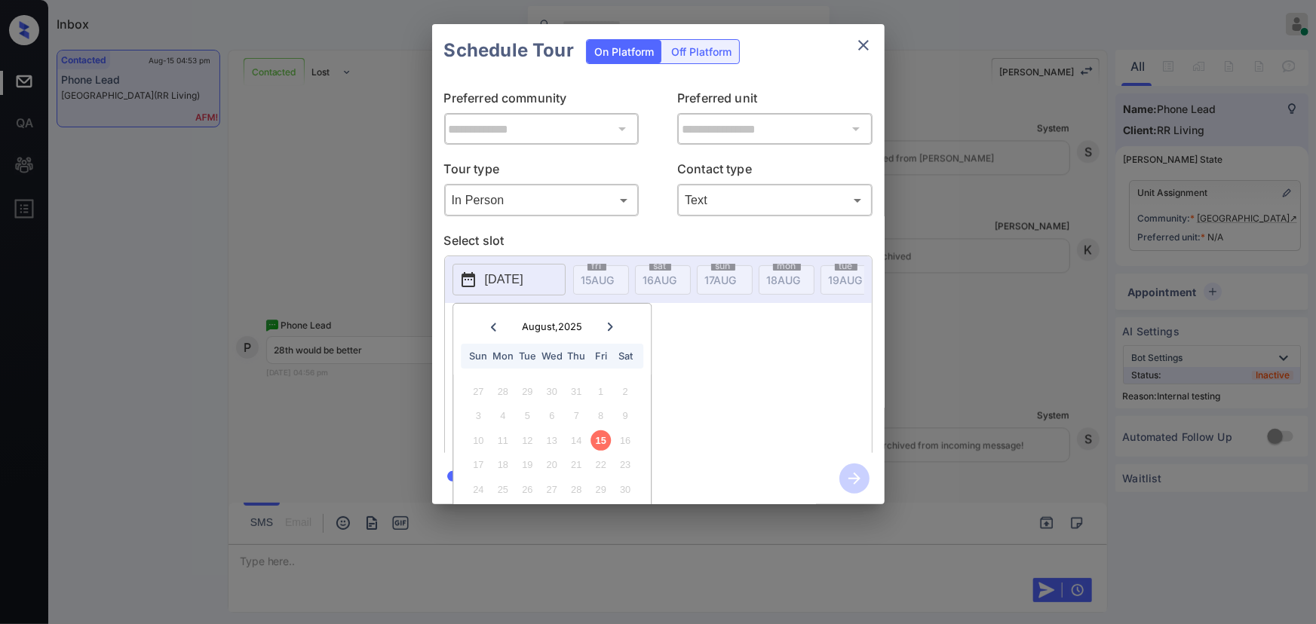
drag, startPoint x: 606, startPoint y: 326, endPoint x: 672, endPoint y: 246, distance: 103.4
click at [606, 323] on icon at bounding box center [610, 327] width 9 height 9
click at [850, 41] on button "close" at bounding box center [863, 45] width 30 height 30
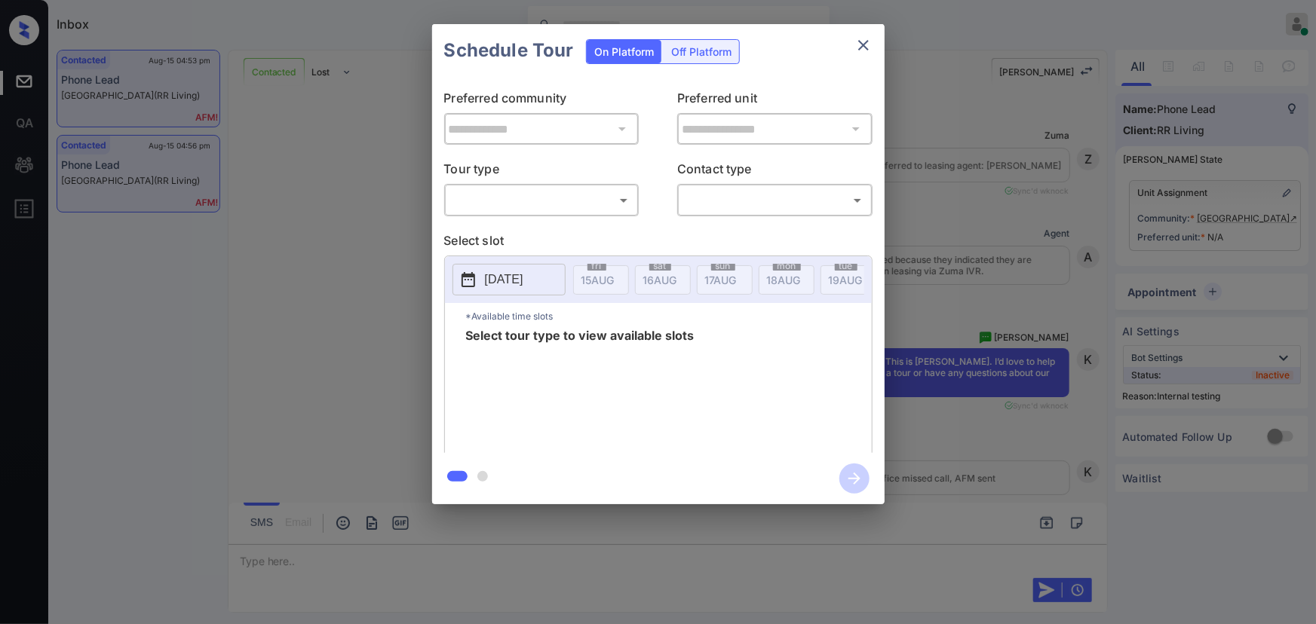
scroll to position [4707, 0]
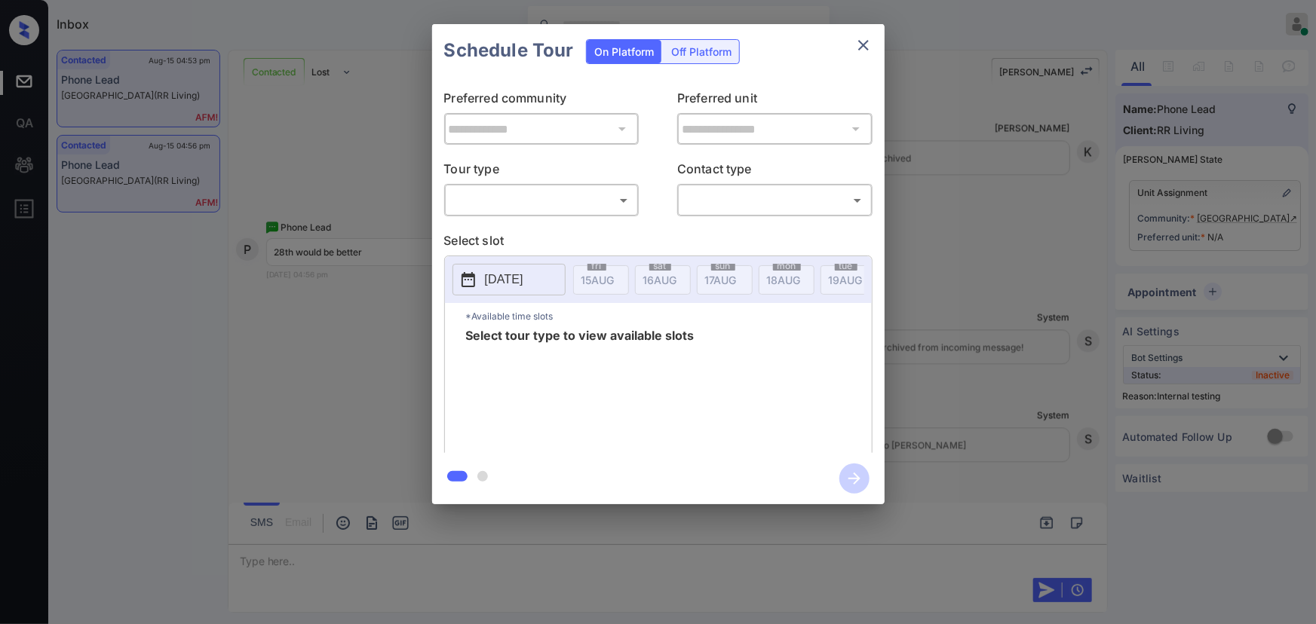
click at [599, 203] on body "Inbox [PERSON_NAME] Online Set yourself offline Set yourself on break Profile S…" at bounding box center [658, 312] width 1316 height 624
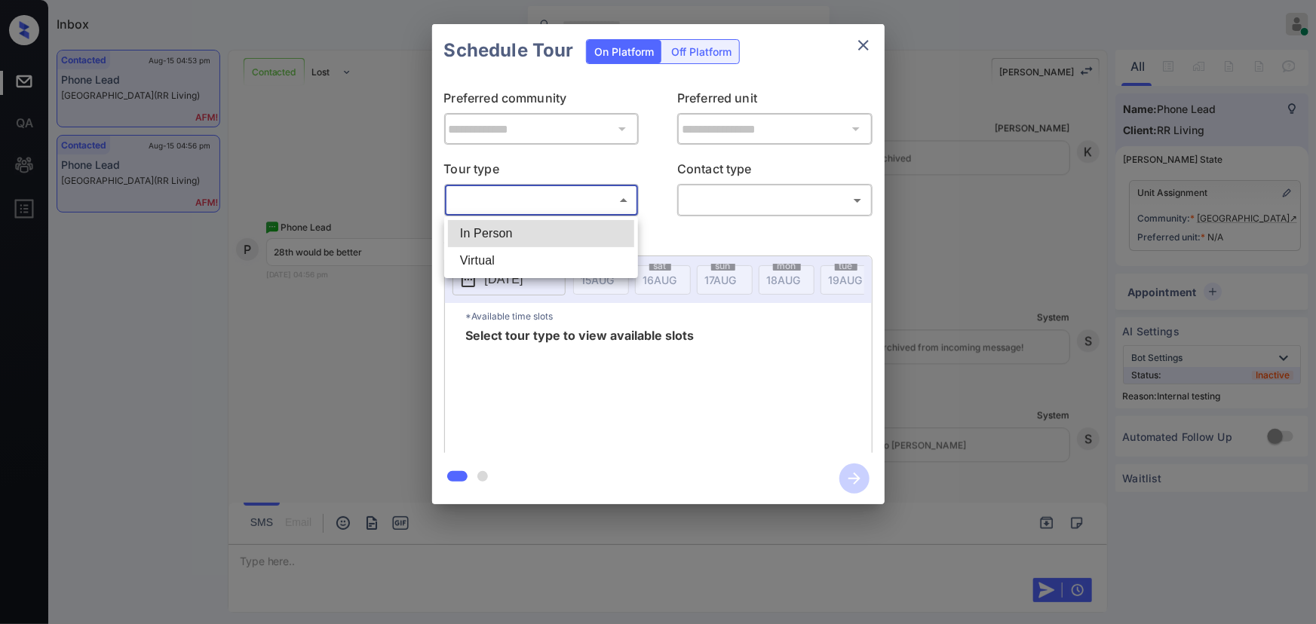
click at [576, 240] on li "In Person" at bounding box center [541, 233] width 186 height 27
type input "********"
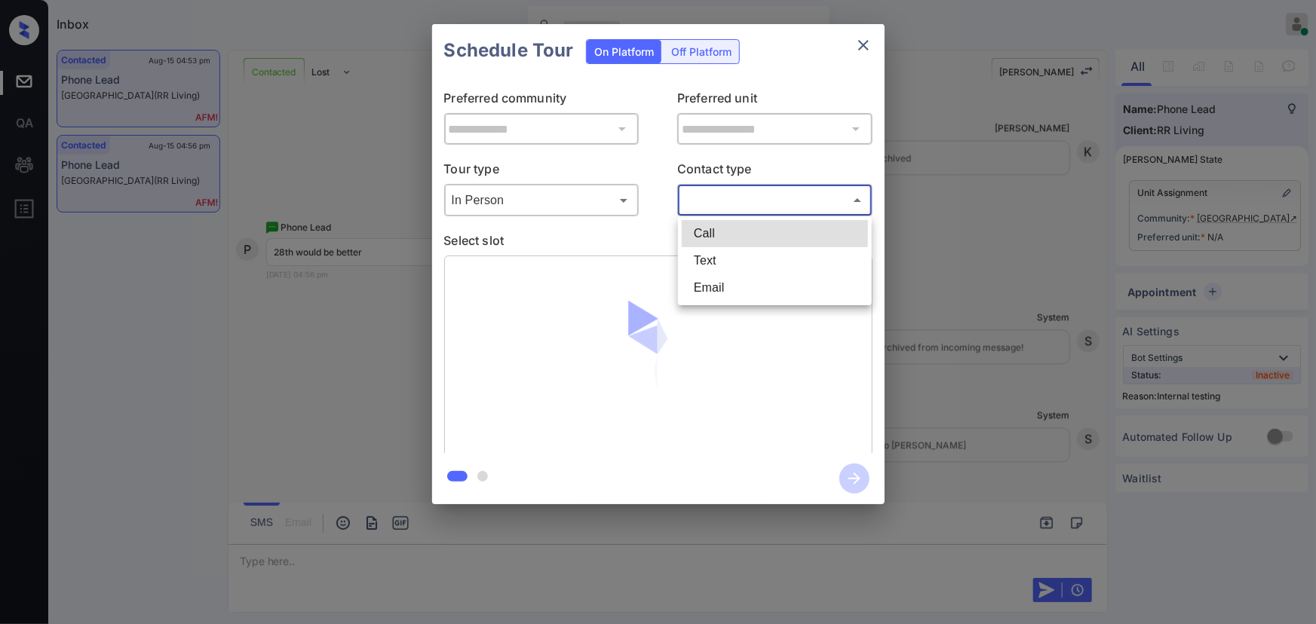
click at [725, 203] on body "Inbox [PERSON_NAME] Online Set yourself offline Set yourself on break Profile S…" at bounding box center [658, 312] width 1316 height 624
click at [719, 256] on li "Text" at bounding box center [775, 260] width 186 height 27
type input "****"
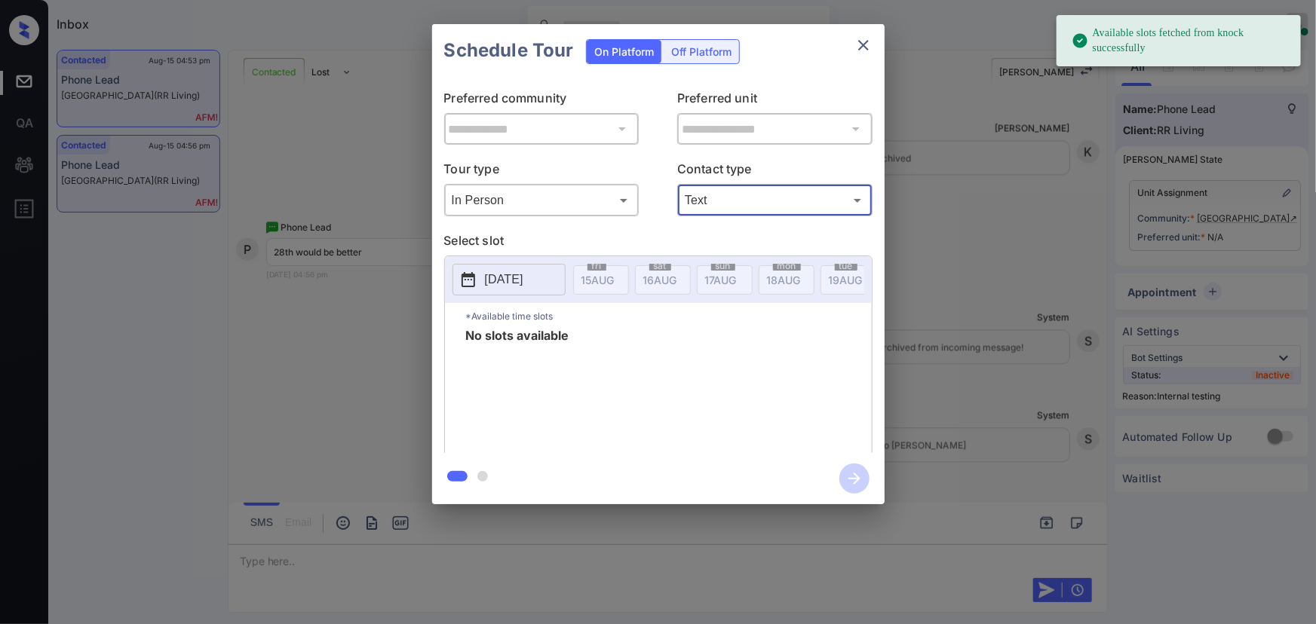
click at [513, 278] on p "[DATE]" at bounding box center [504, 280] width 38 height 18
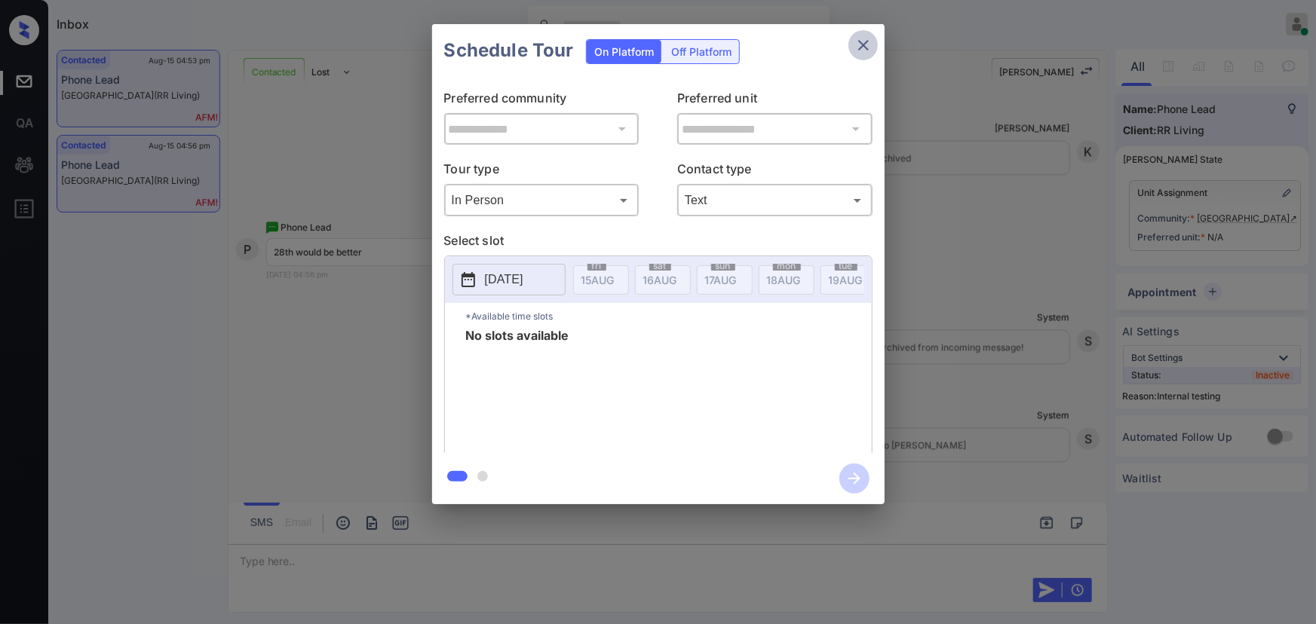
click at [854, 48] on icon "close" at bounding box center [863, 45] width 18 height 18
